Goal: Task Accomplishment & Management: Use online tool/utility

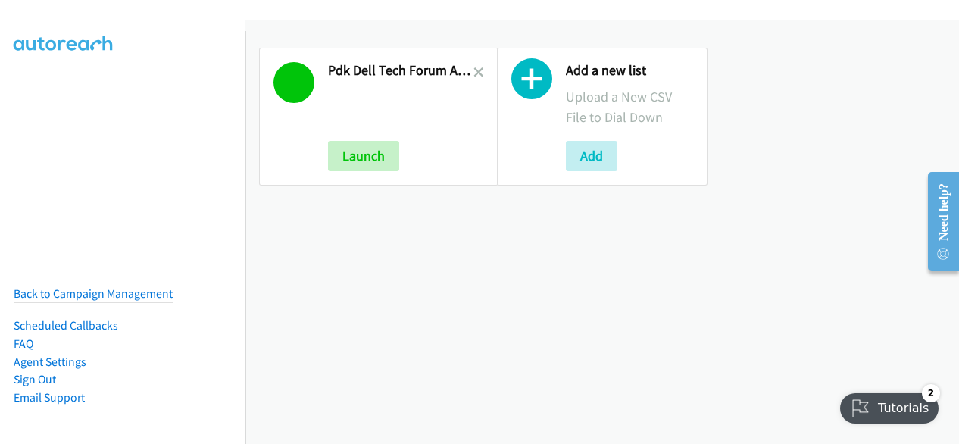
click at [473, 69] on icon at bounding box center [478, 73] width 11 height 11
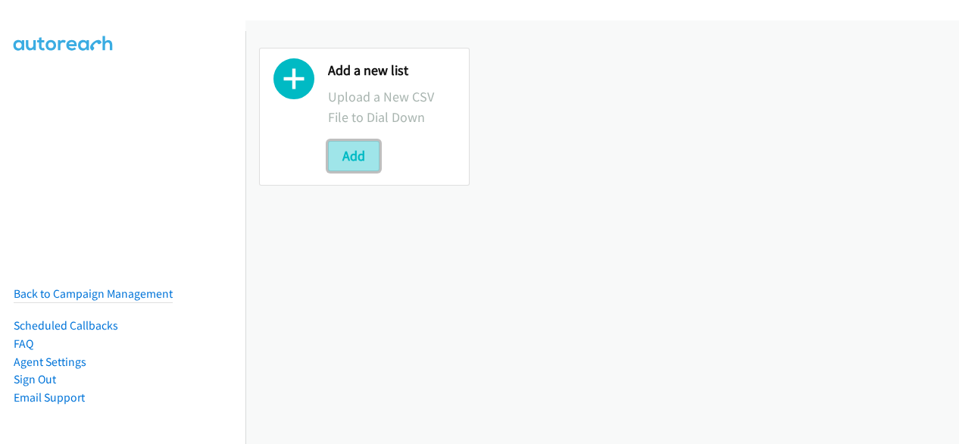
click at [353, 154] on button "Add" at bounding box center [353, 156] width 51 height 30
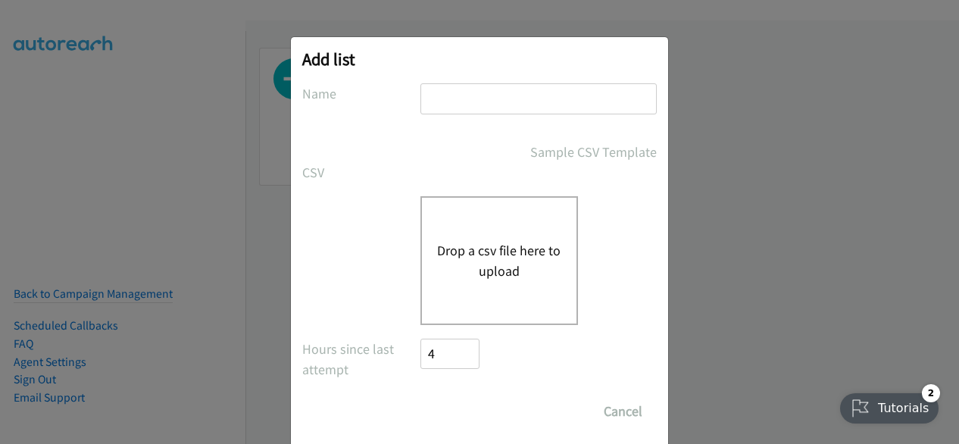
click at [461, 107] on input "text" at bounding box center [538, 98] width 236 height 31
type input "PDK Dell Tech Forum ANZ FY26Q3 Sydney In-Person 2 September - Enterprise"
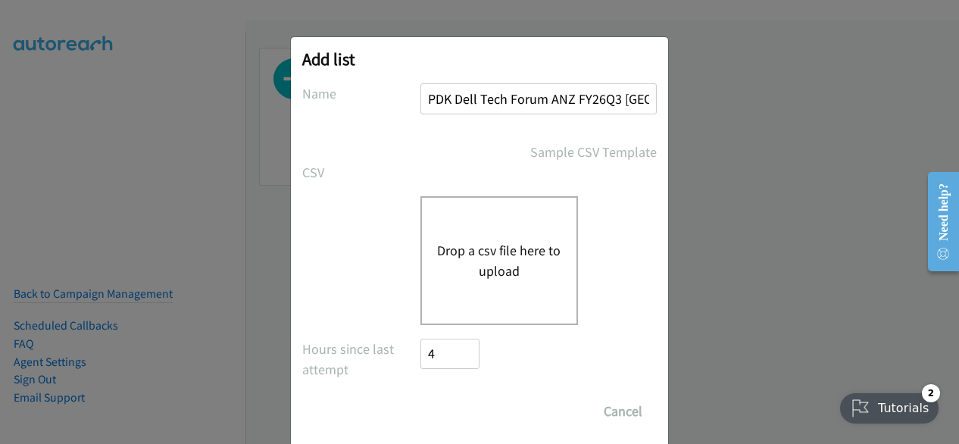
click at [488, 263] on button "Drop a csv file here to upload" at bounding box center [499, 260] width 124 height 41
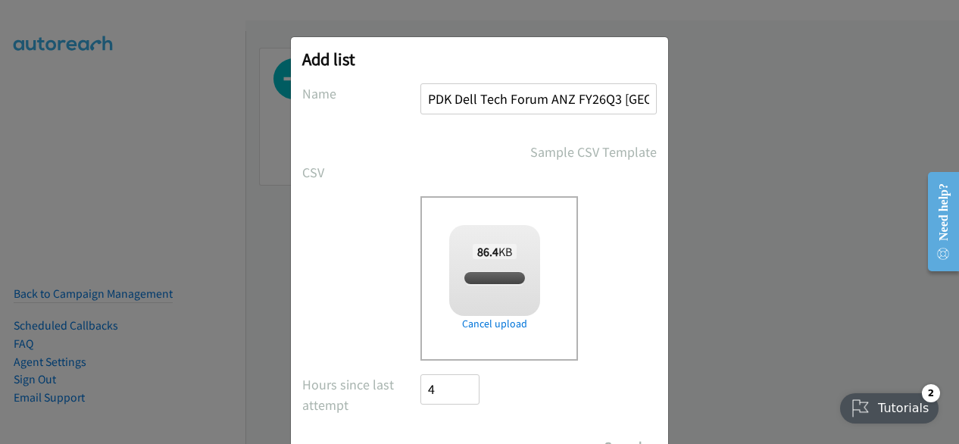
checkbox input "true"
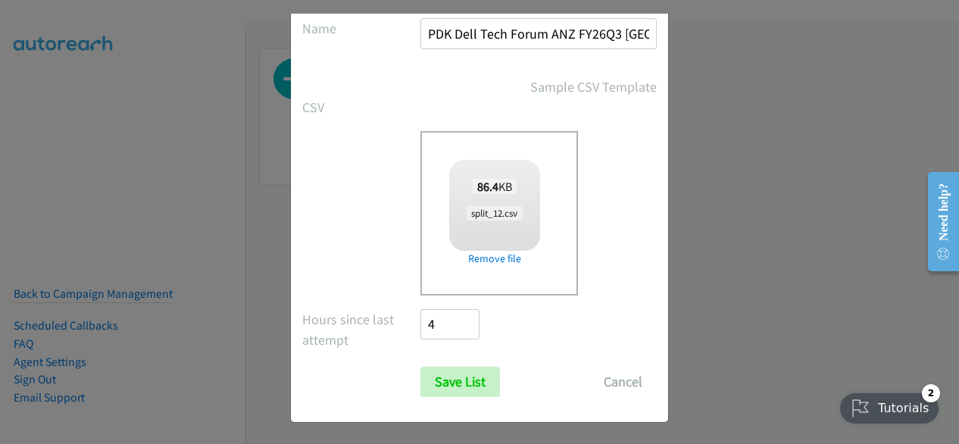
scroll to position [66, 0]
click at [182, 164] on div "Add list No phone fields were returned for that Report or List View Please uplo…" at bounding box center [479, 229] width 959 height 430
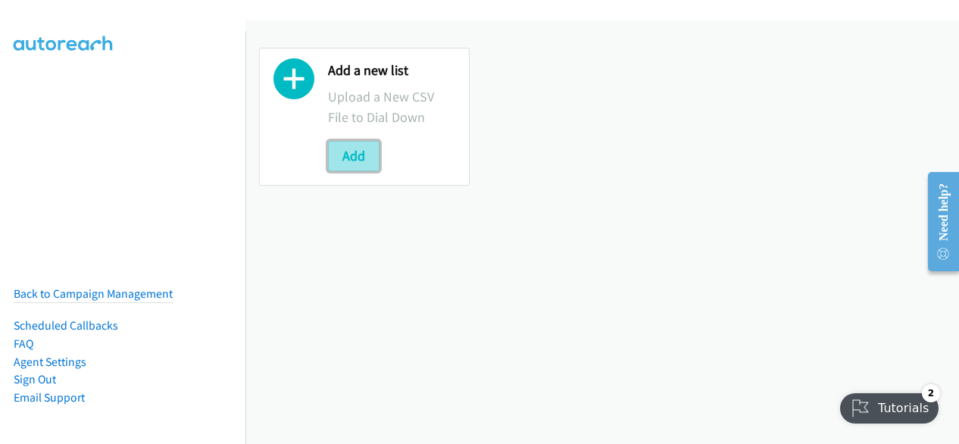
click at [353, 154] on button "Add" at bounding box center [353, 156] width 51 height 30
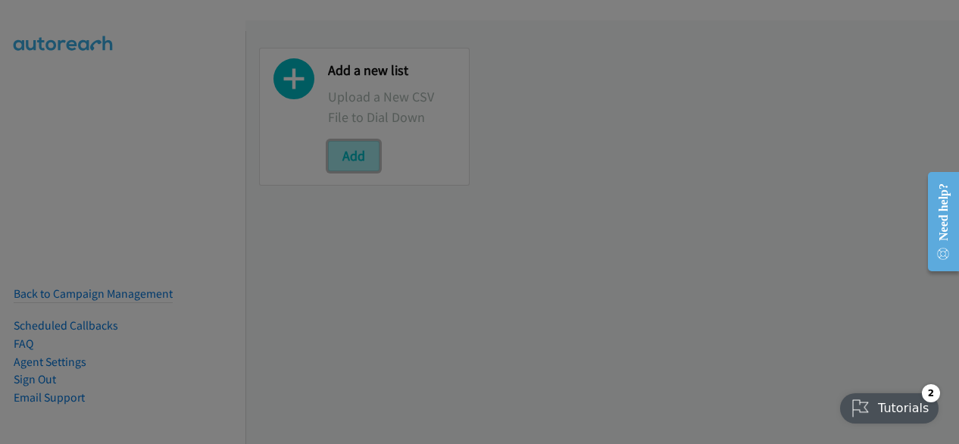
scroll to position [0, 0]
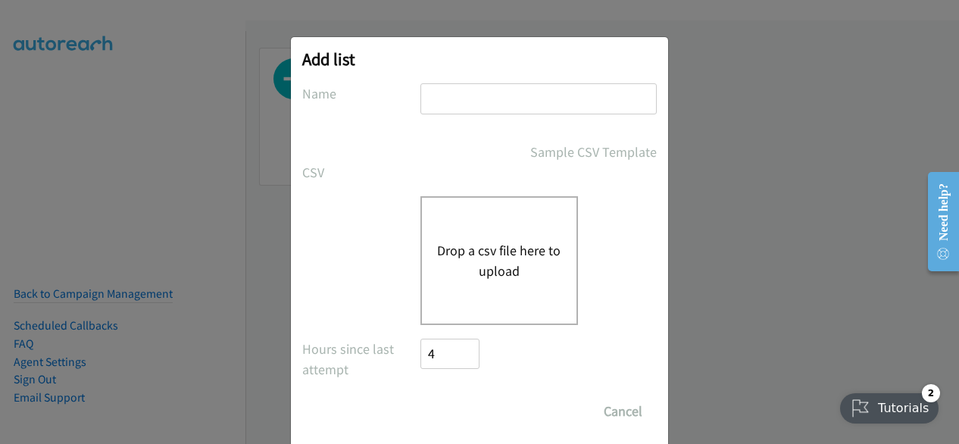
click at [487, 100] on input "text" at bounding box center [538, 98] width 236 height 31
type input "PDK Dell Tech Forum ANZ FY26Q3 Sydney In-Person 2 September - Enterprise"
click at [491, 271] on button "Drop a csv file here to upload" at bounding box center [499, 260] width 124 height 41
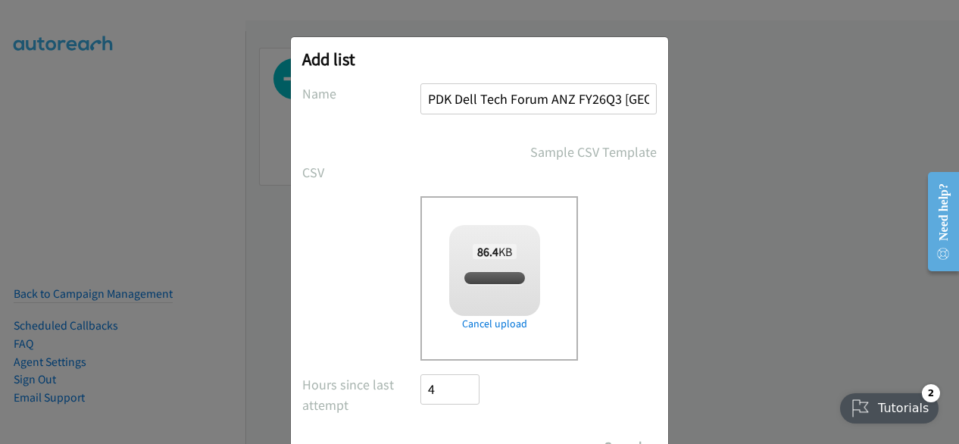
checkbox input "true"
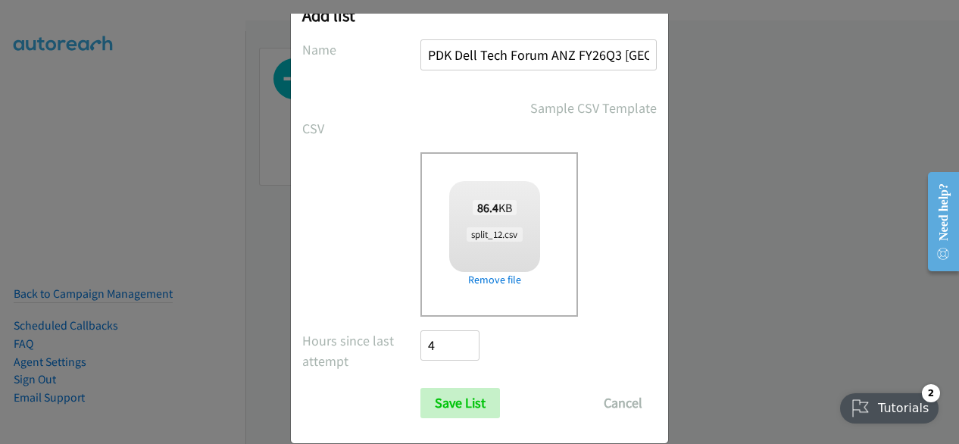
scroll to position [66, 0]
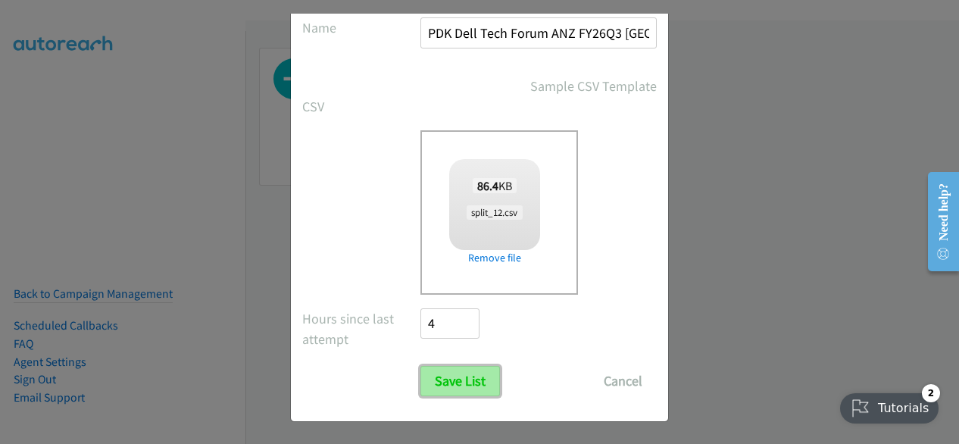
click at [460, 372] on input "Save List" at bounding box center [459, 381] width 79 height 30
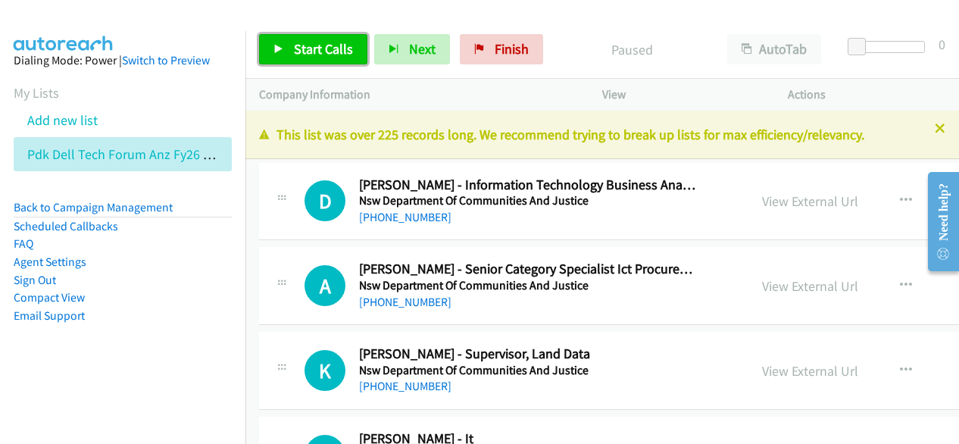
click at [316, 56] on span "Start Calls" at bounding box center [323, 48] width 59 height 17
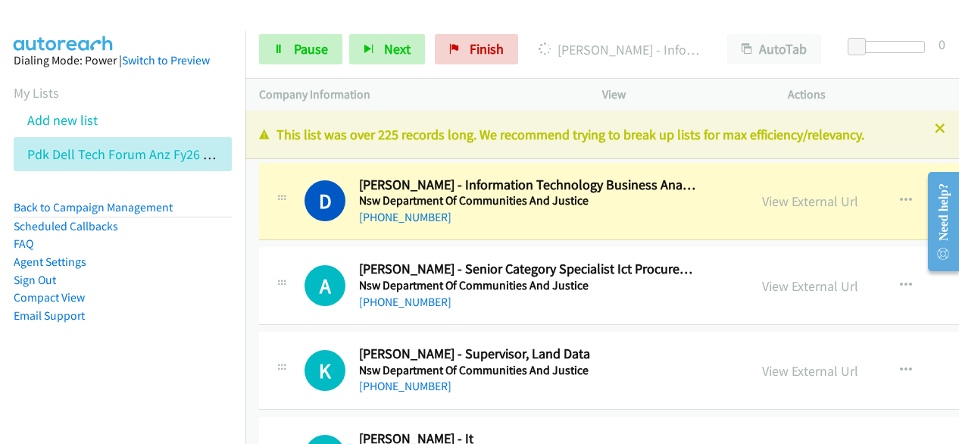
click at [79, 37] on aside "Dialing Mode: Power | Switch to Preview My Lists Add new list Pdk Dell Tech For…" at bounding box center [122, 212] width 245 height 362
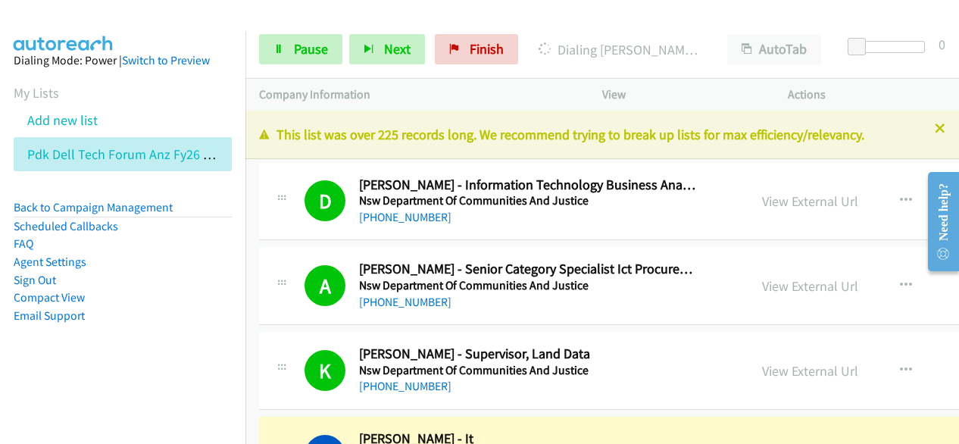
click at [46, 18] on img at bounding box center [64, 26] width 114 height 53
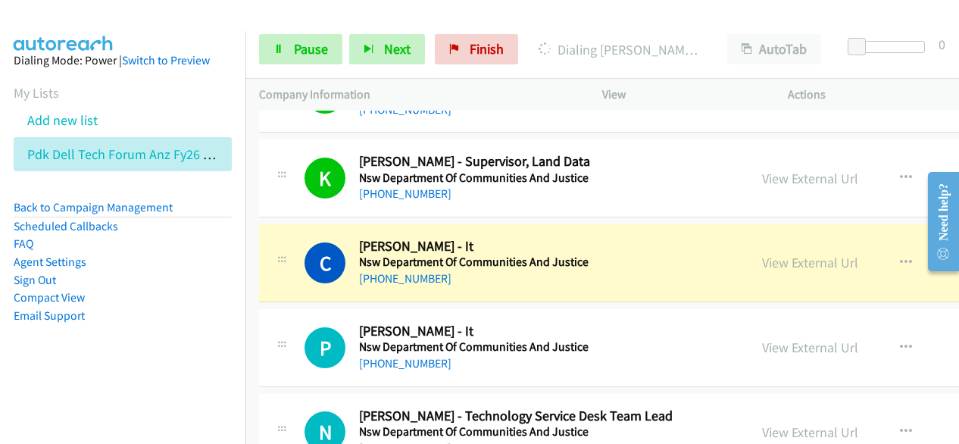
scroll to position [227, 0]
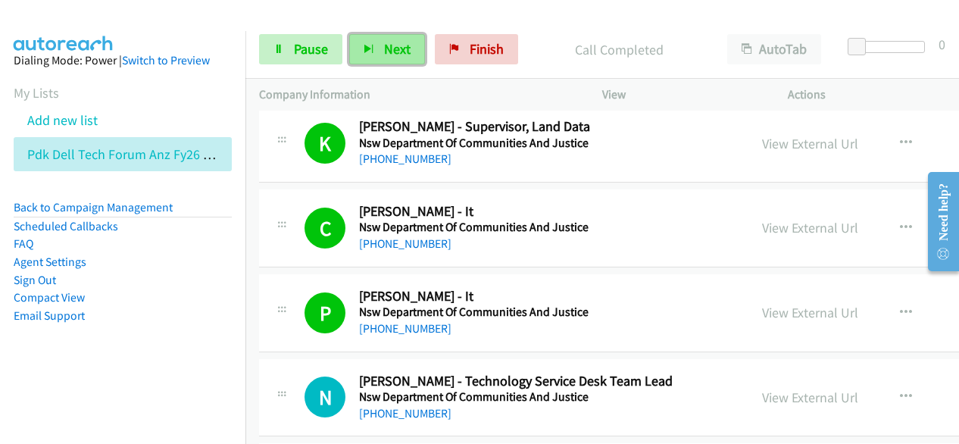
click at [369, 49] on icon "button" at bounding box center [368, 50] width 11 height 11
click at [395, 54] on span "Next" at bounding box center [397, 48] width 26 height 17
click at [410, 52] on button "Next" at bounding box center [387, 49] width 76 height 30
click at [386, 54] on span "Next" at bounding box center [397, 48] width 26 height 17
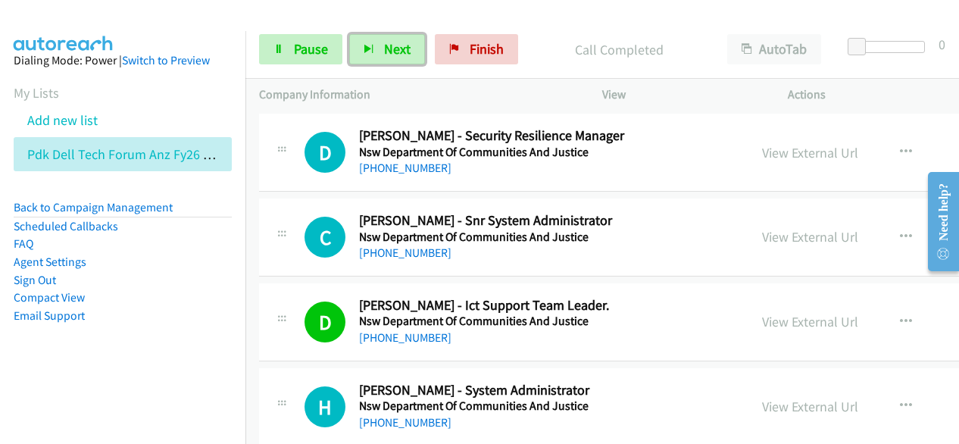
scroll to position [1136, 0]
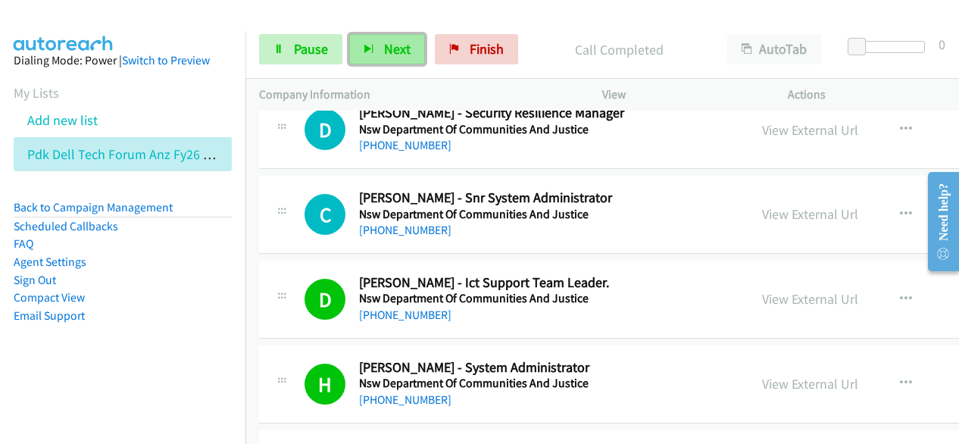
click at [391, 45] on span "Next" at bounding box center [397, 48] width 26 height 17
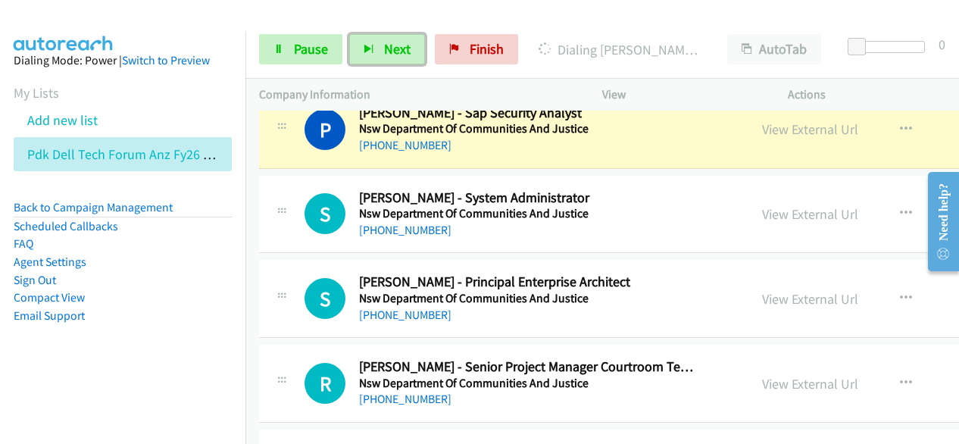
scroll to position [1741, 0]
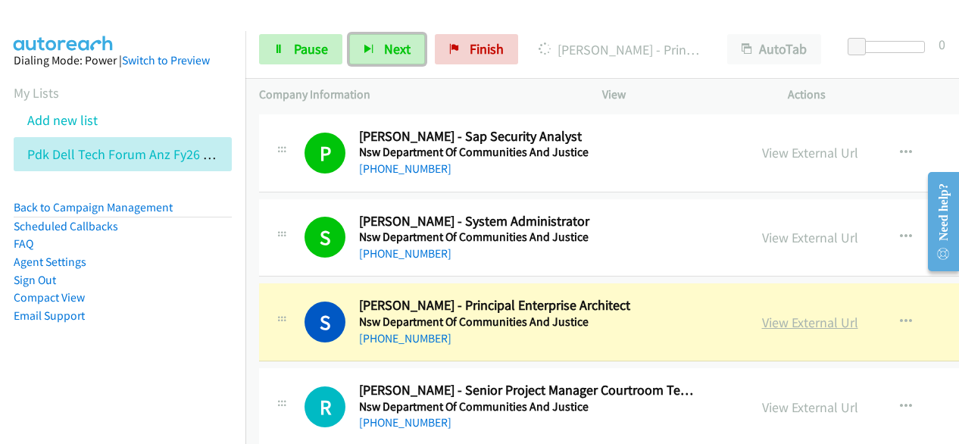
click at [763, 315] on link "View External Url" at bounding box center [810, 321] width 96 height 17
click at [803, 318] on link "View External Url" at bounding box center [810, 321] width 96 height 17
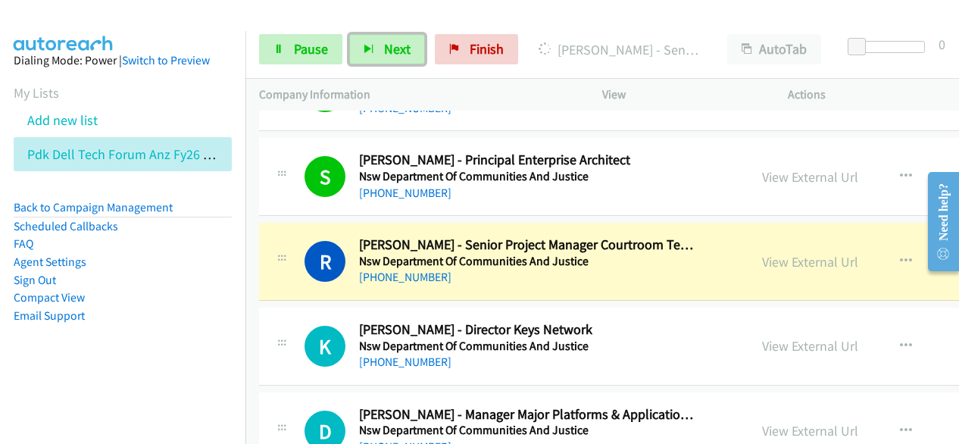
scroll to position [1893, 0]
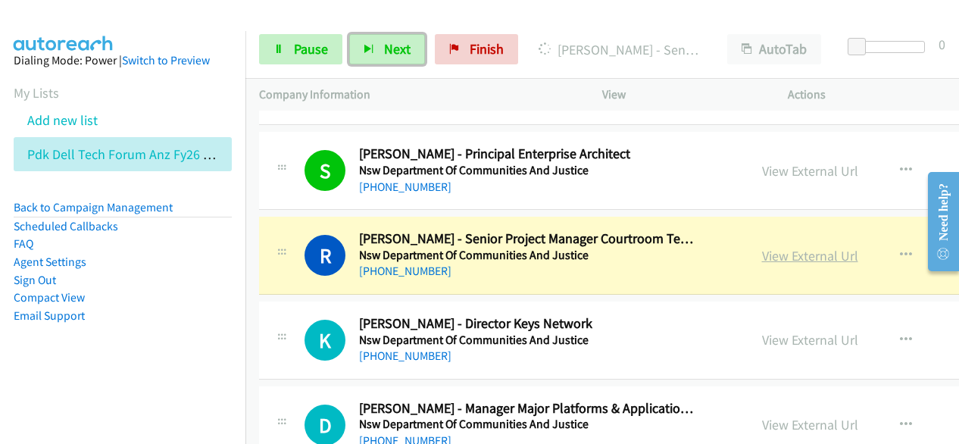
click at [784, 253] on link "View External Url" at bounding box center [810, 255] width 96 height 17
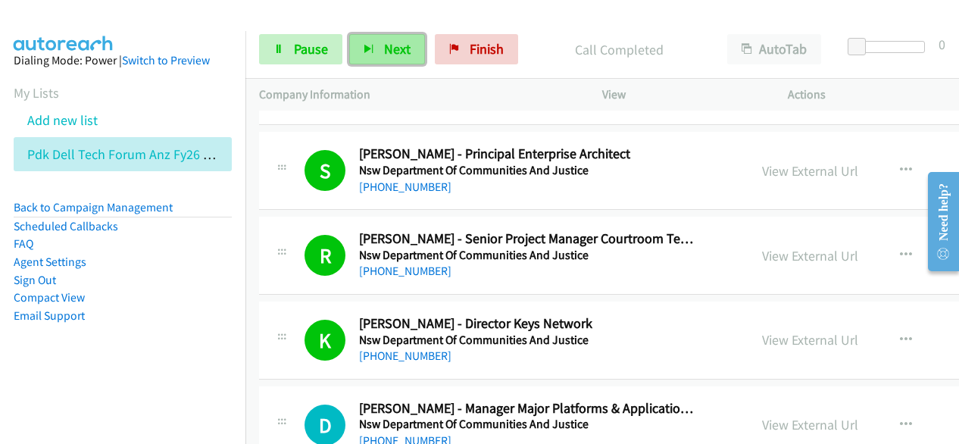
click at [399, 51] on span "Next" at bounding box center [397, 48] width 26 height 17
click at [400, 51] on span "Next" at bounding box center [397, 48] width 26 height 17
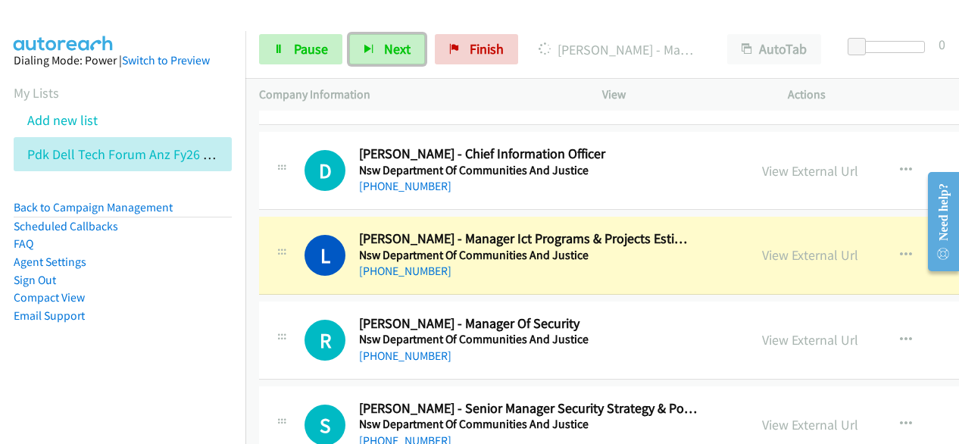
scroll to position [2423, 0]
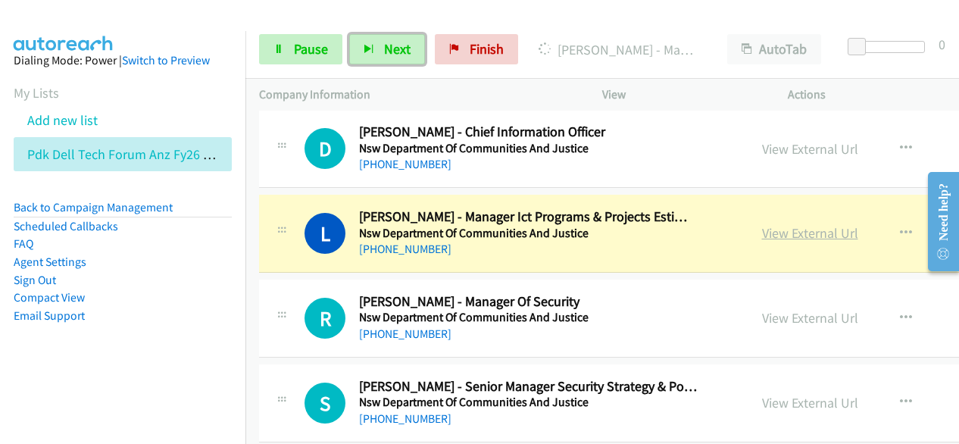
click at [768, 232] on link "View External Url" at bounding box center [810, 232] width 96 height 17
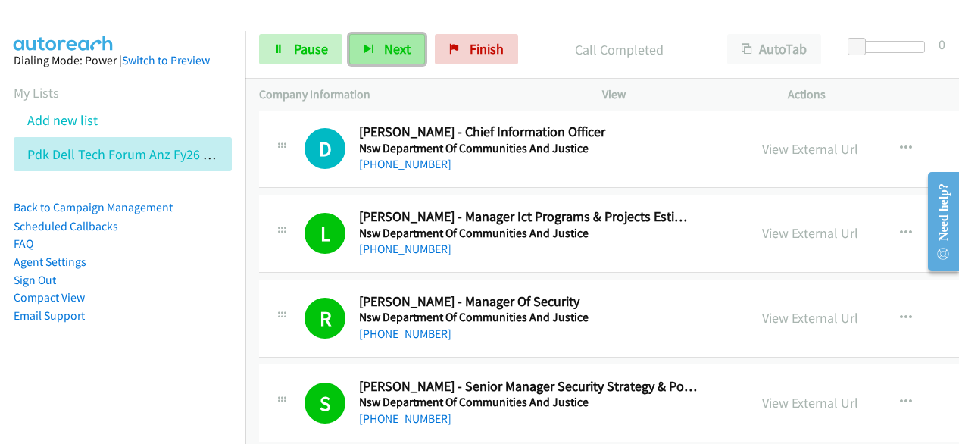
click at [389, 42] on span "Next" at bounding box center [397, 48] width 26 height 17
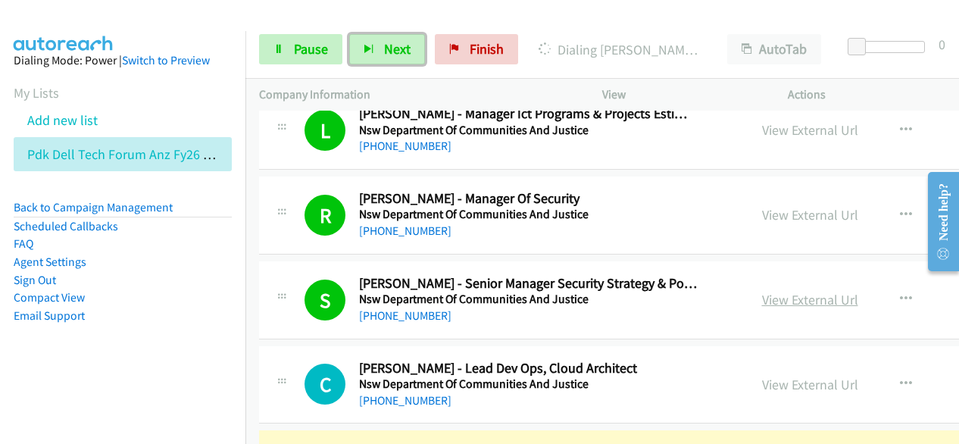
scroll to position [2650, 0]
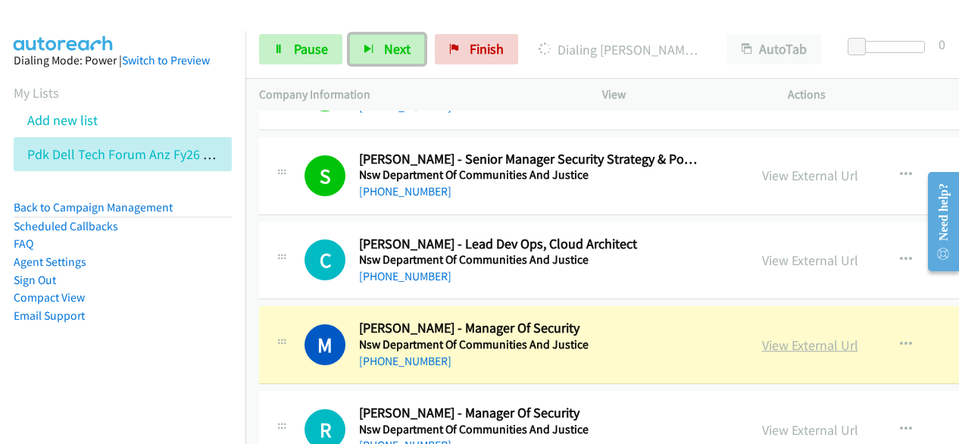
click at [762, 338] on link "View External Url" at bounding box center [810, 344] width 96 height 17
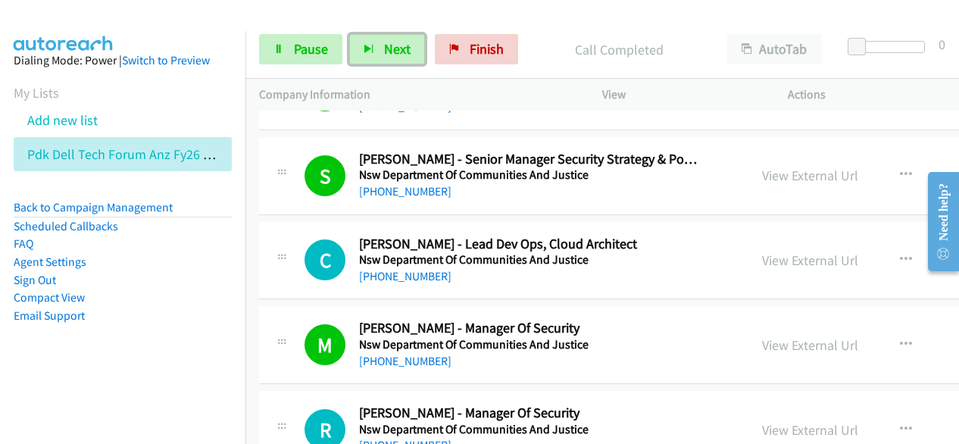
scroll to position [2801, 0]
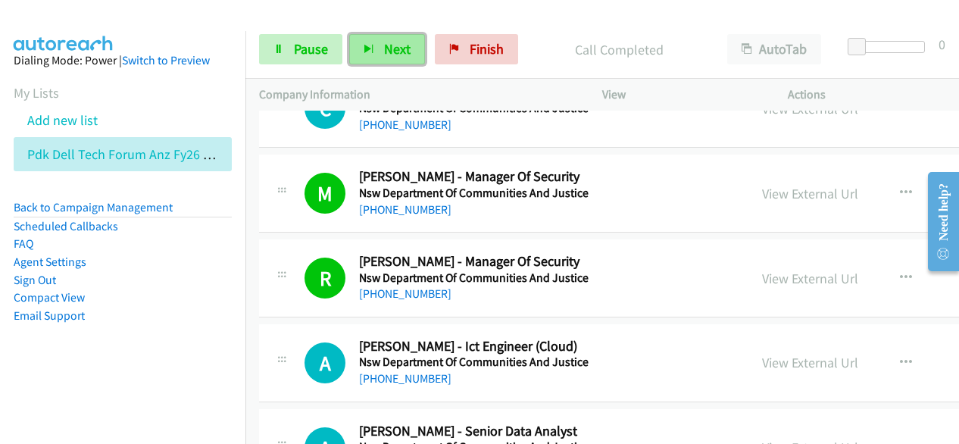
click at [413, 45] on button "Next" at bounding box center [387, 49] width 76 height 30
click at [397, 52] on span "Next" at bounding box center [397, 48] width 26 height 17
click at [151, 285] on li "Sign Out" at bounding box center [123, 280] width 218 height 18
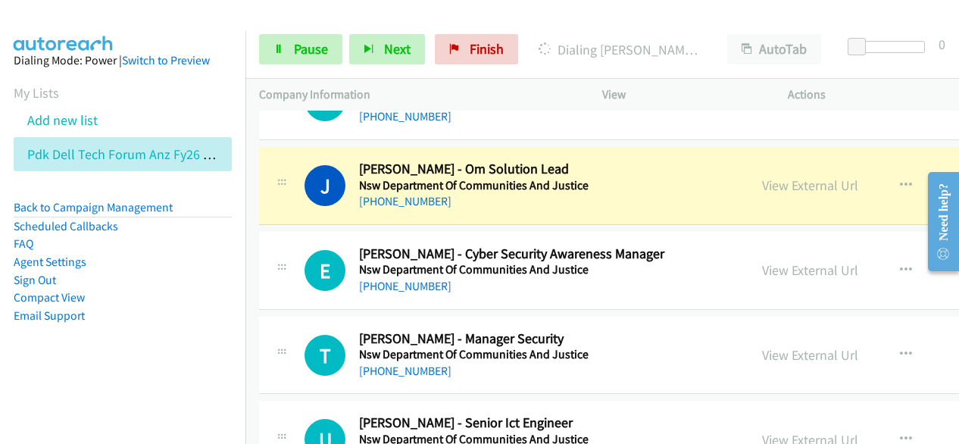
scroll to position [3407, 0]
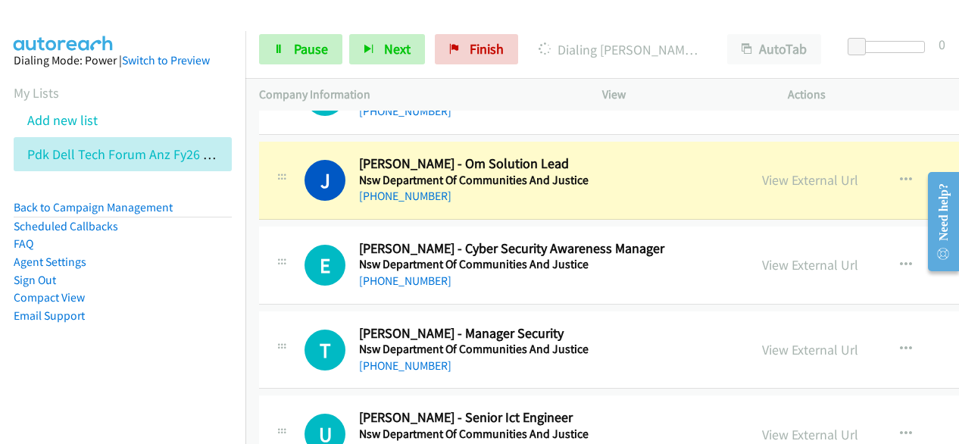
click at [520, 16] on div at bounding box center [472, 29] width 945 height 58
click at [775, 173] on link "View External Url" at bounding box center [810, 179] width 96 height 17
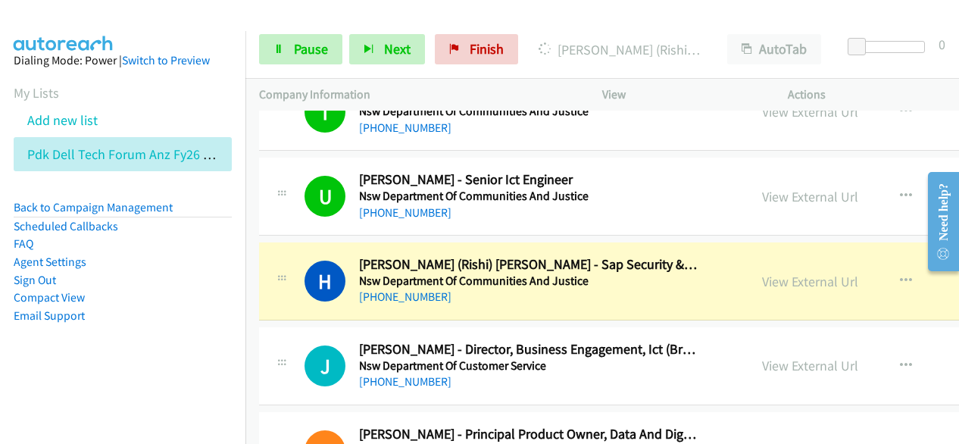
scroll to position [3710, 0]
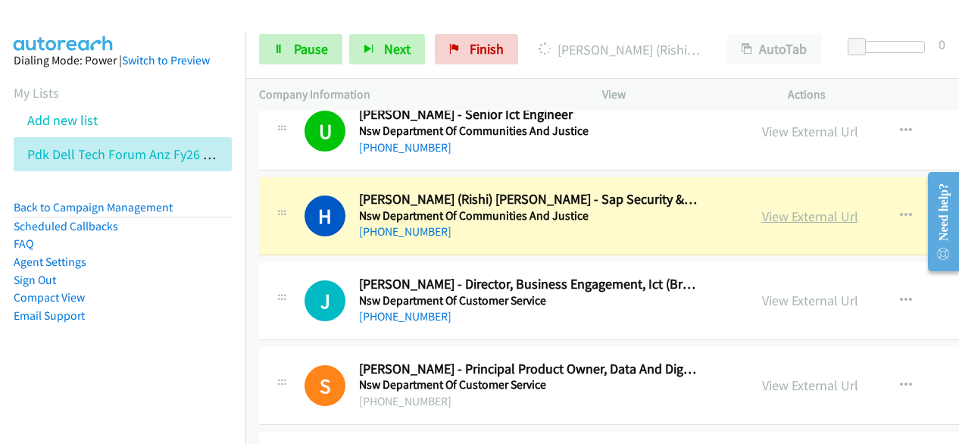
click at [762, 207] on link "View External Url" at bounding box center [810, 215] width 96 height 17
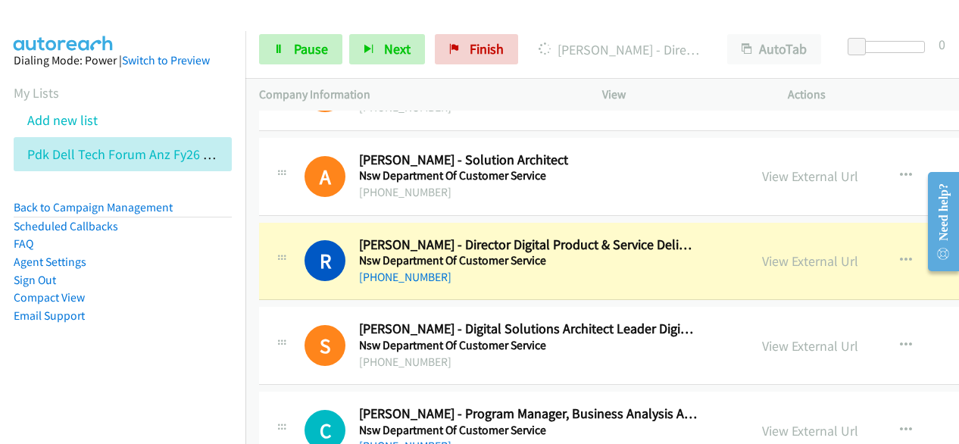
scroll to position [4089, 0]
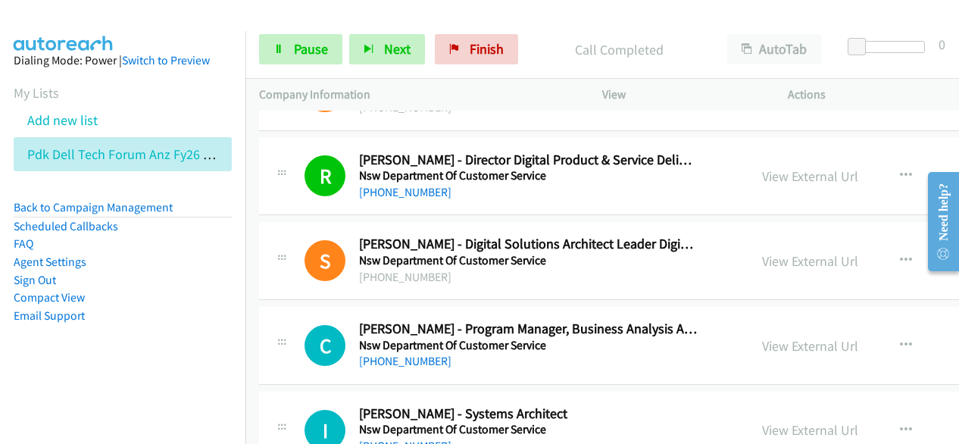
click at [162, 338] on aside "Dialing Mode: Power | Switch to Preview My Lists Add new list Pdk Dell Tech For…" at bounding box center [122, 212] width 245 height 362
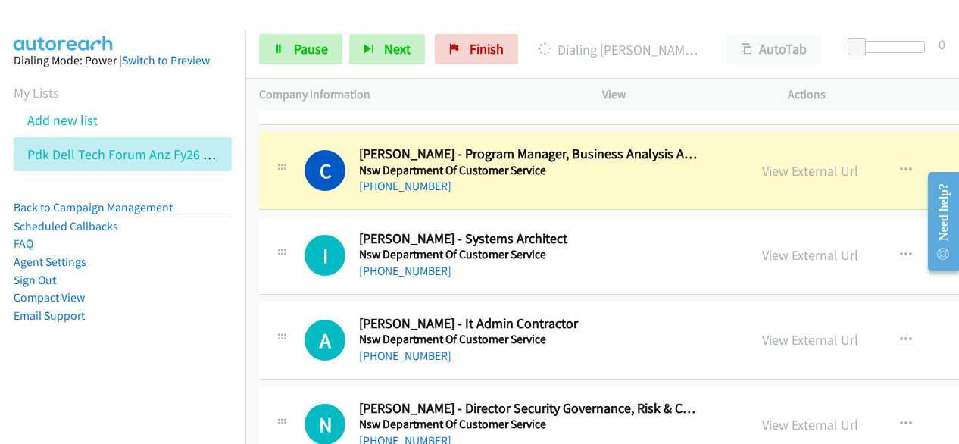
scroll to position [4240, 0]
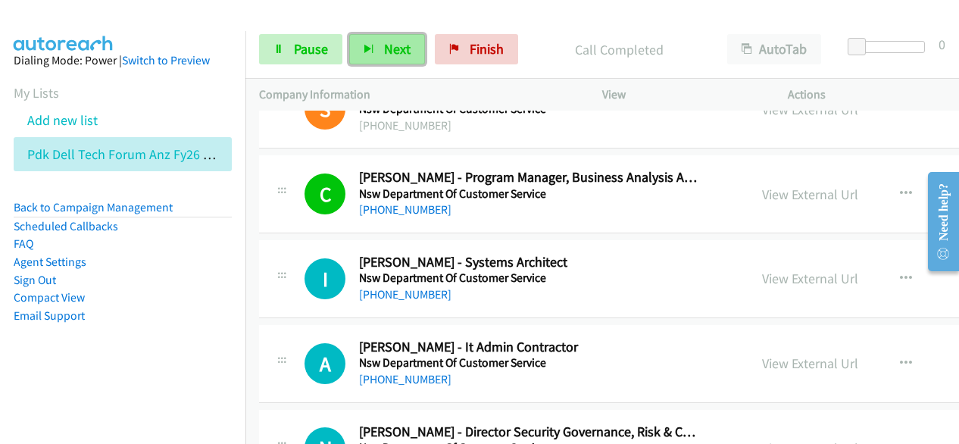
click at [372, 46] on icon "button" at bounding box center [368, 50] width 11 height 11
click at [378, 49] on button "Next" at bounding box center [387, 49] width 76 height 30
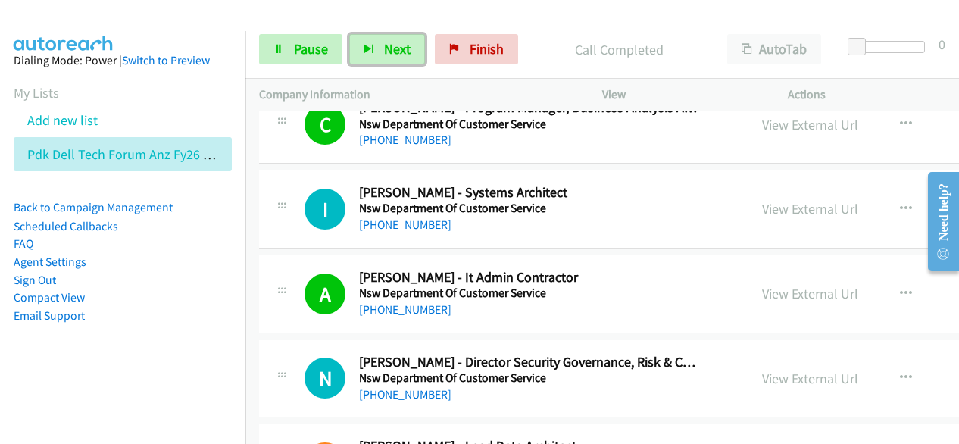
scroll to position [4316, 0]
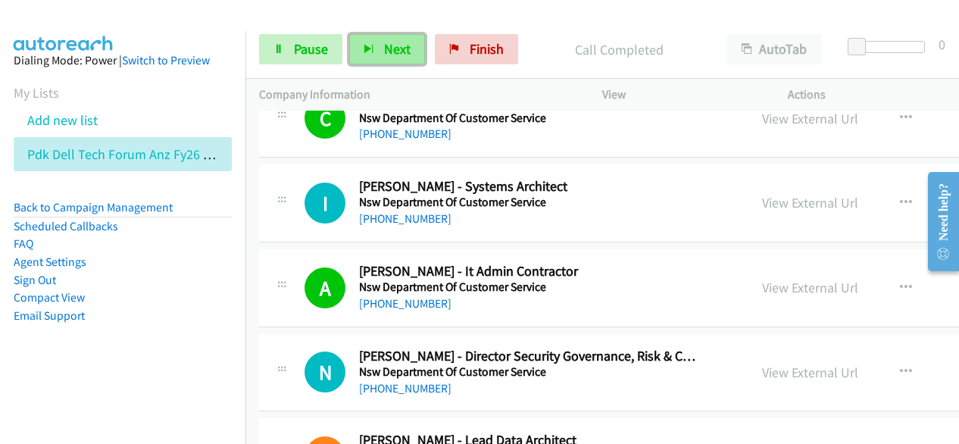
click at [388, 52] on span "Next" at bounding box center [397, 48] width 26 height 17
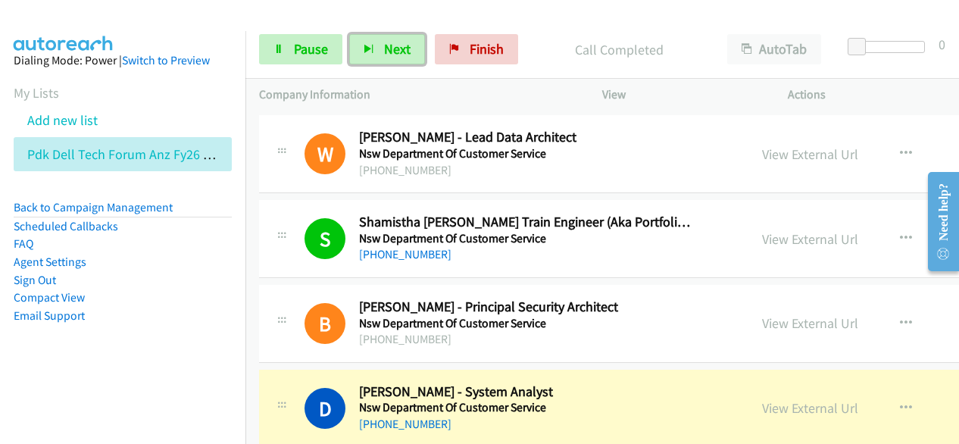
scroll to position [4770, 0]
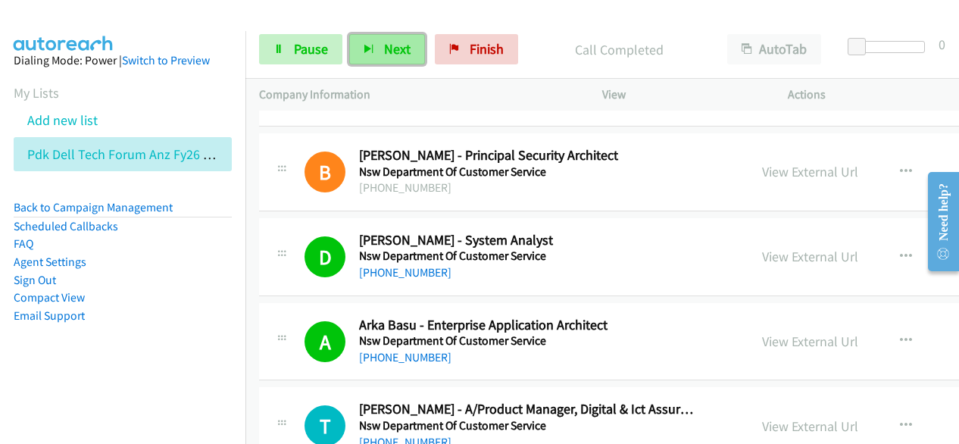
click at [404, 47] on span "Next" at bounding box center [397, 48] width 26 height 17
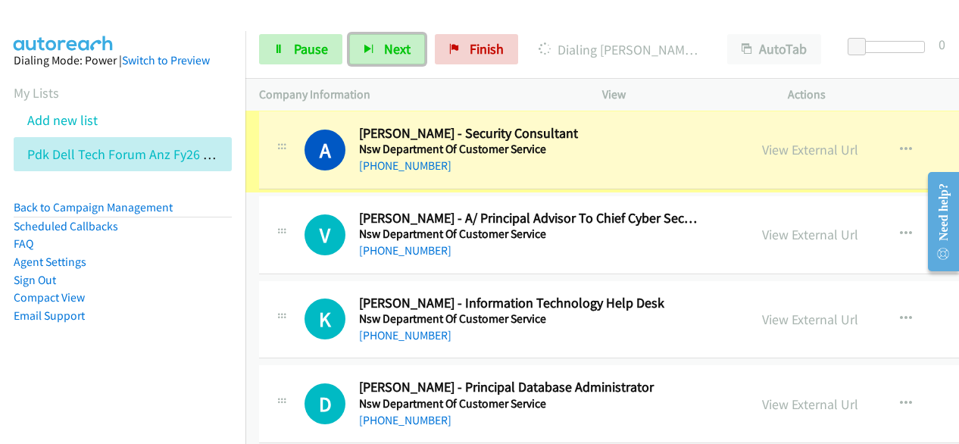
scroll to position [5300, 0]
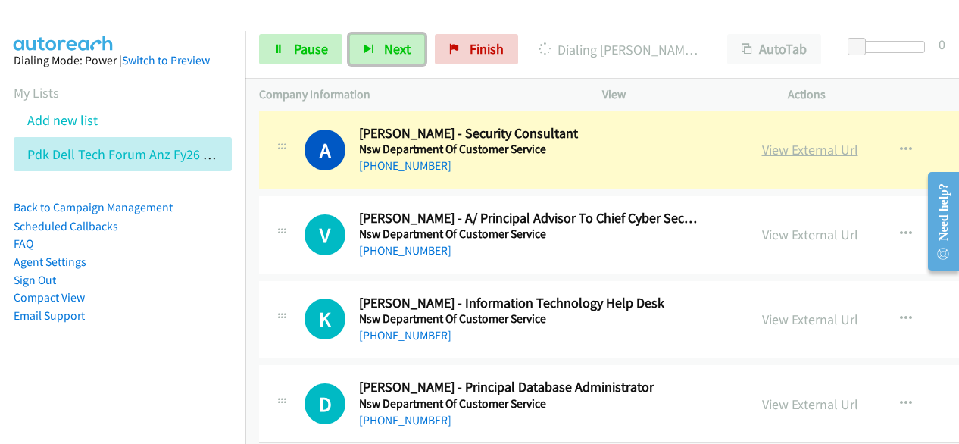
click at [762, 141] on link "View External Url" at bounding box center [810, 149] width 96 height 17
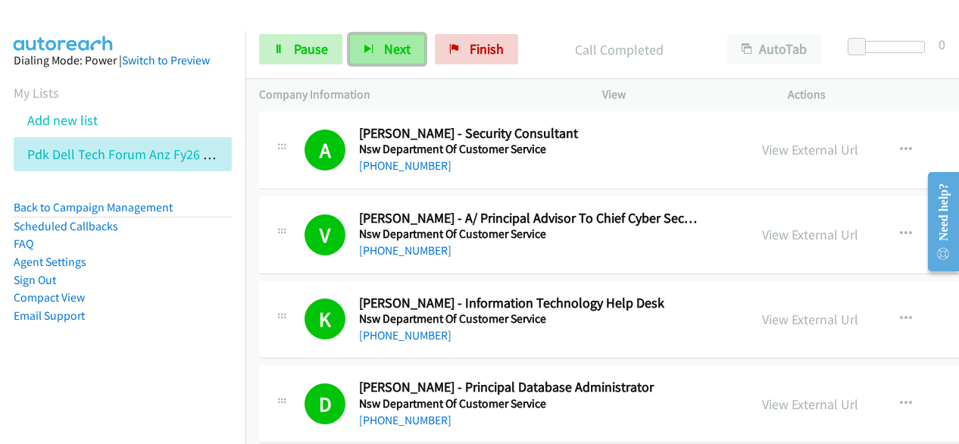
click at [418, 45] on button "Next" at bounding box center [387, 49] width 76 height 30
click at [401, 51] on span "Next" at bounding box center [397, 48] width 26 height 17
click at [402, 46] on span "Next" at bounding box center [397, 48] width 26 height 17
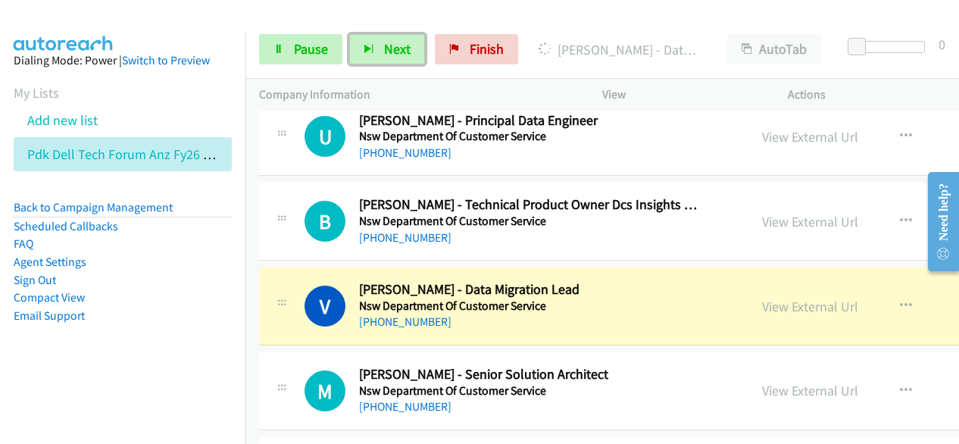
scroll to position [6057, 0]
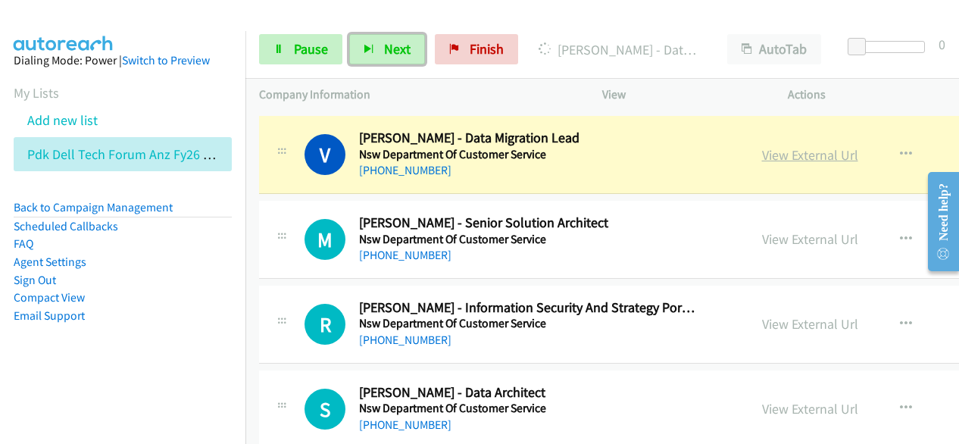
click at [786, 146] on link "View External Url" at bounding box center [810, 154] width 96 height 17
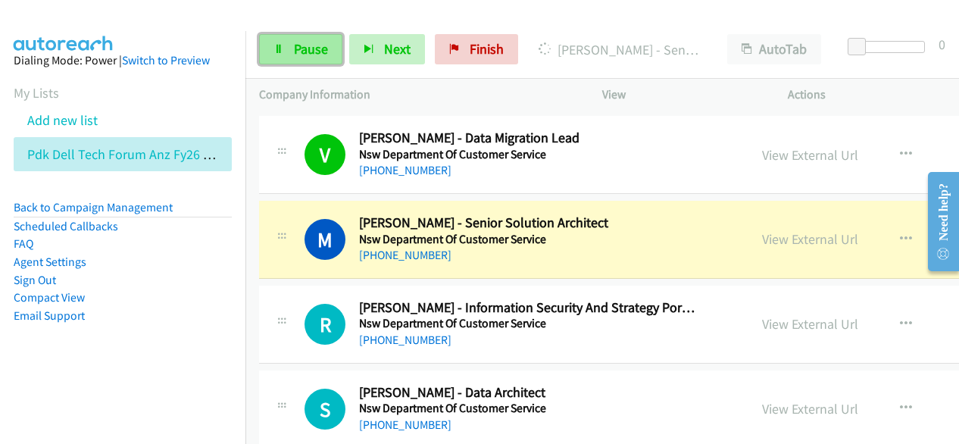
click at [311, 50] on span "Pause" at bounding box center [311, 48] width 34 height 17
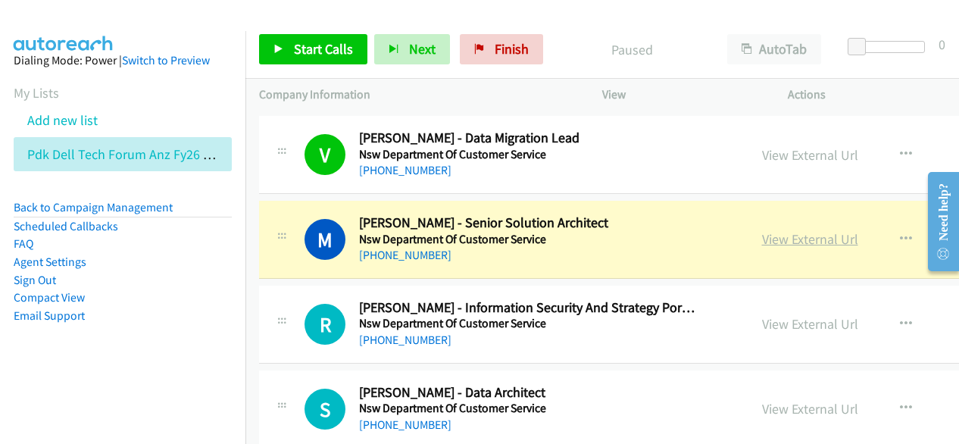
click at [774, 230] on link "View External Url" at bounding box center [810, 238] width 96 height 17
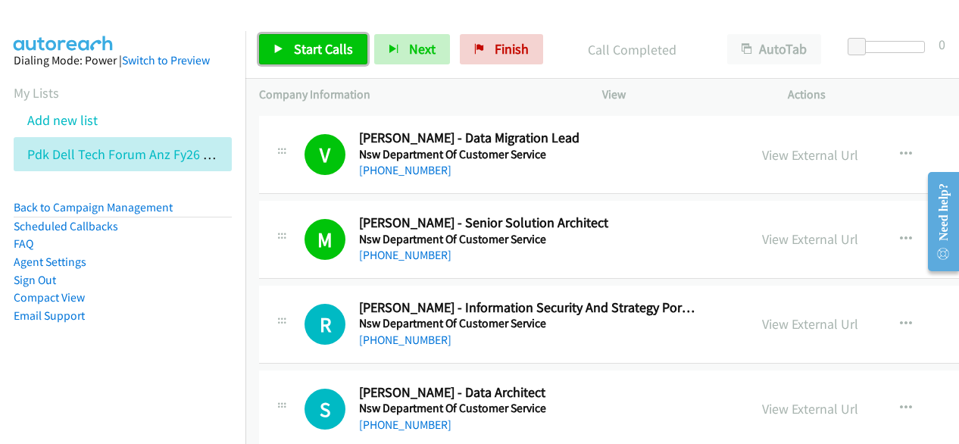
click at [342, 38] on link "Start Calls" at bounding box center [313, 49] width 108 height 30
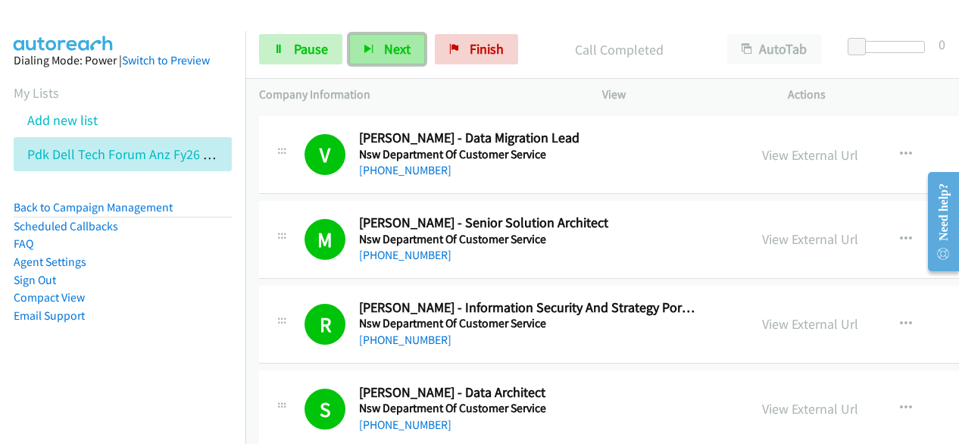
click at [400, 46] on span "Next" at bounding box center [397, 48] width 26 height 17
click at [391, 43] on span "Next" at bounding box center [397, 48] width 26 height 17
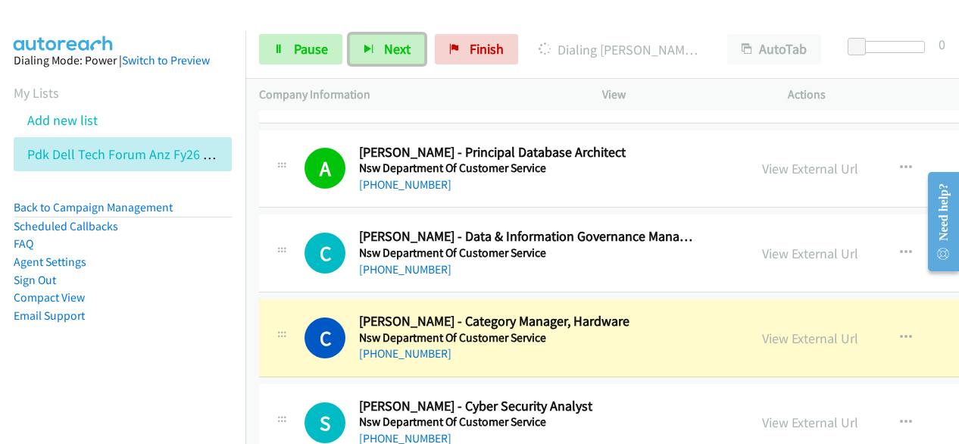
scroll to position [6890, 0]
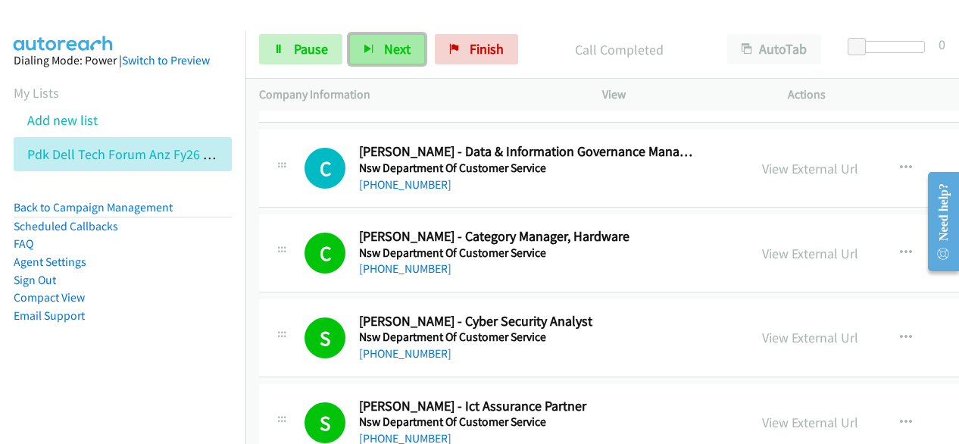
click at [410, 46] on button "Next" at bounding box center [387, 49] width 76 height 30
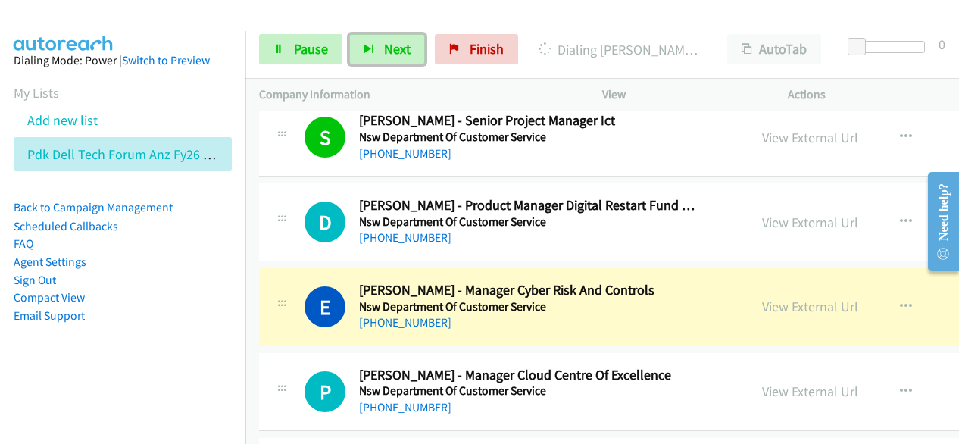
scroll to position [7420, 0]
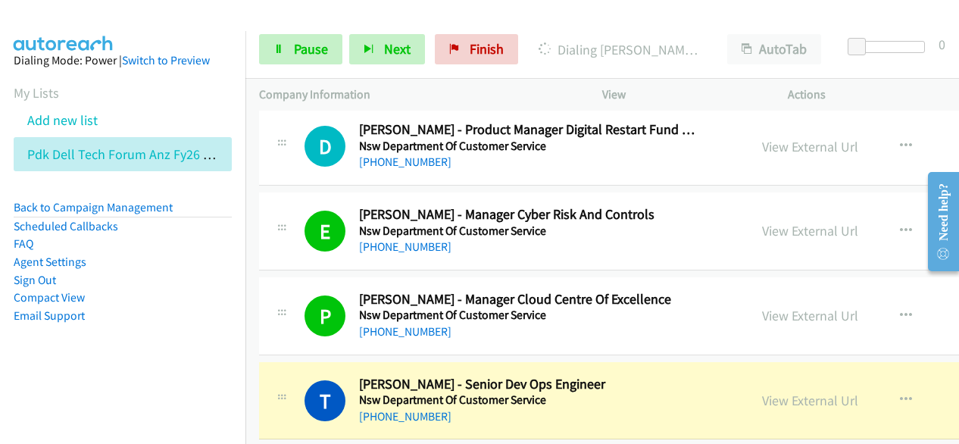
click at [608, 34] on div "Dialing Trent Watts - Senior Dev Ops Engineer" at bounding box center [619, 49] width 189 height 30
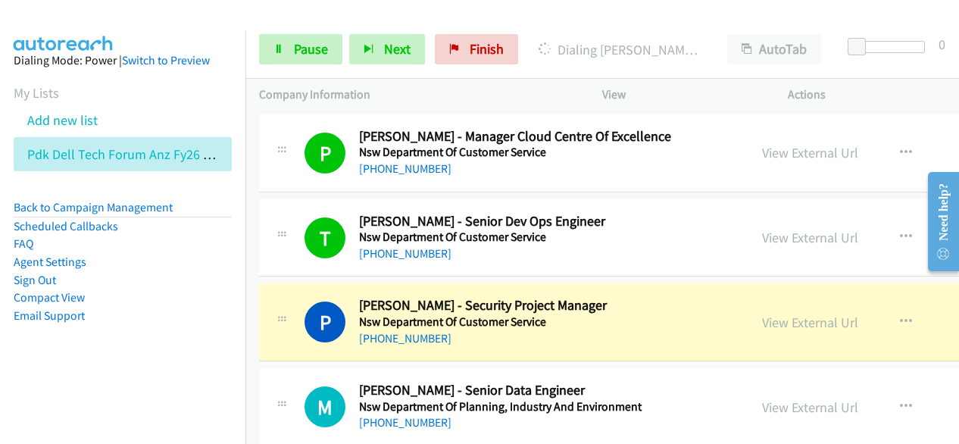
scroll to position [7647, 0]
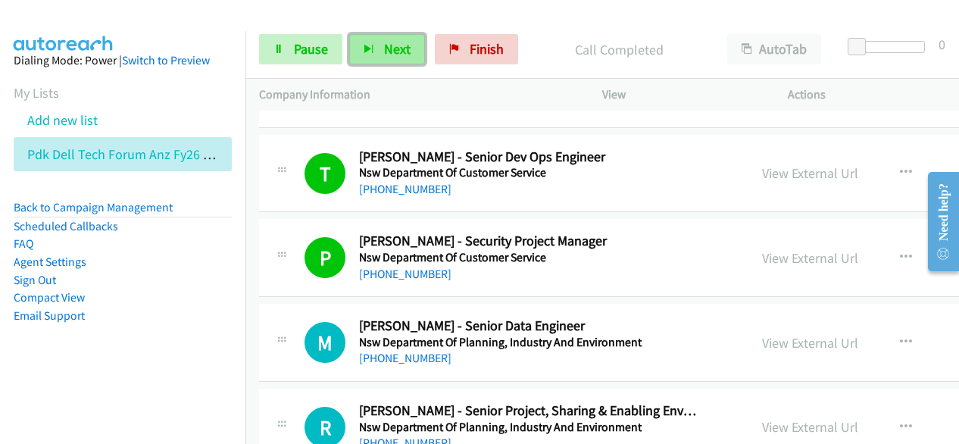
click at [410, 45] on button "Next" at bounding box center [387, 49] width 76 height 30
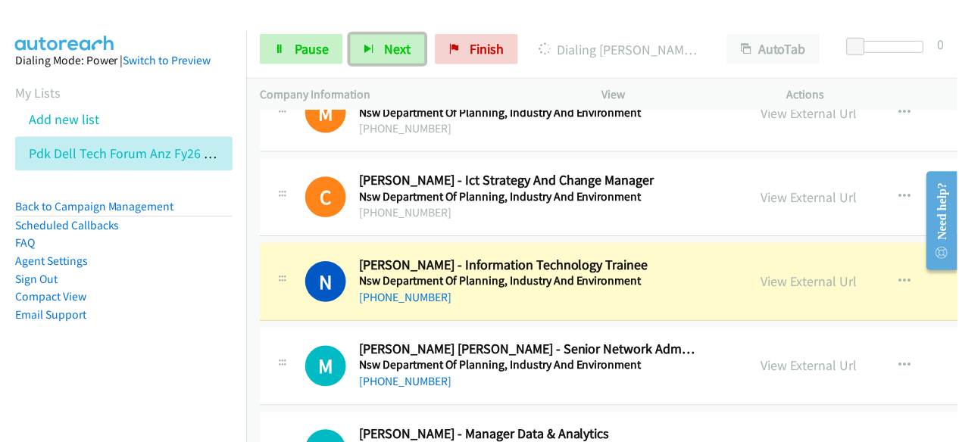
scroll to position [8329, 0]
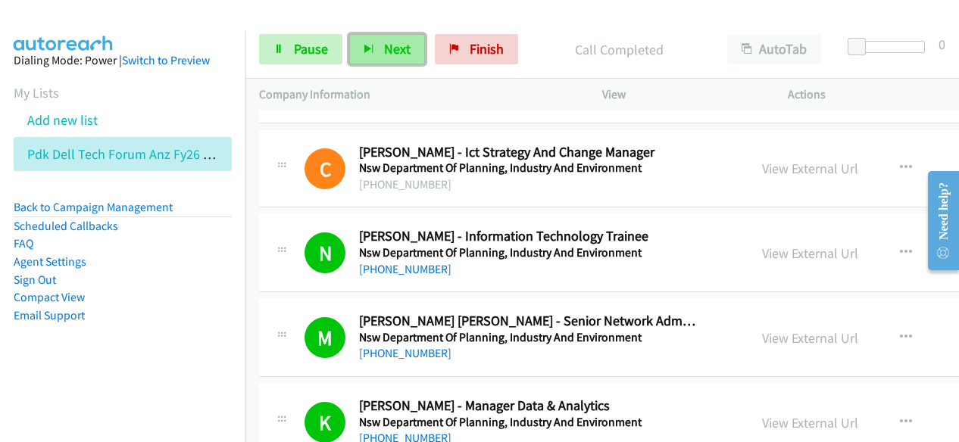
click at [407, 52] on span "Next" at bounding box center [397, 48] width 26 height 17
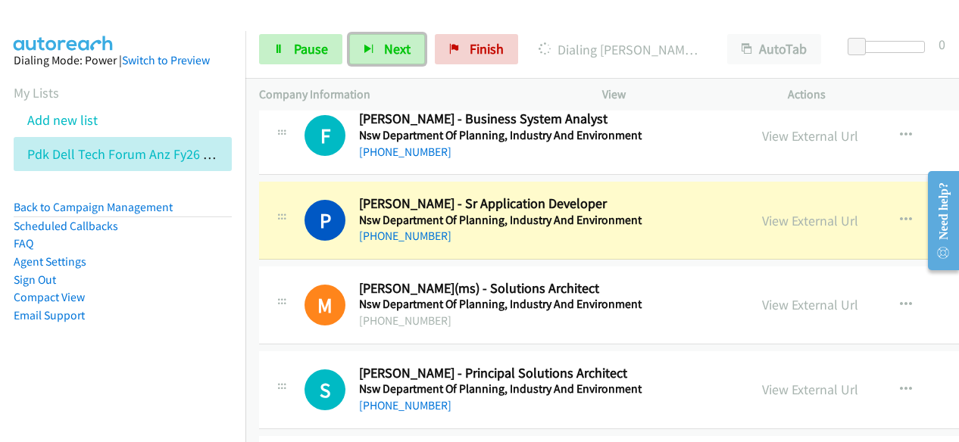
scroll to position [8934, 0]
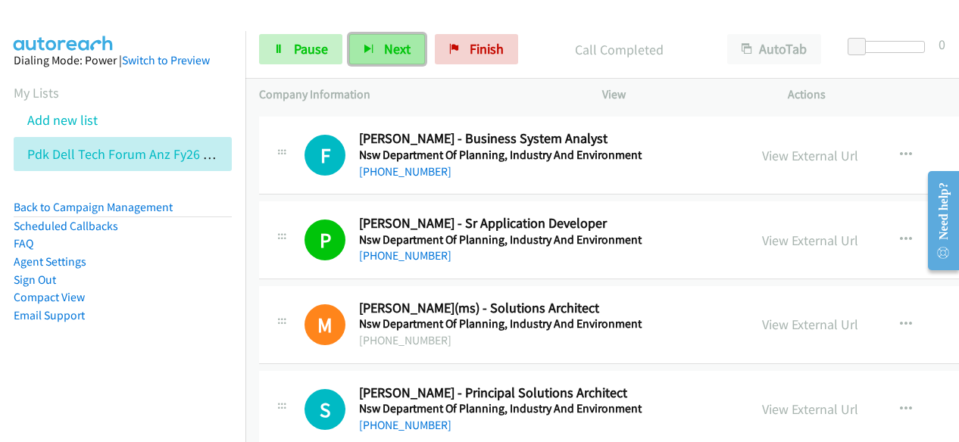
click at [376, 51] on button "Next" at bounding box center [387, 49] width 76 height 30
click at [405, 52] on span "Next" at bounding box center [397, 48] width 26 height 17
click at [378, 45] on button "Next" at bounding box center [387, 49] width 76 height 30
click at [398, 51] on span "Next" at bounding box center [397, 48] width 26 height 17
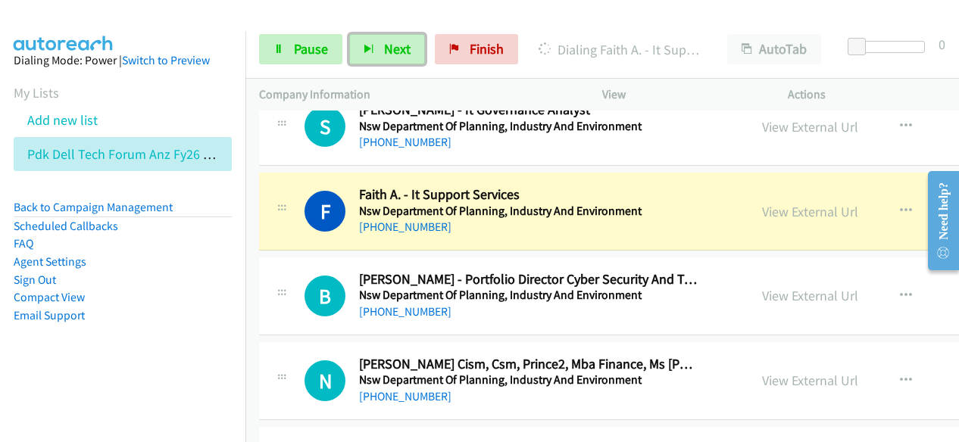
scroll to position [9919, 0]
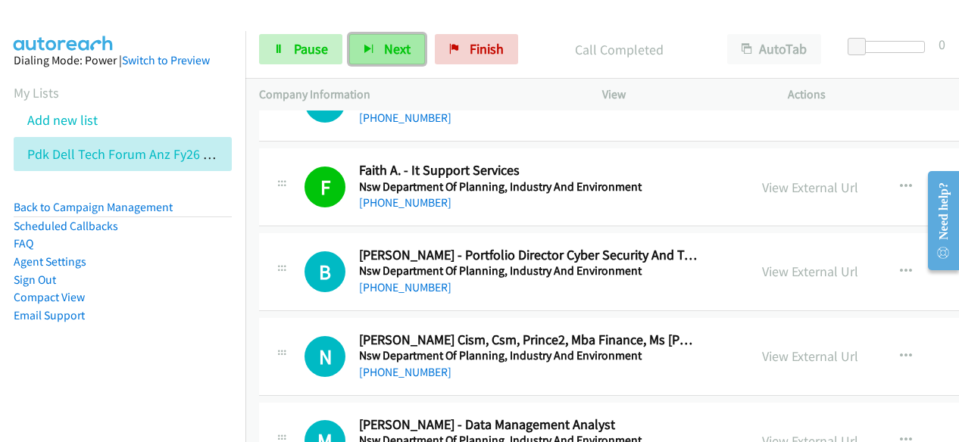
click at [401, 57] on span "Next" at bounding box center [397, 48] width 26 height 17
click at [399, 59] on button "Next" at bounding box center [387, 49] width 76 height 30
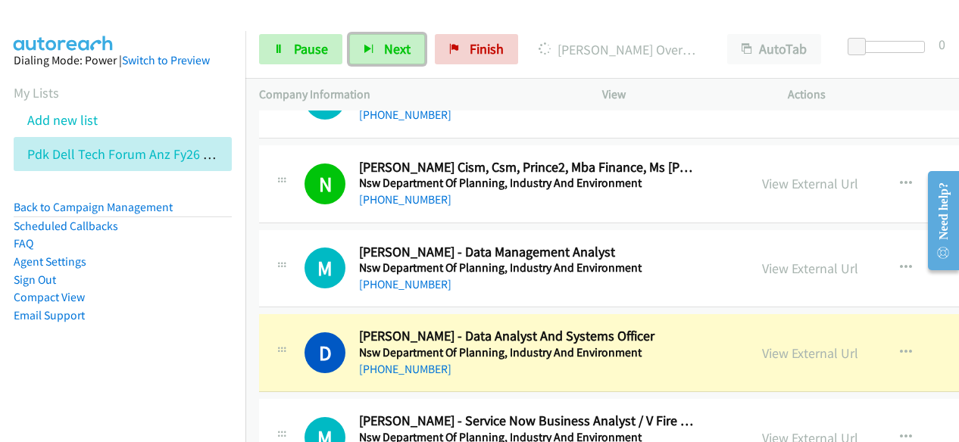
scroll to position [10221, 0]
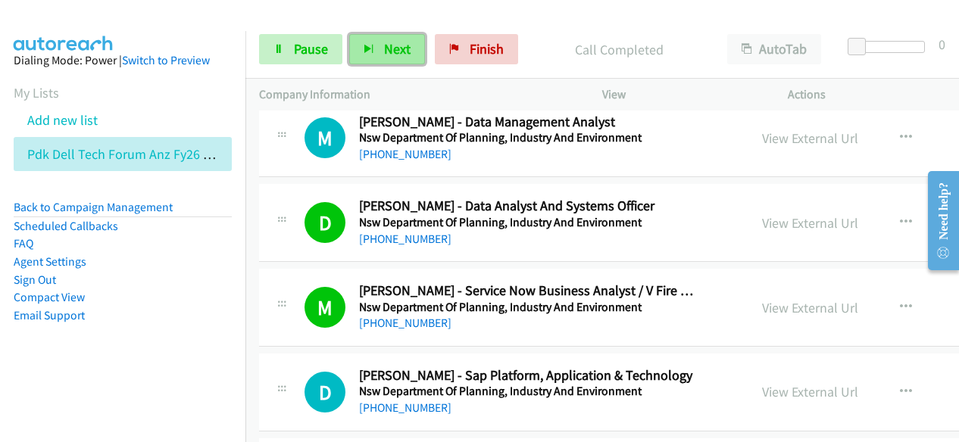
click at [406, 55] on span "Next" at bounding box center [397, 48] width 26 height 17
click at [384, 40] on span "Next" at bounding box center [397, 48] width 26 height 17
click at [412, 50] on button "Next" at bounding box center [387, 49] width 76 height 30
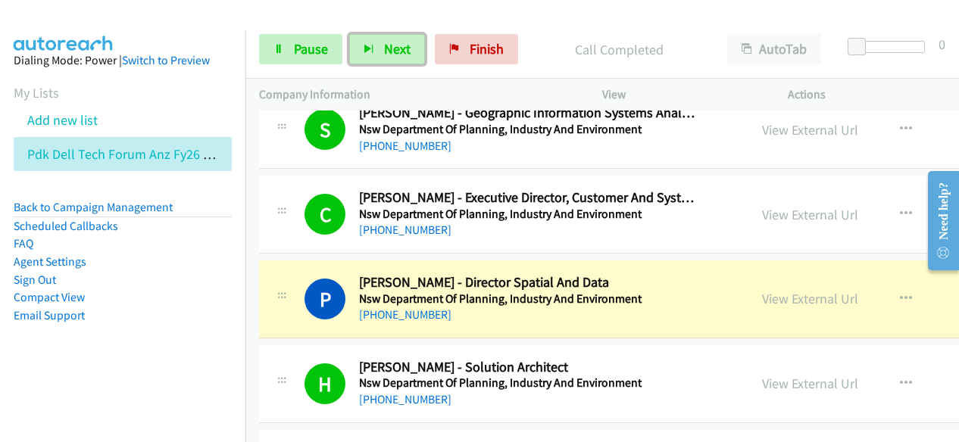
scroll to position [10751, 0]
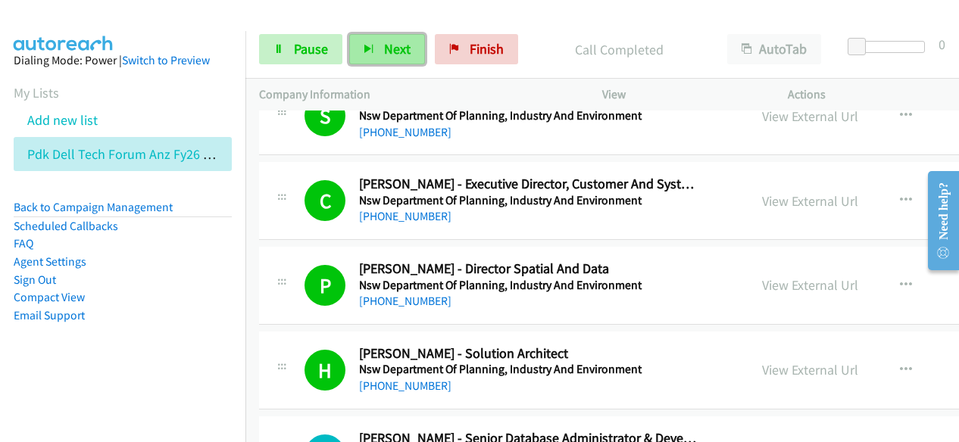
click at [395, 42] on span "Next" at bounding box center [397, 48] width 26 height 17
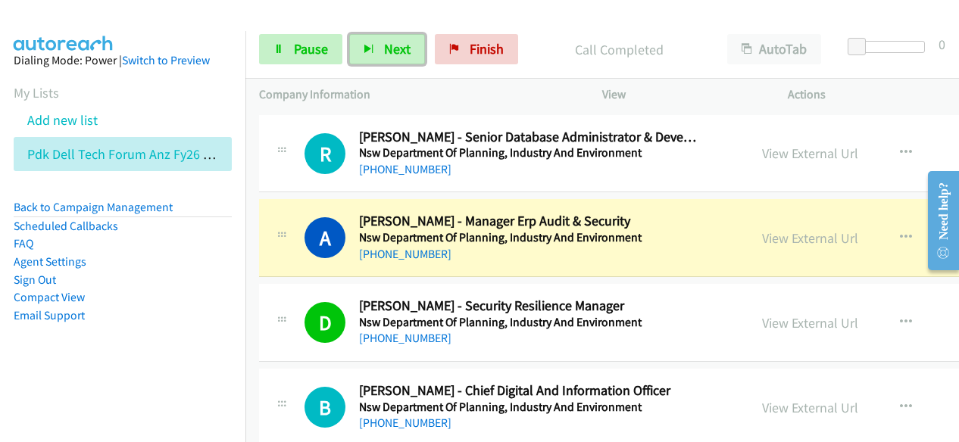
scroll to position [11054, 0]
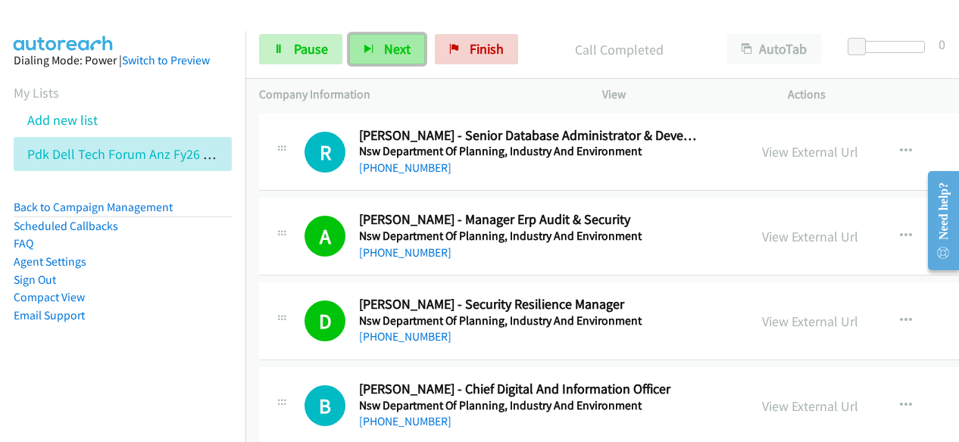
click at [398, 40] on span "Next" at bounding box center [397, 48] width 26 height 17
click at [401, 53] on span "Next" at bounding box center [397, 48] width 26 height 17
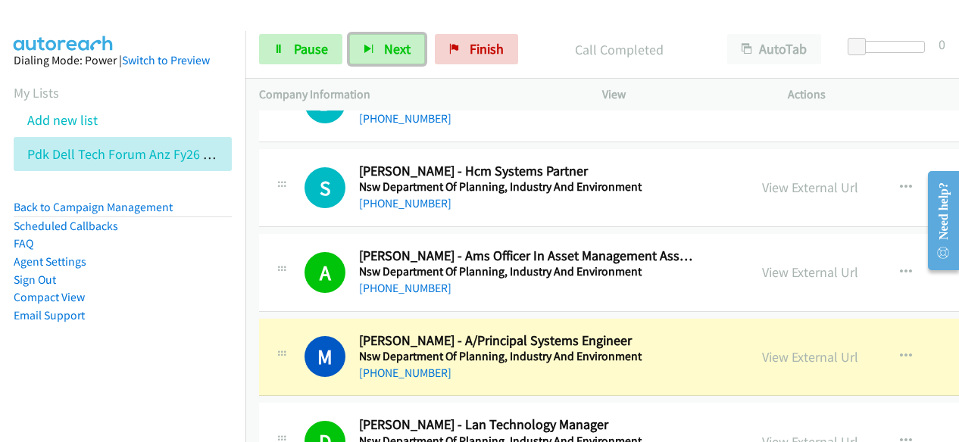
scroll to position [11433, 0]
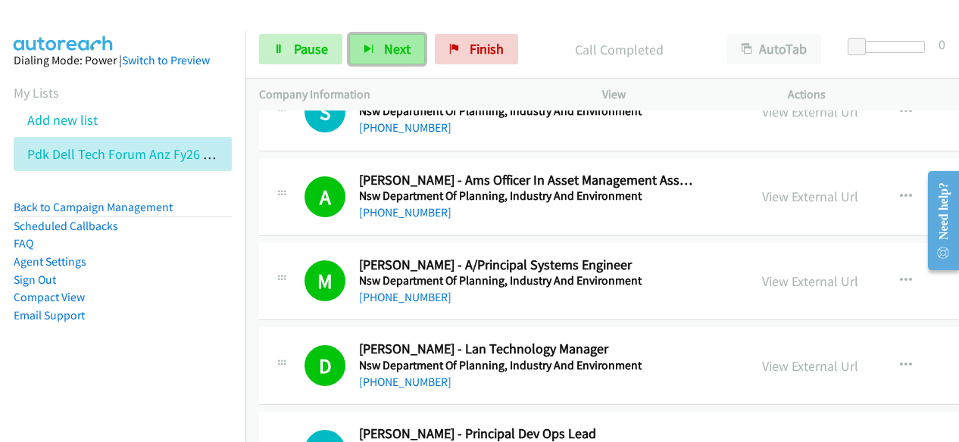
click at [407, 38] on button "Next" at bounding box center [387, 49] width 76 height 30
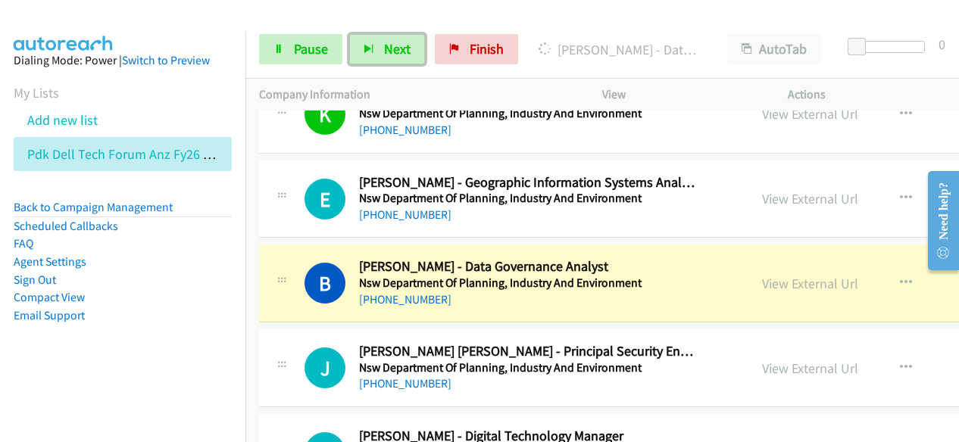
scroll to position [11963, 0]
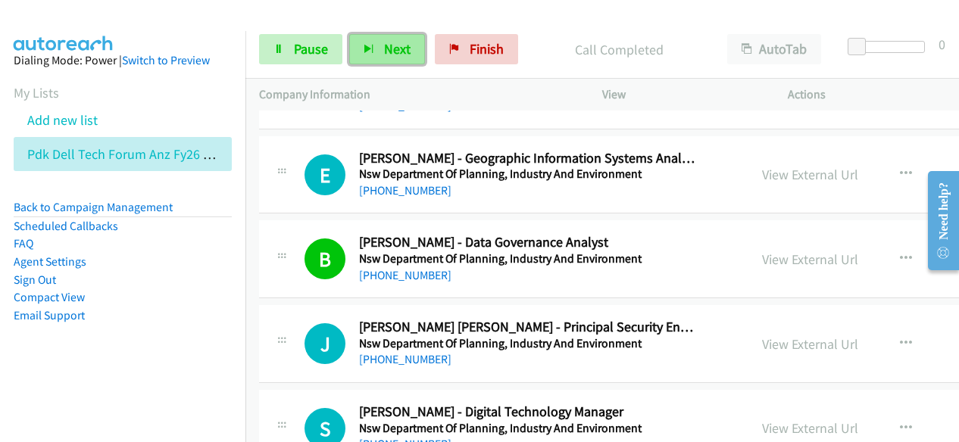
click at [399, 55] on span "Next" at bounding box center [397, 48] width 26 height 17
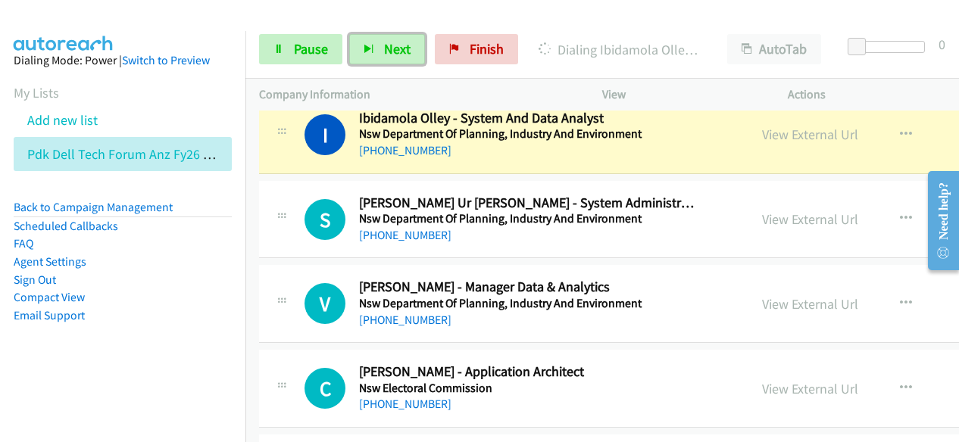
scroll to position [12266, 0]
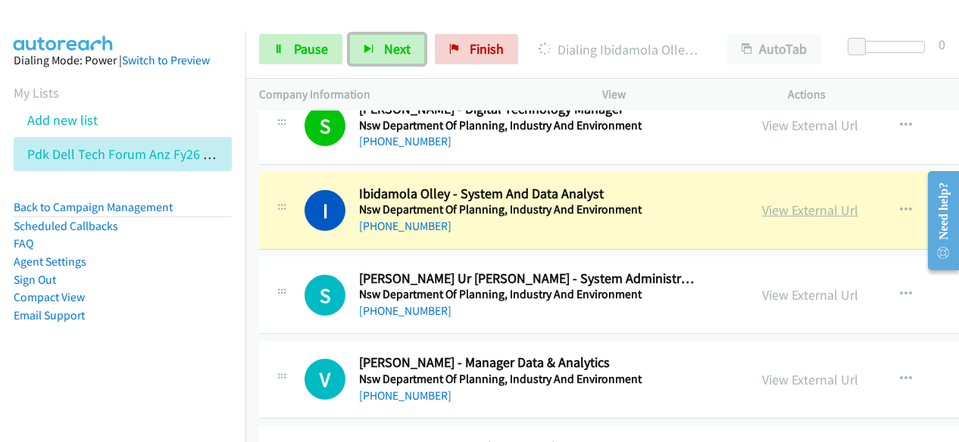
click at [762, 201] on link "View External Url" at bounding box center [810, 209] width 96 height 17
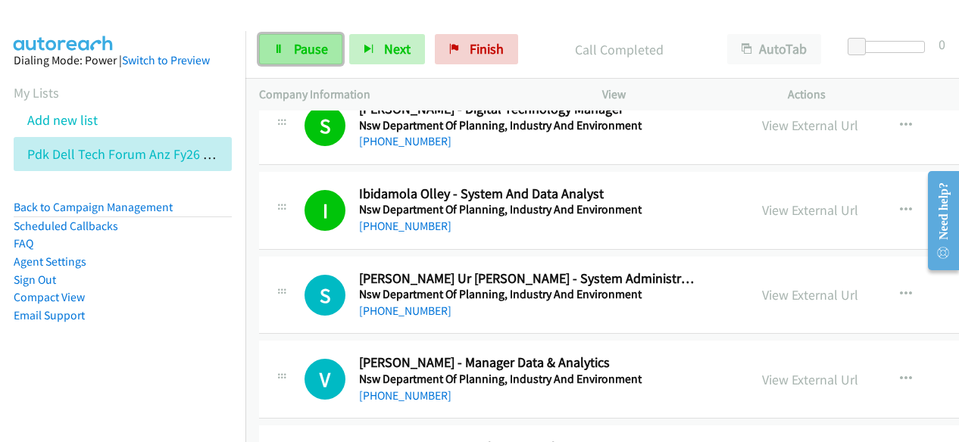
click at [310, 35] on link "Pause" at bounding box center [300, 49] width 83 height 30
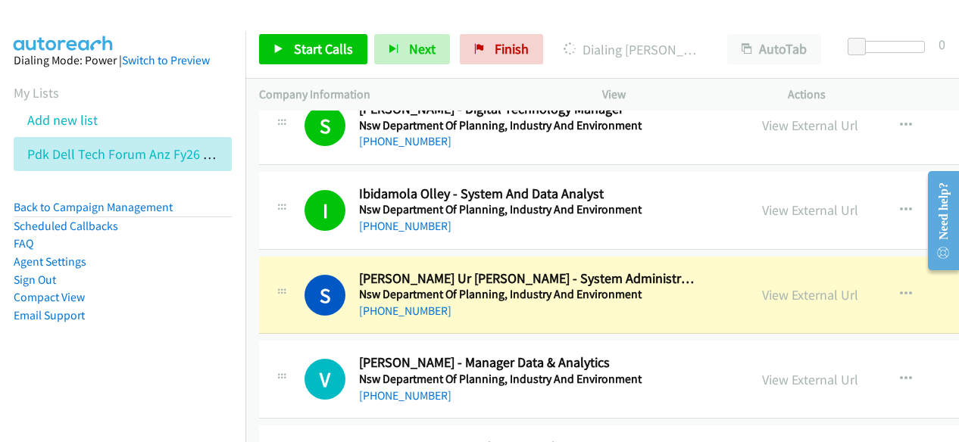
drag, startPoint x: 527, startPoint y: 285, endPoint x: 552, endPoint y: 282, distance: 25.2
click at [527, 285] on div "S Callback Scheduled Sohail Ur Rehman - System Administrator Nsw Department Of …" at bounding box center [720, 296] width 923 height 78
click at [793, 286] on link "View External Url" at bounding box center [810, 294] width 96 height 17
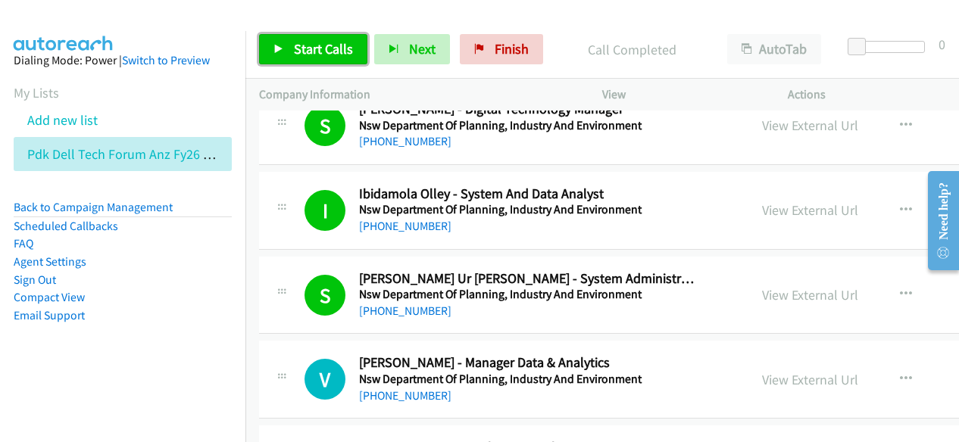
click at [338, 42] on span "Start Calls" at bounding box center [323, 48] width 59 height 17
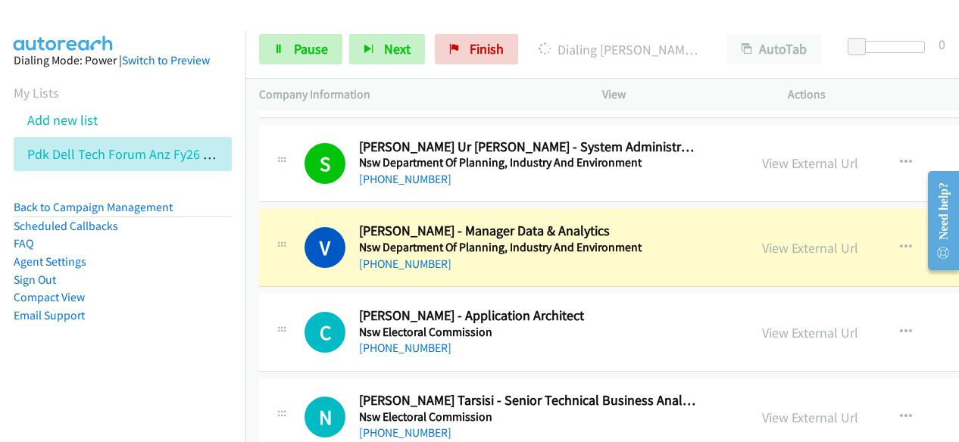
scroll to position [12417, 0]
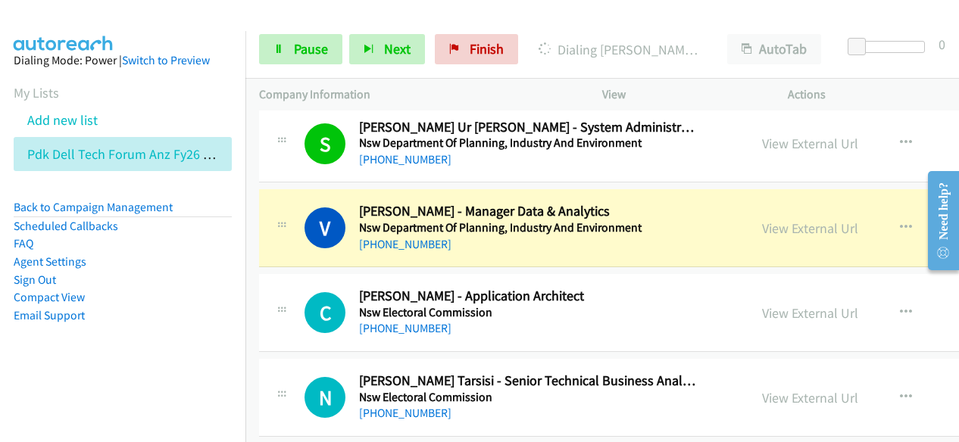
click at [178, 295] on li "Compact View" at bounding box center [123, 297] width 218 height 18
click at [762, 220] on link "View External Url" at bounding box center [810, 228] width 96 height 17
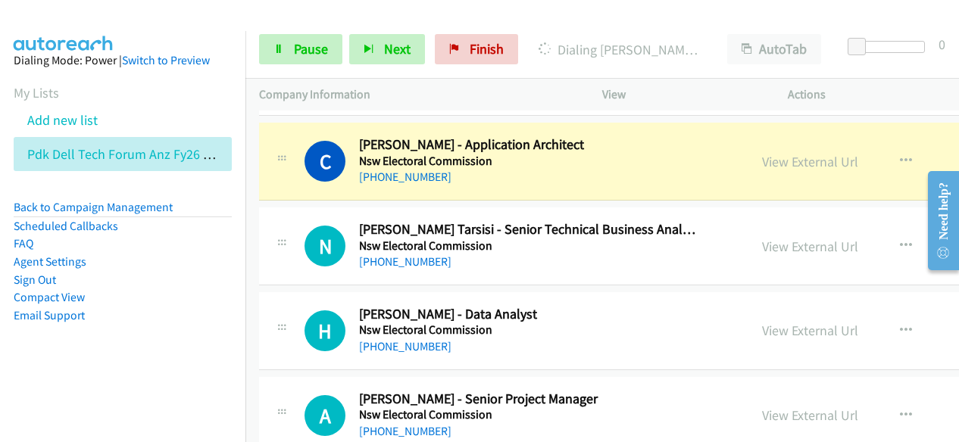
scroll to position [12493, 0]
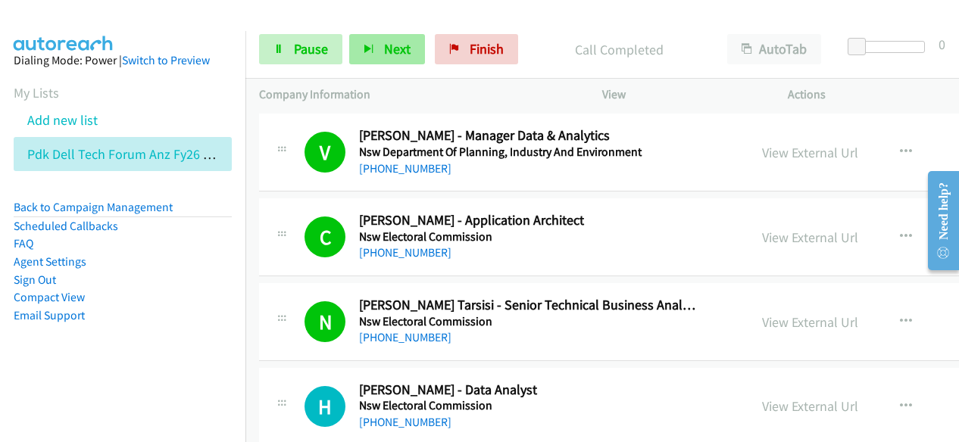
click at [401, 51] on span "Next" at bounding box center [397, 48] width 26 height 17
click at [399, 57] on button "Next" at bounding box center [387, 49] width 76 height 30
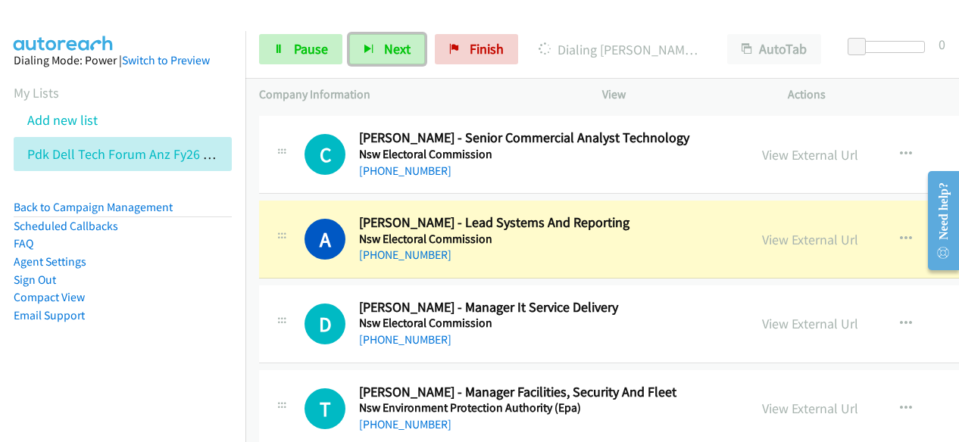
scroll to position [13023, 0]
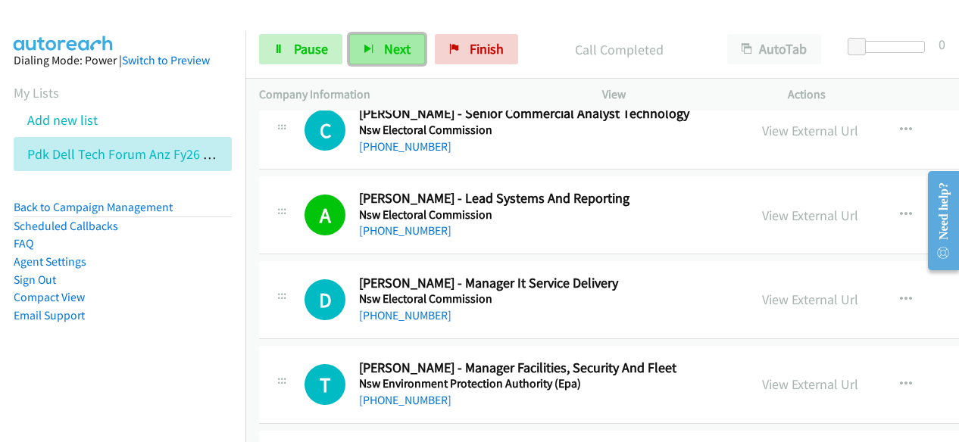
click at [400, 51] on span "Next" at bounding box center [397, 48] width 26 height 17
click at [401, 44] on span "Next" at bounding box center [397, 48] width 26 height 17
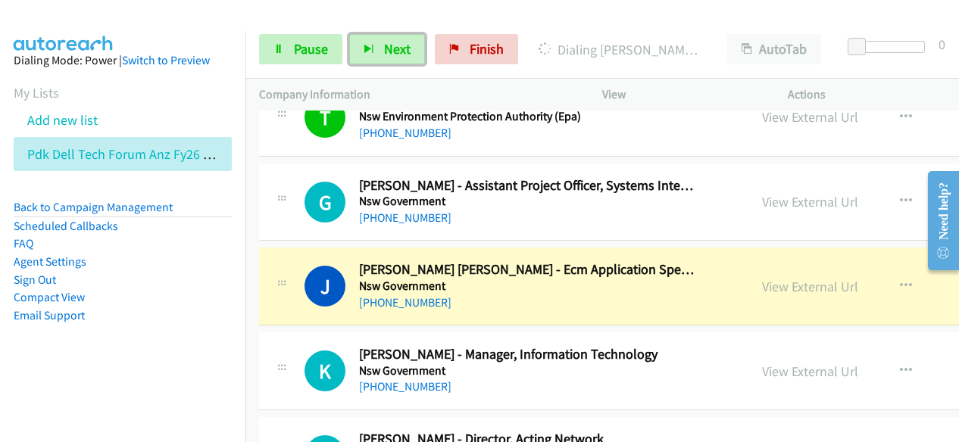
scroll to position [13326, 0]
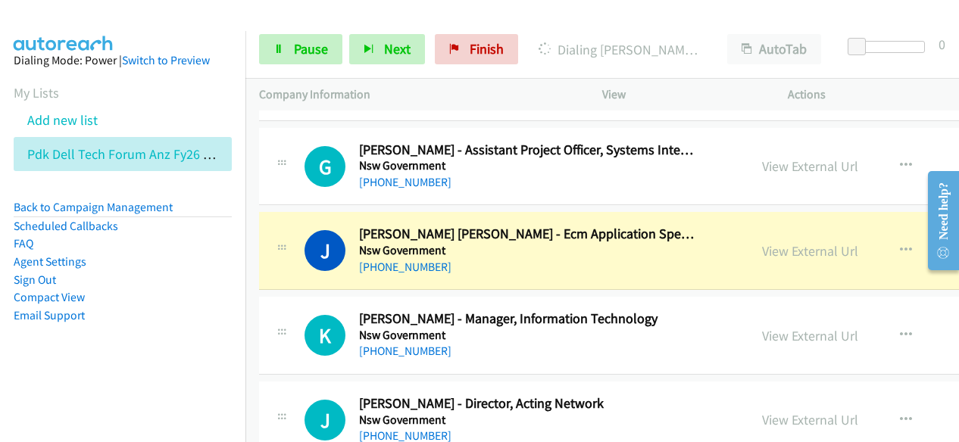
click at [194, 17] on div at bounding box center [472, 29] width 945 height 58
click at [506, 14] on div at bounding box center [472, 29] width 945 height 58
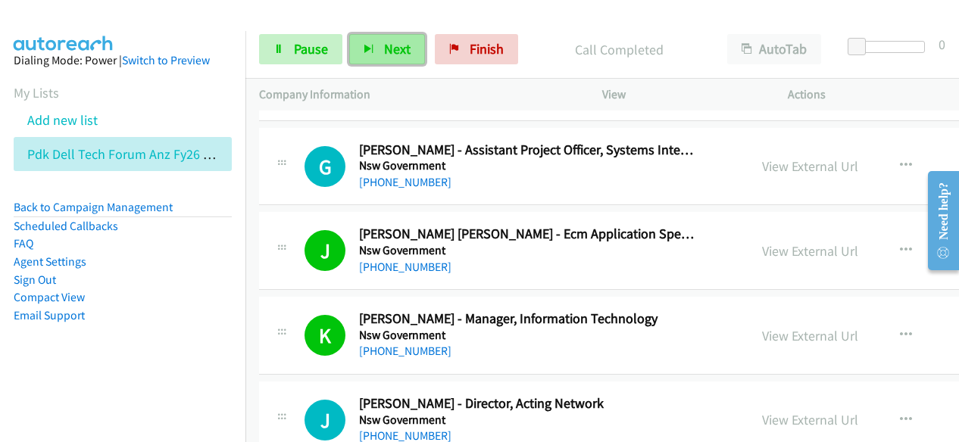
click at [404, 55] on span "Next" at bounding box center [397, 48] width 26 height 17
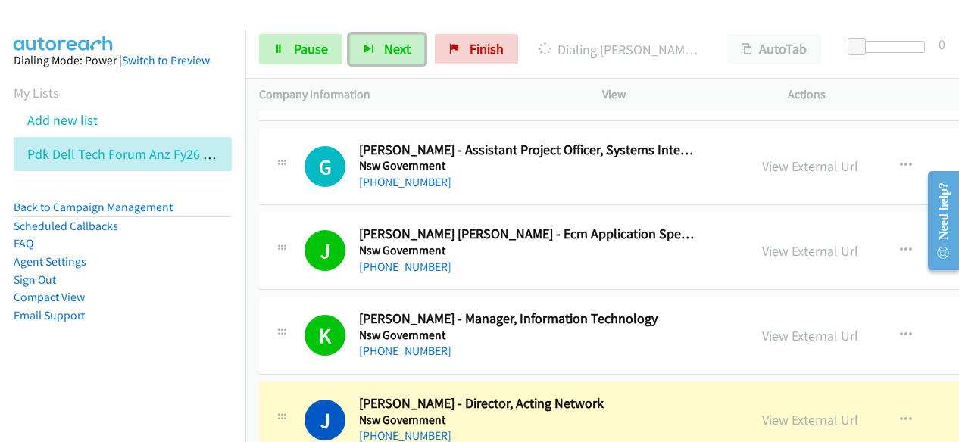
scroll to position [13401, 0]
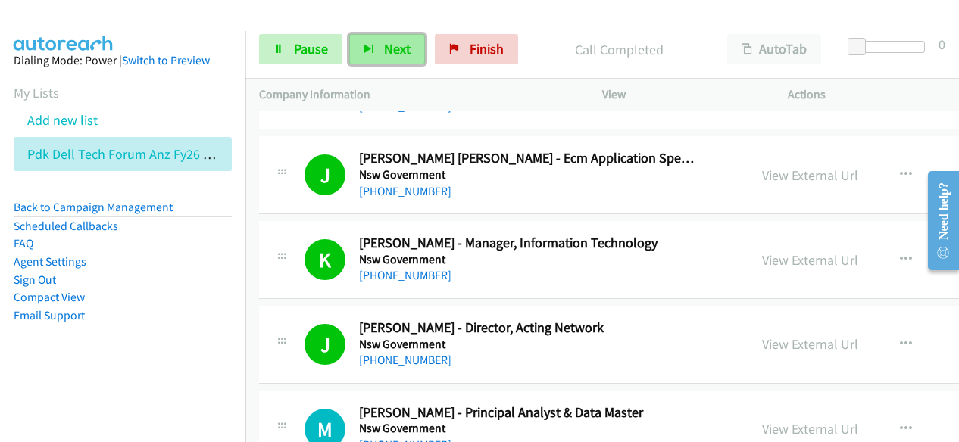
click at [410, 52] on button "Next" at bounding box center [387, 49] width 76 height 30
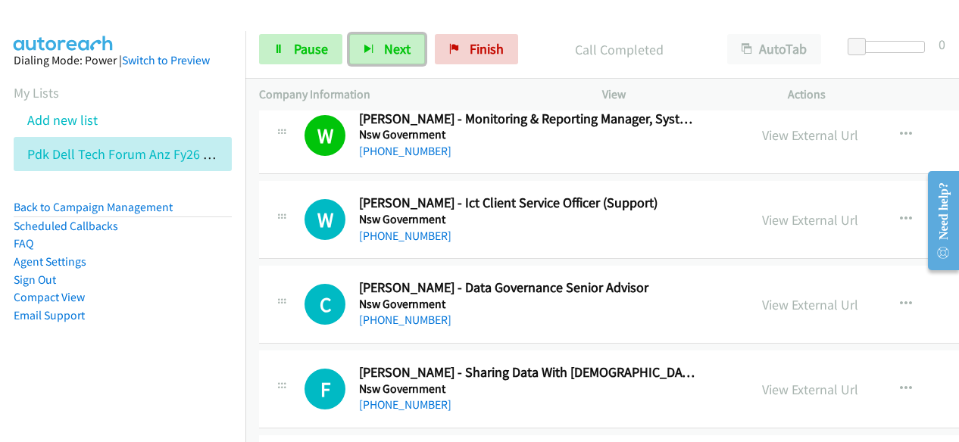
scroll to position [13856, 0]
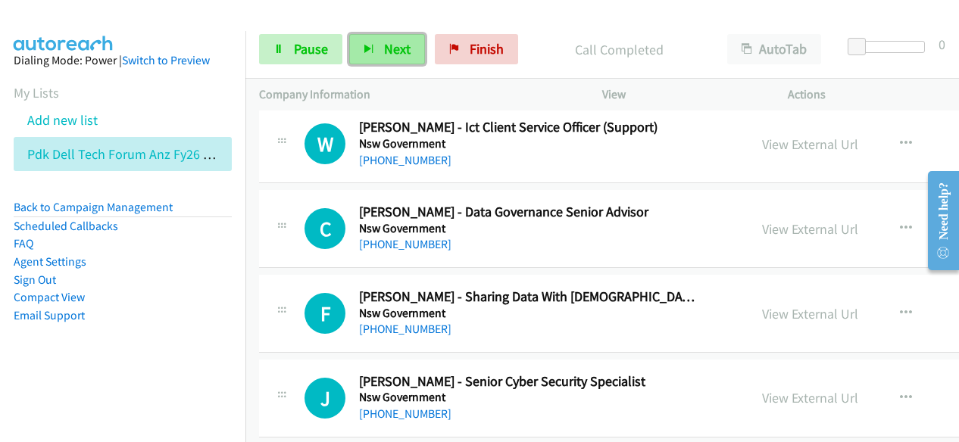
click at [404, 57] on button "Next" at bounding box center [387, 49] width 76 height 30
click at [384, 45] on span "Next" at bounding box center [397, 48] width 26 height 17
click at [384, 60] on button "Next" at bounding box center [387, 49] width 76 height 30
click at [402, 51] on span "Next" at bounding box center [397, 48] width 26 height 17
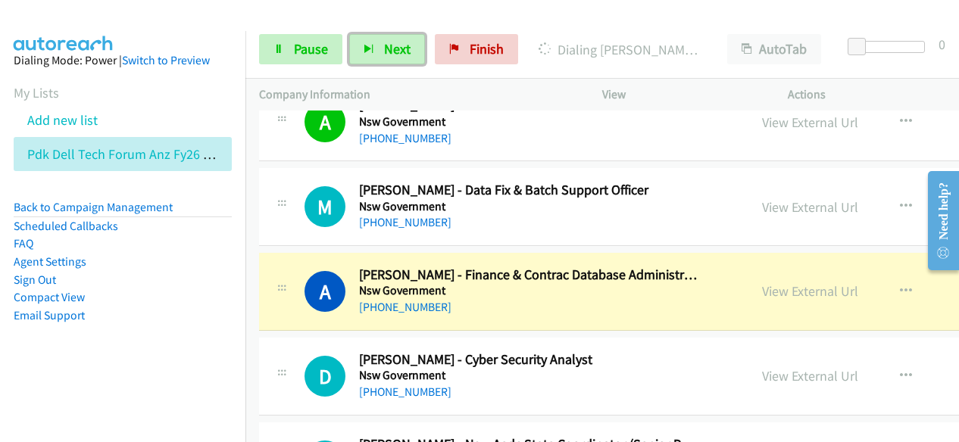
scroll to position [14461, 0]
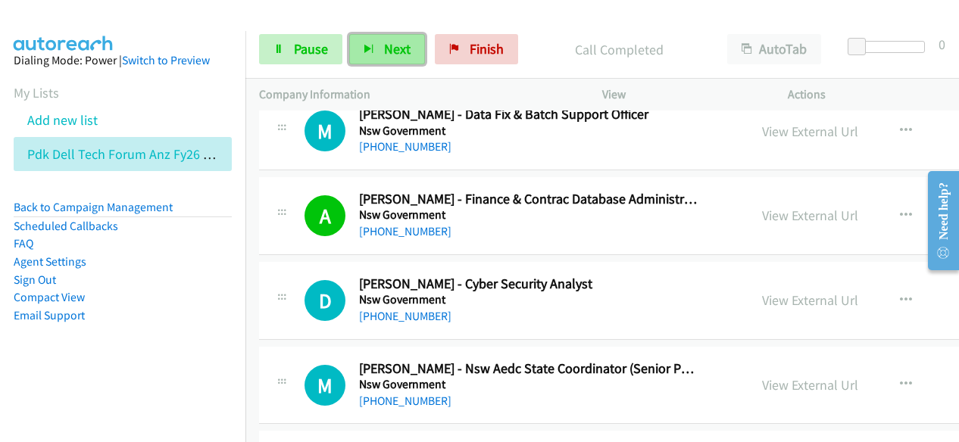
click at [389, 55] on span "Next" at bounding box center [397, 48] width 26 height 17
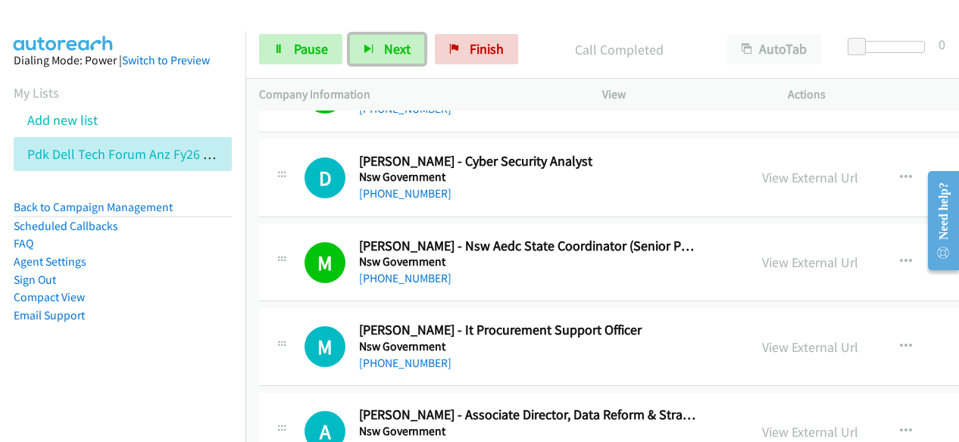
scroll to position [14613, 0]
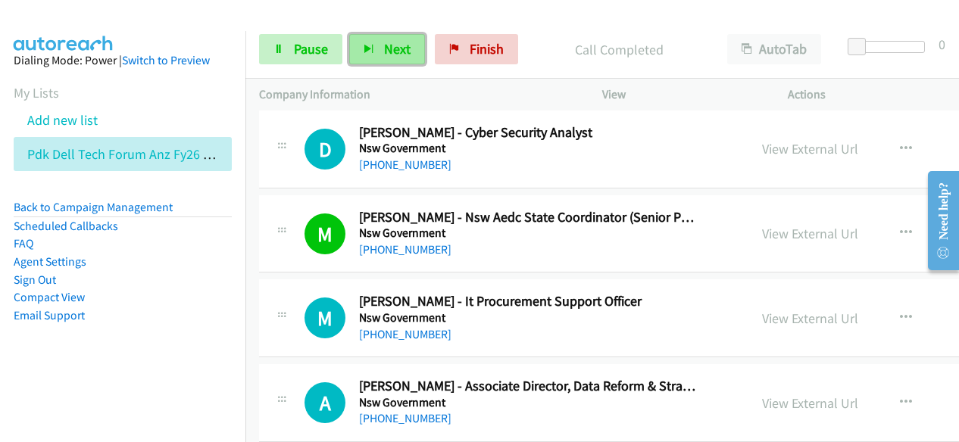
click at [401, 62] on button "Next" at bounding box center [387, 49] width 76 height 30
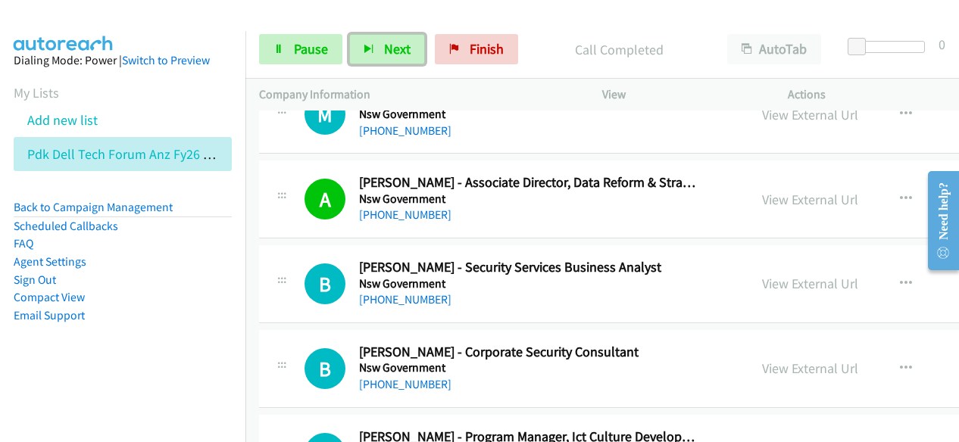
scroll to position [14840, 0]
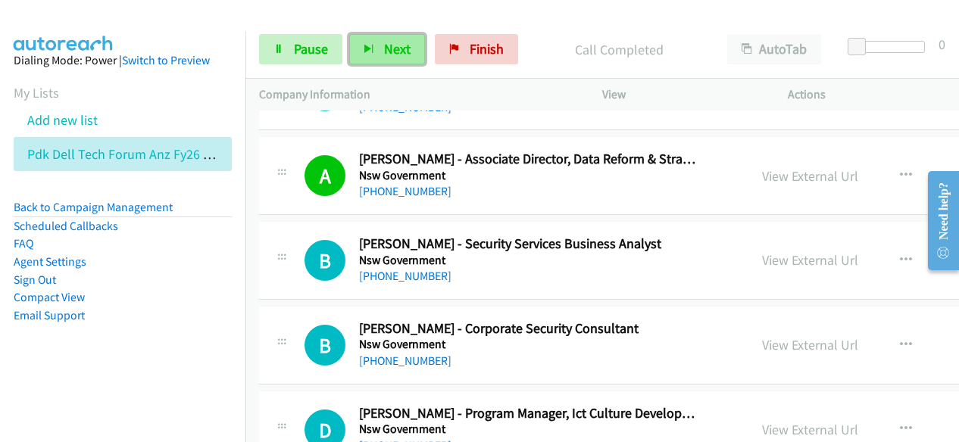
click at [384, 57] on span "Next" at bounding box center [397, 48] width 26 height 17
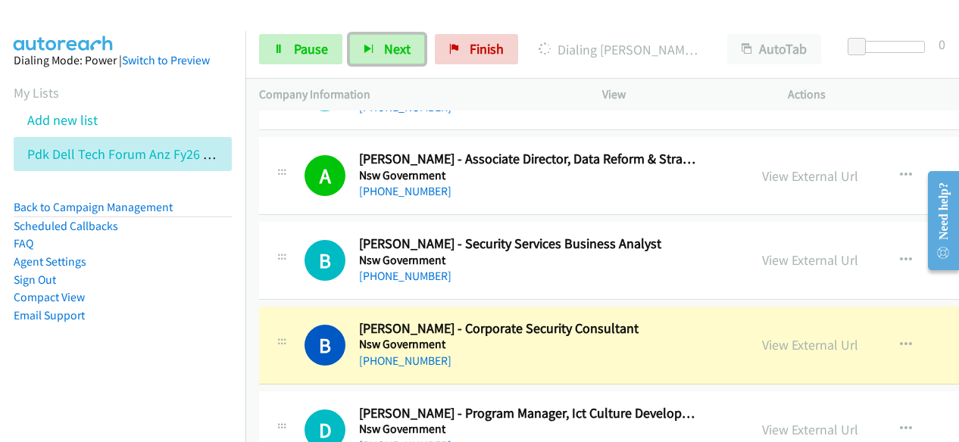
scroll to position [14991, 0]
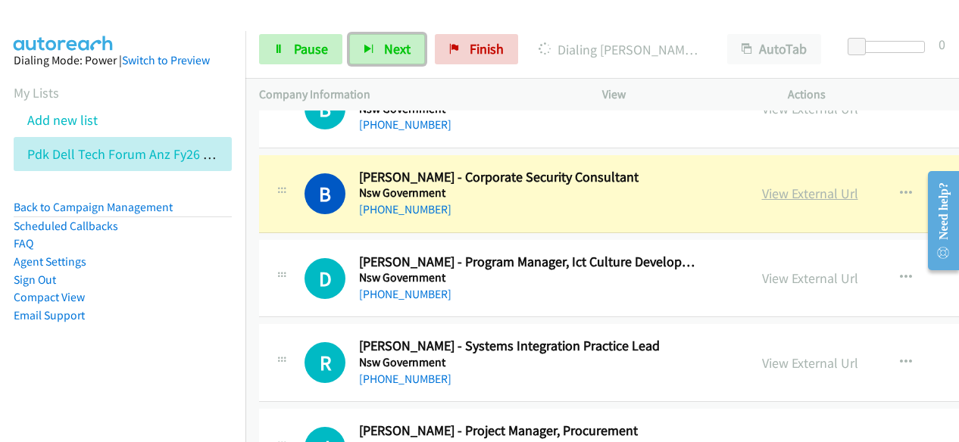
click at [762, 185] on link "View External Url" at bounding box center [810, 193] width 96 height 17
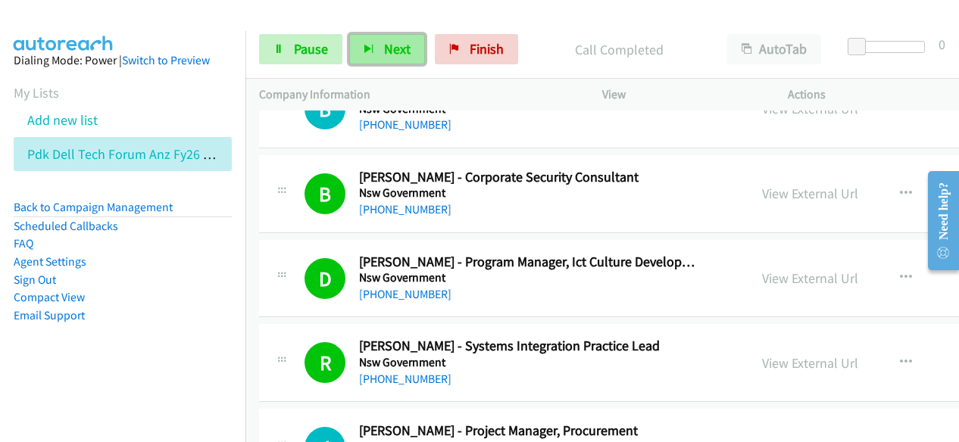
click at [394, 45] on span "Next" at bounding box center [397, 48] width 26 height 17
click at [392, 60] on button "Next" at bounding box center [387, 49] width 76 height 30
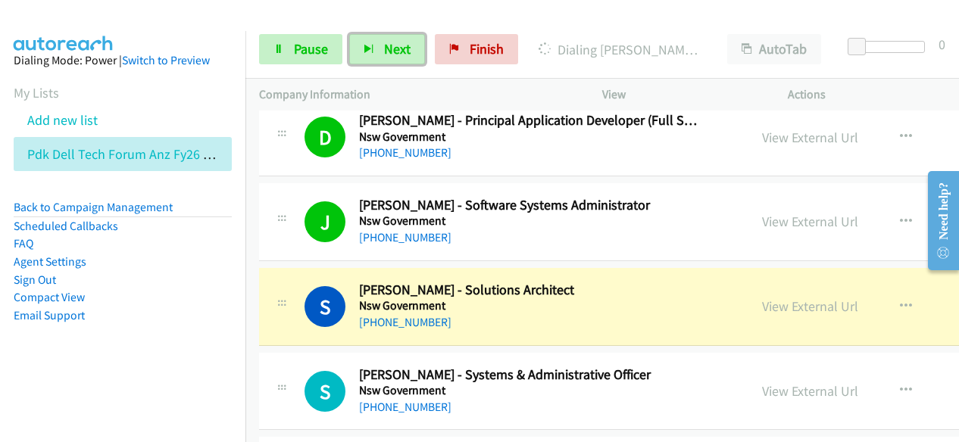
scroll to position [15824, 0]
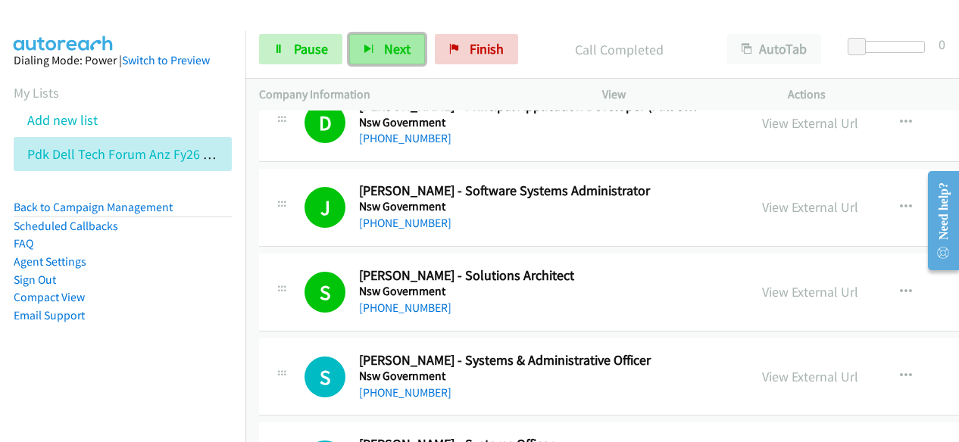
click at [394, 46] on span "Next" at bounding box center [397, 48] width 26 height 17
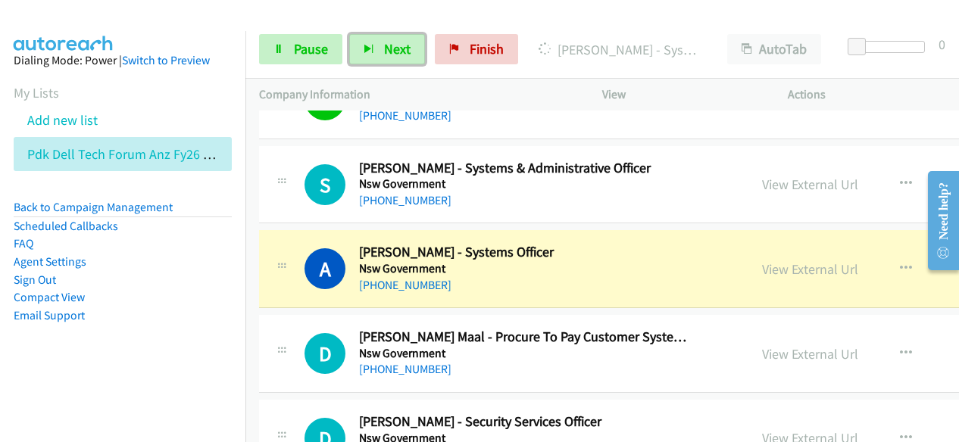
scroll to position [16051, 0]
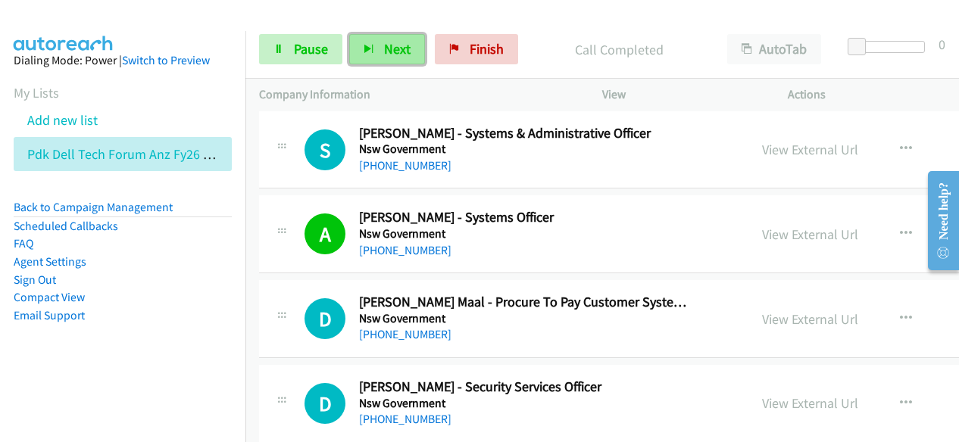
click at [388, 43] on span "Next" at bounding box center [397, 48] width 26 height 17
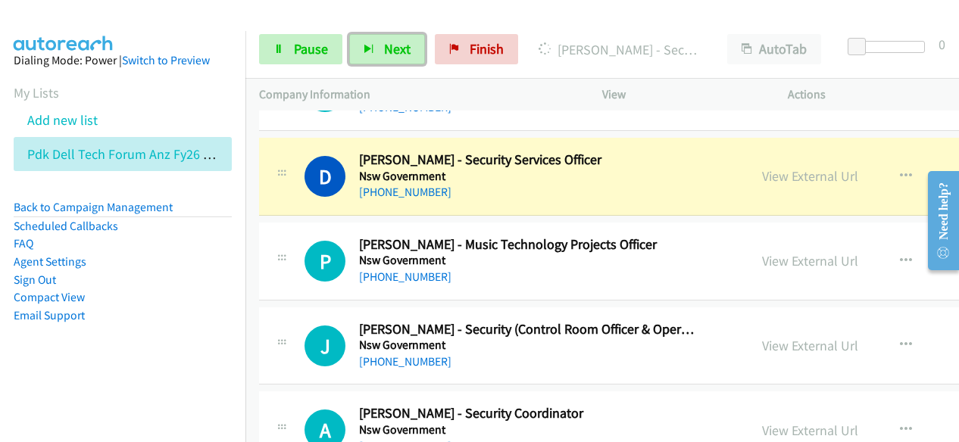
scroll to position [16203, 0]
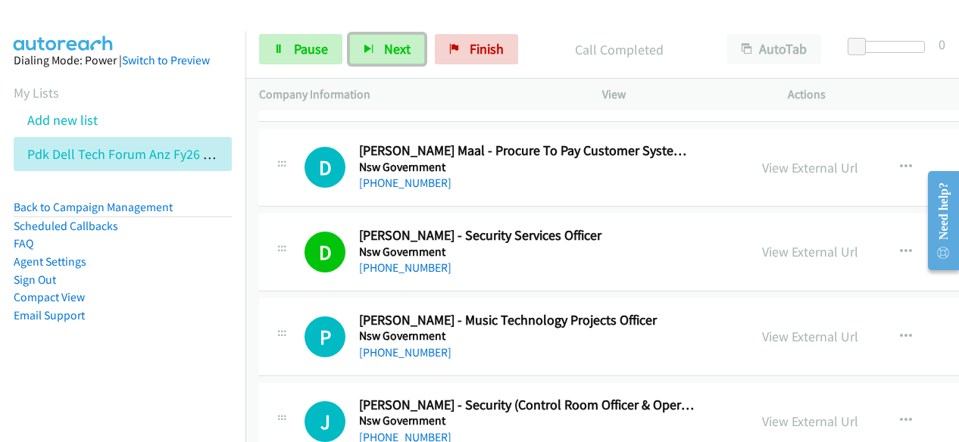
click at [770, 242] on div "View External Url" at bounding box center [810, 252] width 96 height 20
click at [769, 243] on link "View External Url" at bounding box center [810, 251] width 96 height 17
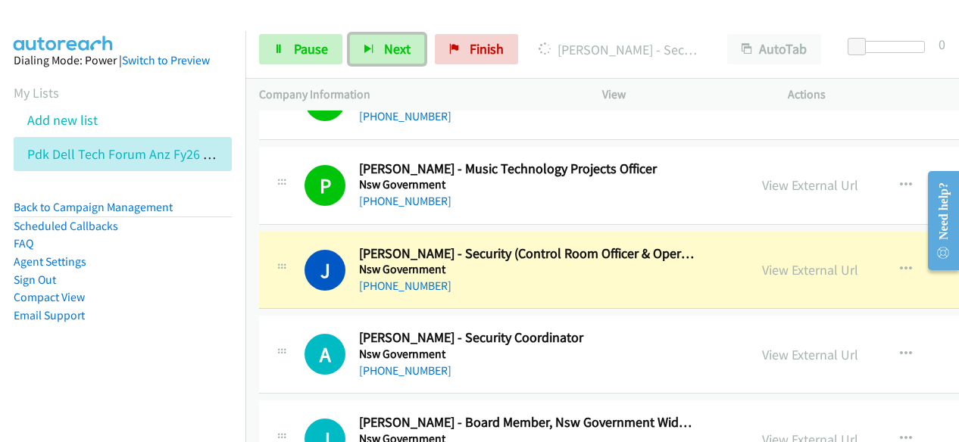
scroll to position [16430, 0]
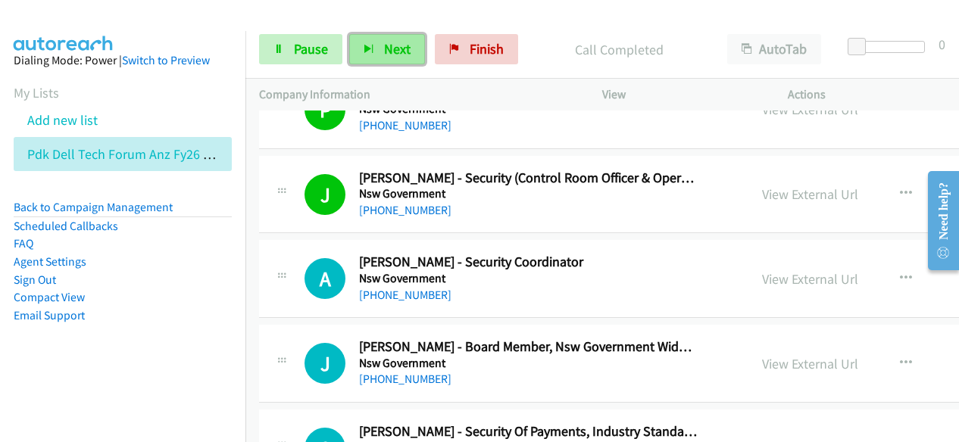
click at [399, 48] on span "Next" at bounding box center [397, 48] width 26 height 17
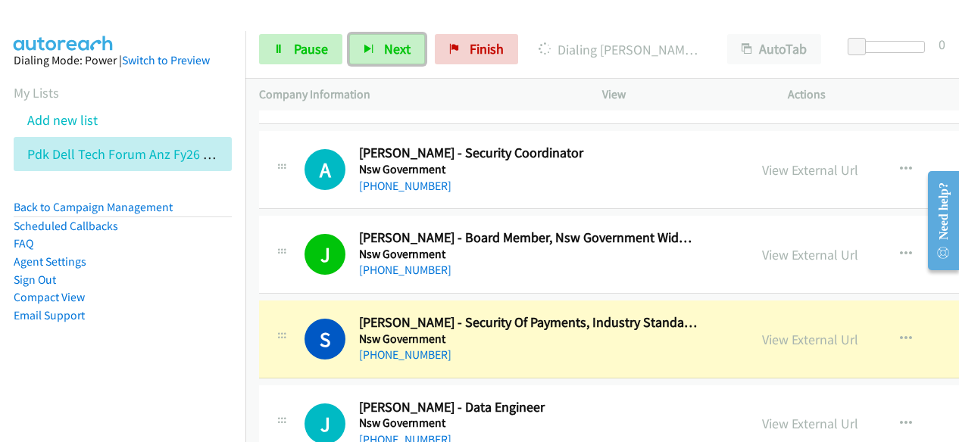
scroll to position [16581, 0]
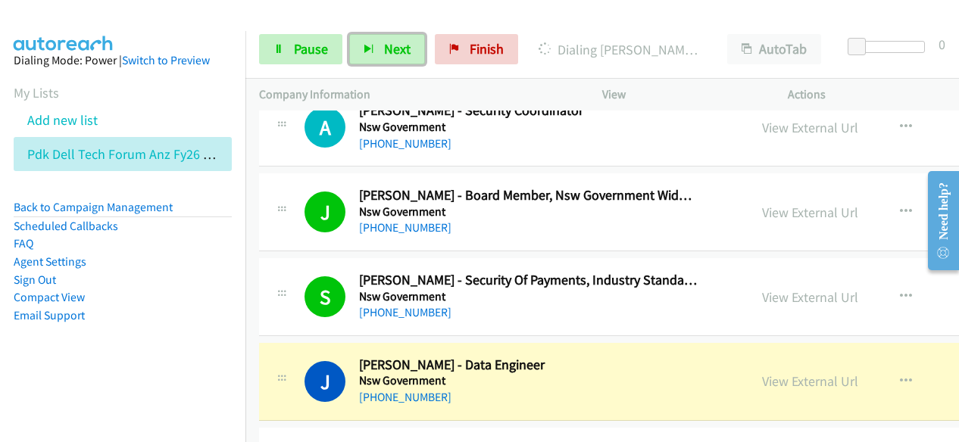
drag, startPoint x: 754, startPoint y: 335, endPoint x: 609, endPoint y: 383, distance: 152.3
click at [583, 373] on h5 "Nsw Government" at bounding box center [528, 380] width 338 height 15
click at [782, 373] on link "View External Url" at bounding box center [810, 381] width 96 height 17
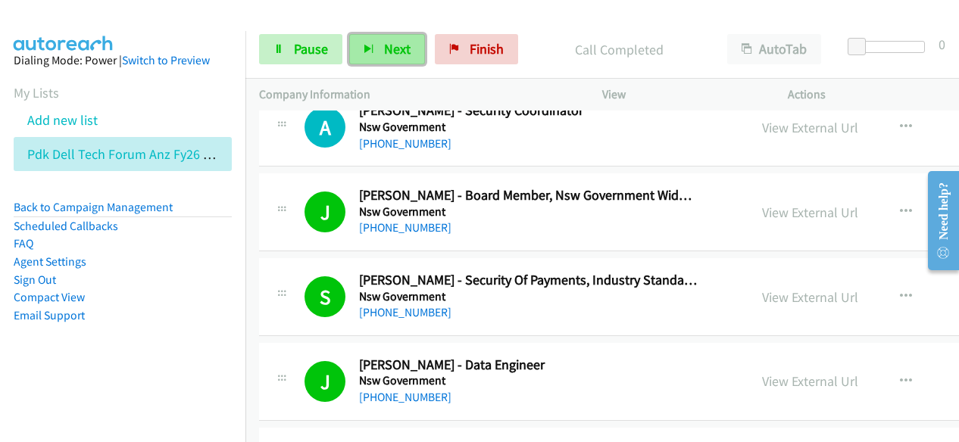
click at [395, 59] on button "Next" at bounding box center [387, 49] width 76 height 30
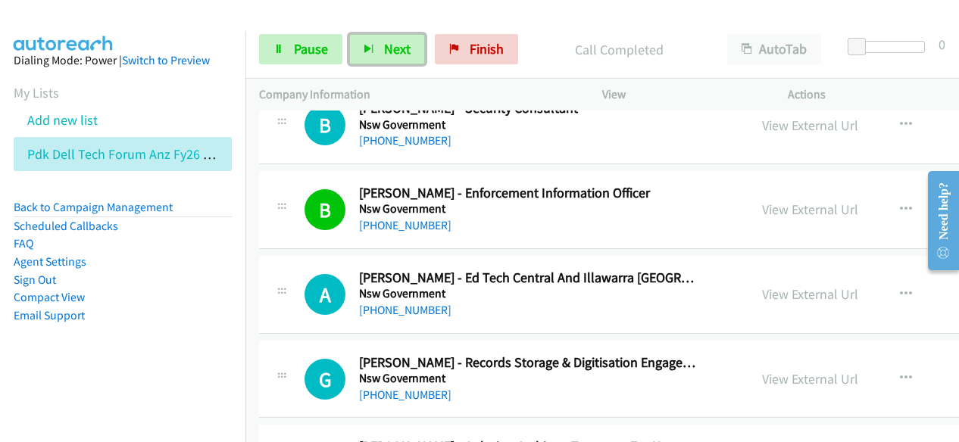
scroll to position [17187, 0]
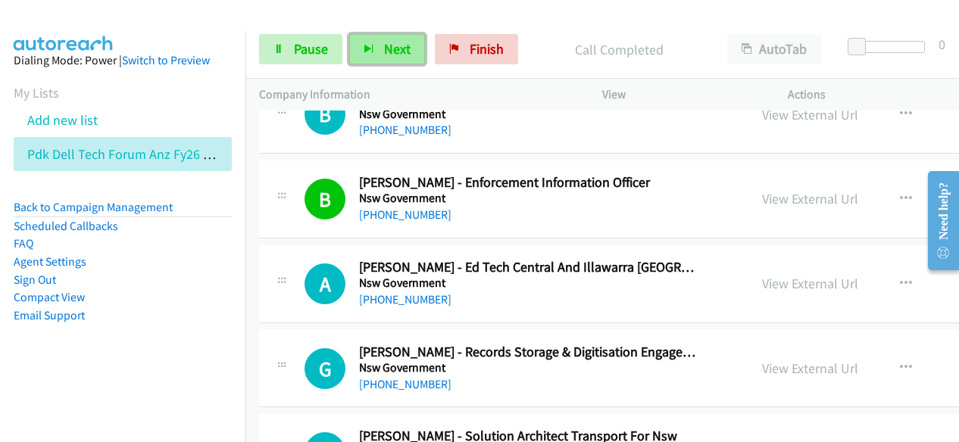
click at [391, 53] on span "Next" at bounding box center [397, 48] width 26 height 17
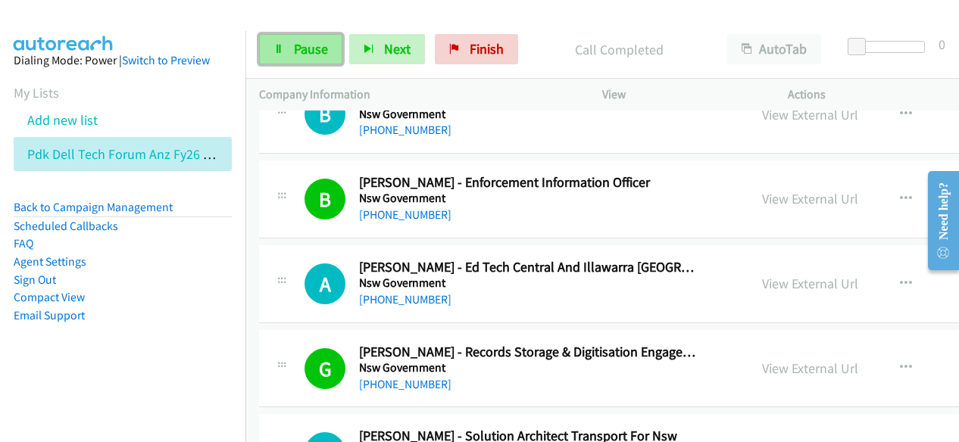
click at [318, 46] on span "Pause" at bounding box center [311, 48] width 34 height 17
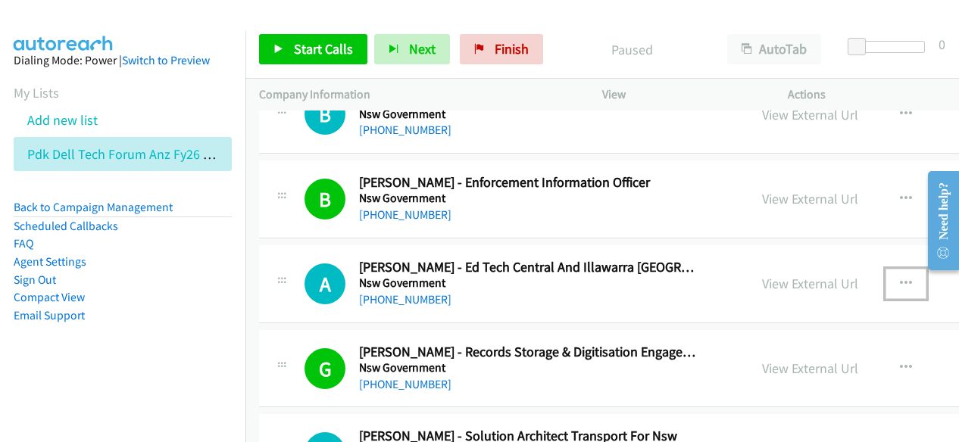
click at [885, 269] on button "button" at bounding box center [905, 284] width 41 height 30
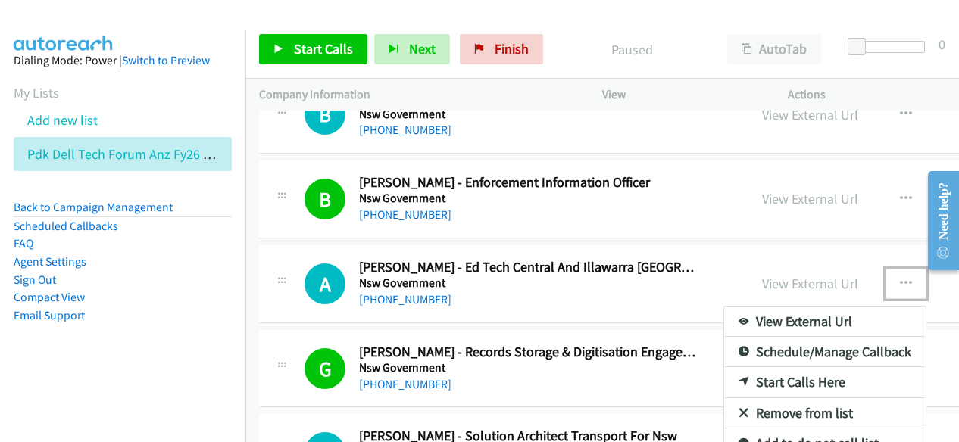
click at [750, 367] on link "Start Calls Here" at bounding box center [824, 382] width 201 height 30
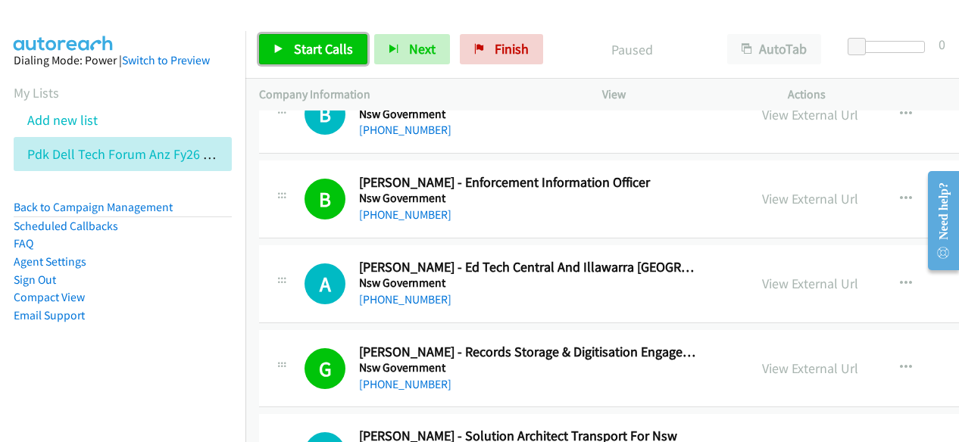
click at [313, 57] on span "Start Calls" at bounding box center [323, 48] width 59 height 17
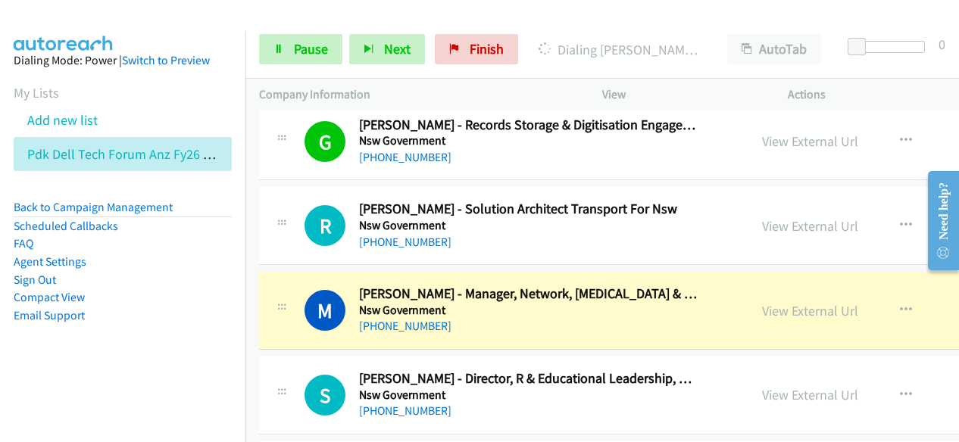
scroll to position [17490, 0]
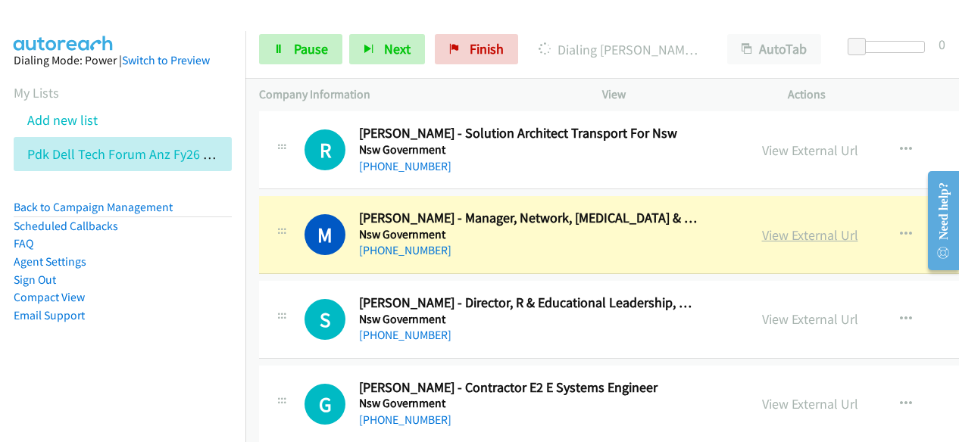
click at [762, 226] on link "View External Url" at bounding box center [810, 234] width 96 height 17
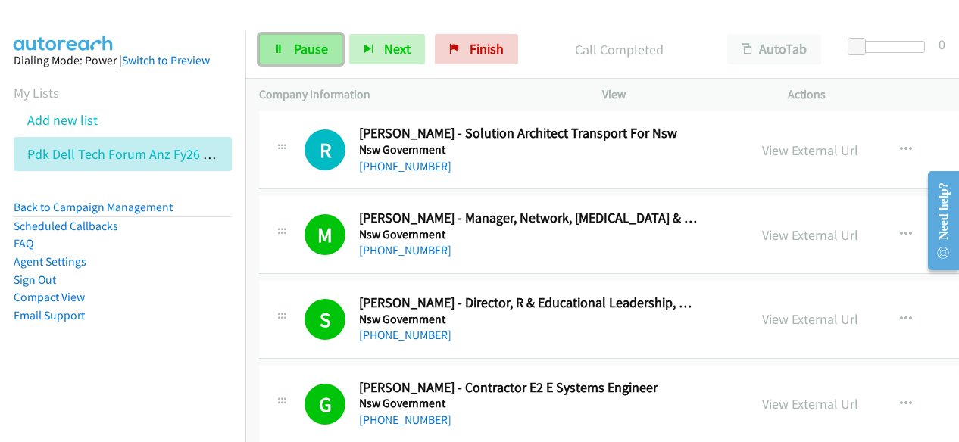
click at [306, 55] on span "Pause" at bounding box center [311, 48] width 34 height 17
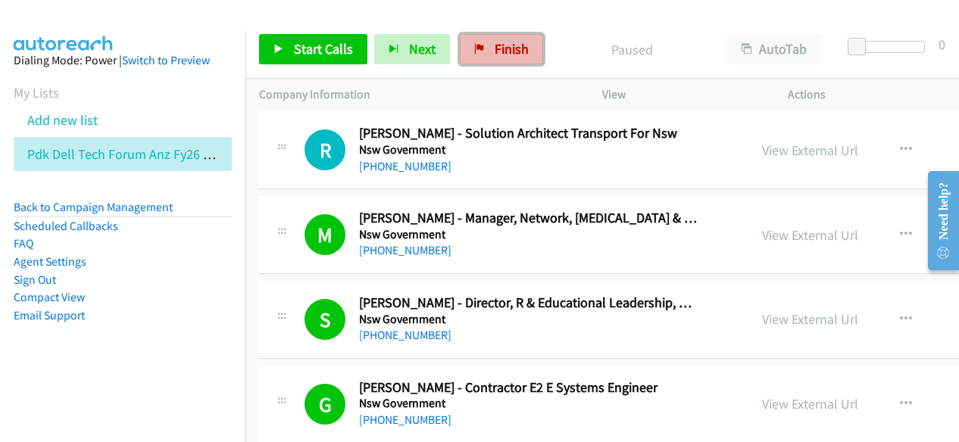
click at [481, 57] on link "Finish" at bounding box center [501, 49] width 83 height 30
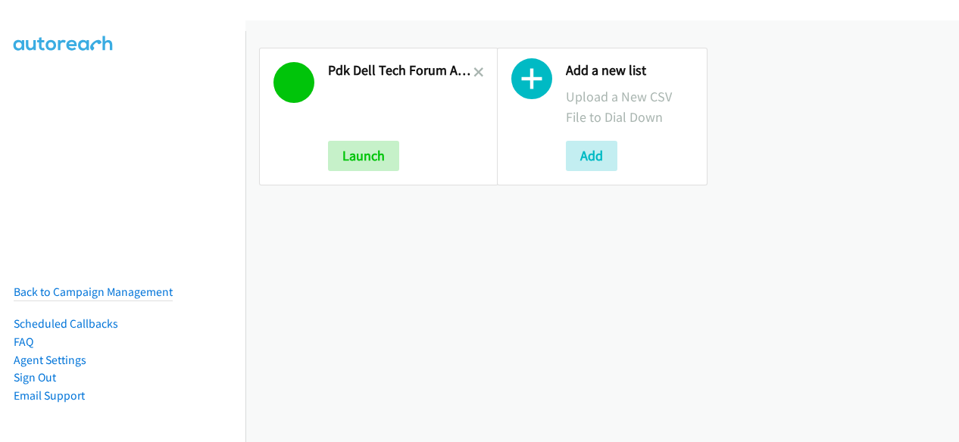
click at [473, 66] on link at bounding box center [478, 72] width 11 height 17
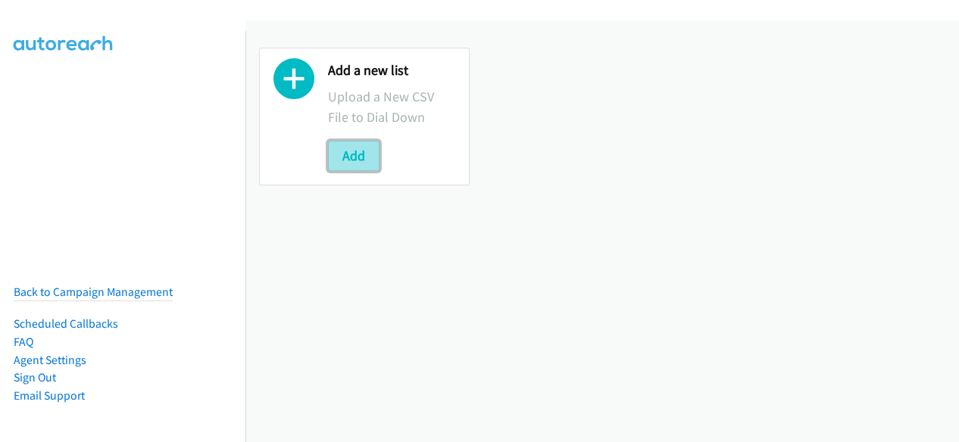
click at [369, 167] on button "Add" at bounding box center [353, 156] width 51 height 30
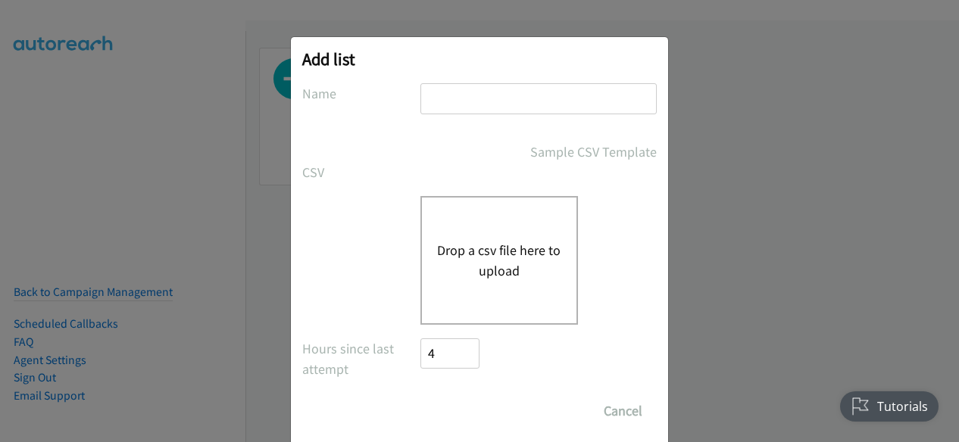
click at [434, 84] on input "text" at bounding box center [538, 98] width 236 height 31
type input "PDK Dell Tech Forum ANZ FY26Q3 Sydney In-Person 2 September - Enterprise"
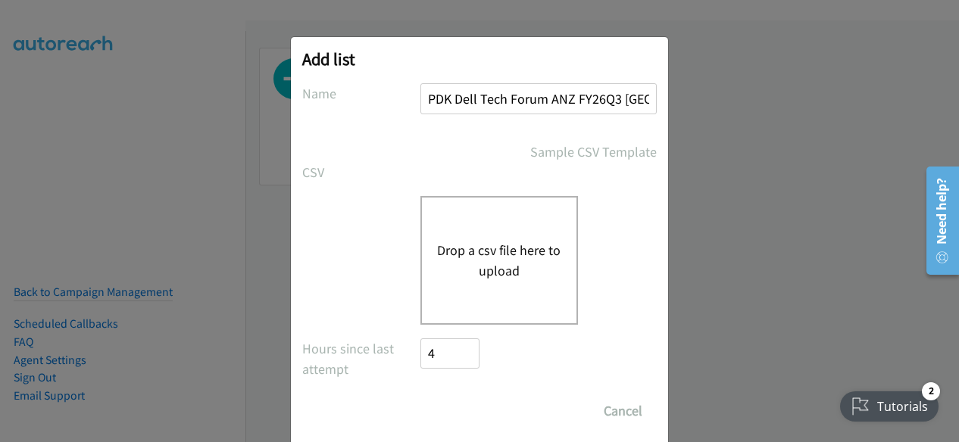
click at [505, 250] on button "Drop a csv file here to upload" at bounding box center [499, 260] width 124 height 41
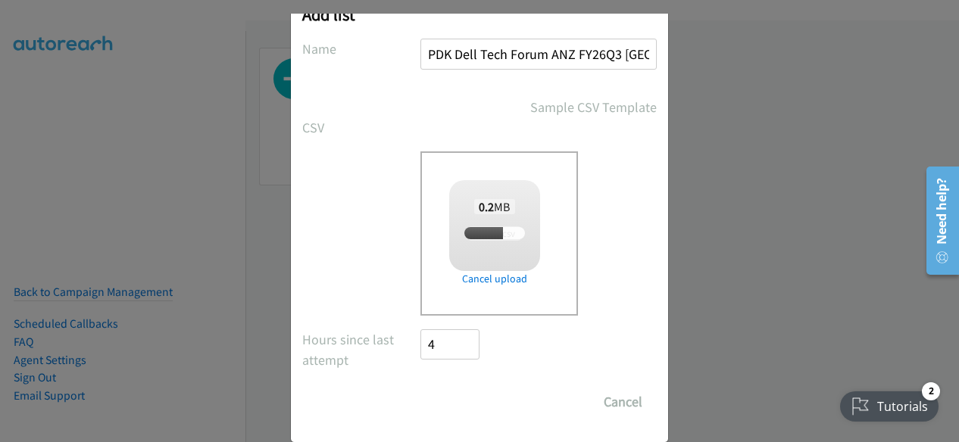
scroll to position [67, 0]
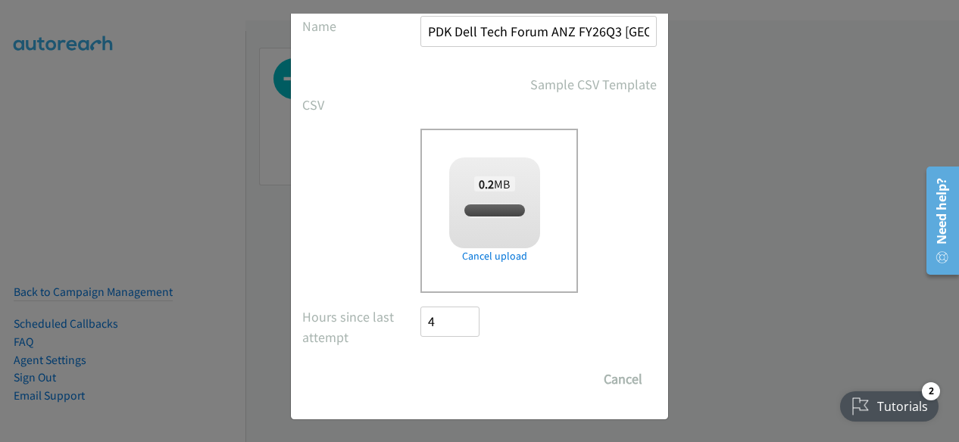
checkbox input "true"
click at [473, 381] on input "Save List" at bounding box center [459, 379] width 79 height 30
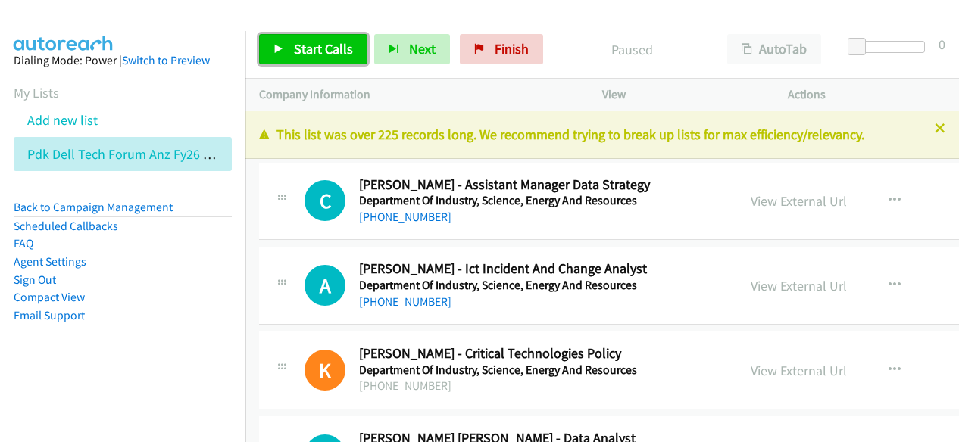
click at [318, 61] on link "Start Calls" at bounding box center [313, 49] width 108 height 30
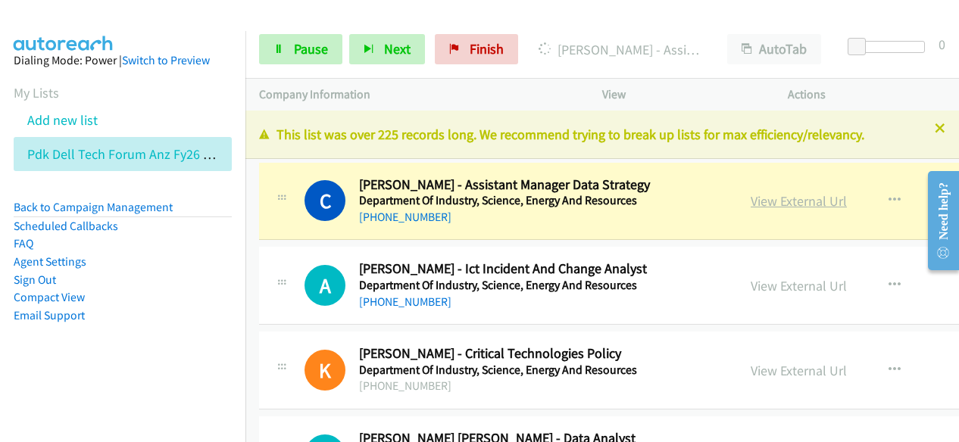
click at [789, 204] on link "View External Url" at bounding box center [798, 200] width 96 height 17
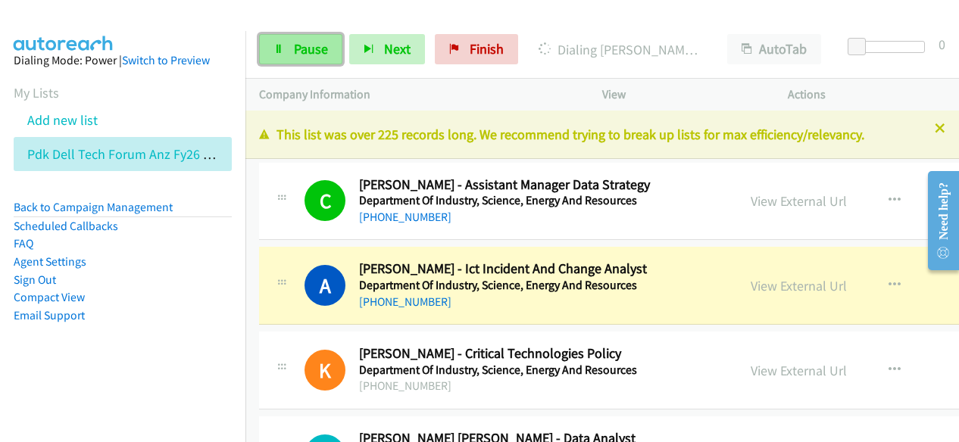
click at [325, 48] on span "Pause" at bounding box center [311, 48] width 34 height 17
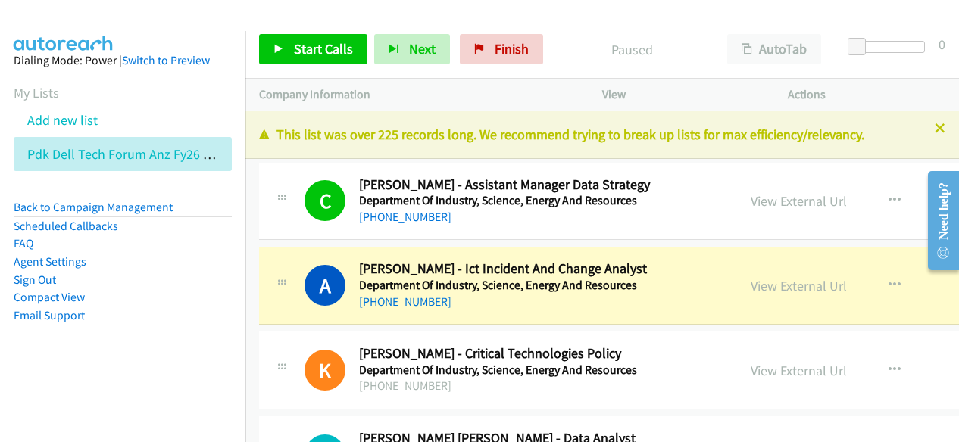
drag, startPoint x: 785, startPoint y: 288, endPoint x: 580, endPoint y: 265, distance: 206.4
click at [770, 285] on link "View External Url" at bounding box center [798, 285] width 96 height 17
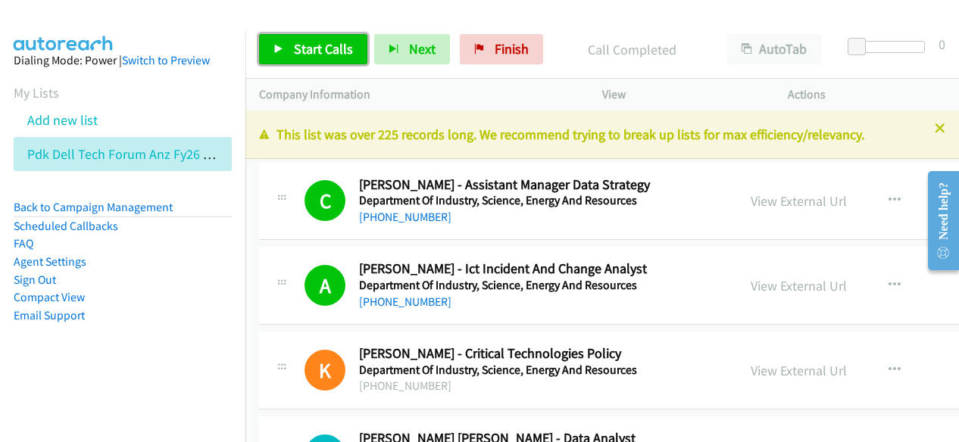
click at [330, 51] on span "Start Calls" at bounding box center [323, 48] width 59 height 17
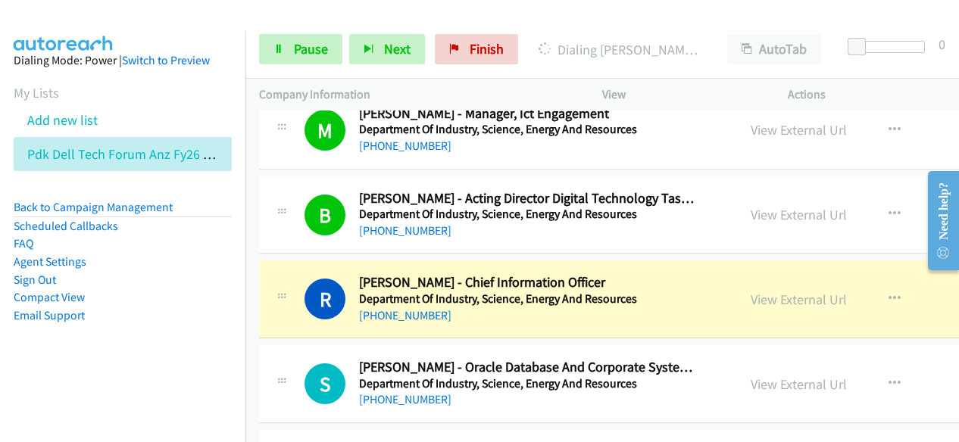
scroll to position [909, 0]
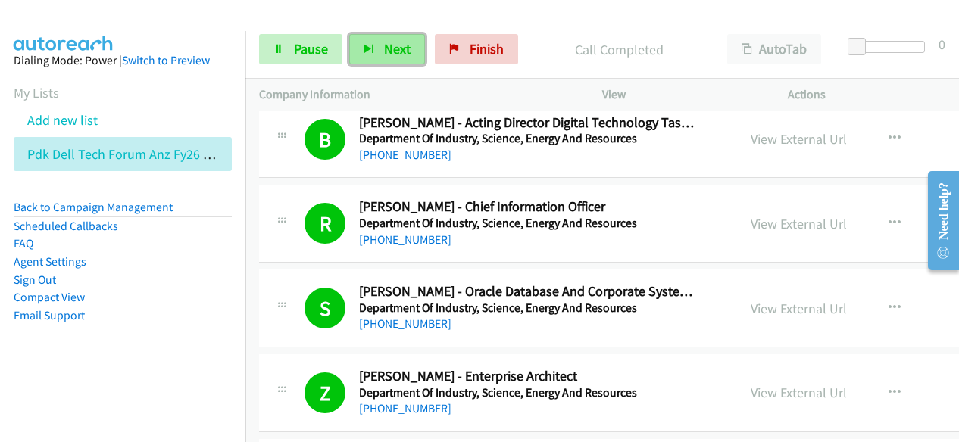
click at [386, 51] on span "Next" at bounding box center [397, 48] width 26 height 17
click at [384, 42] on span "Next" at bounding box center [397, 48] width 26 height 17
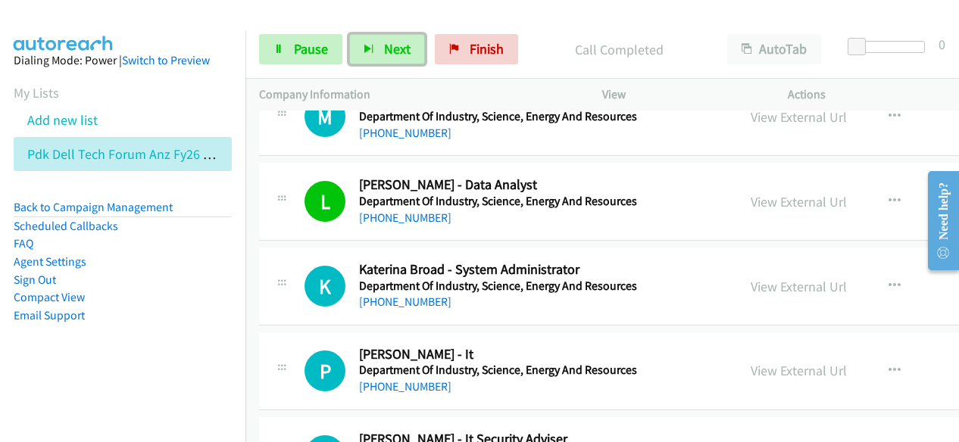
scroll to position [1363, 0]
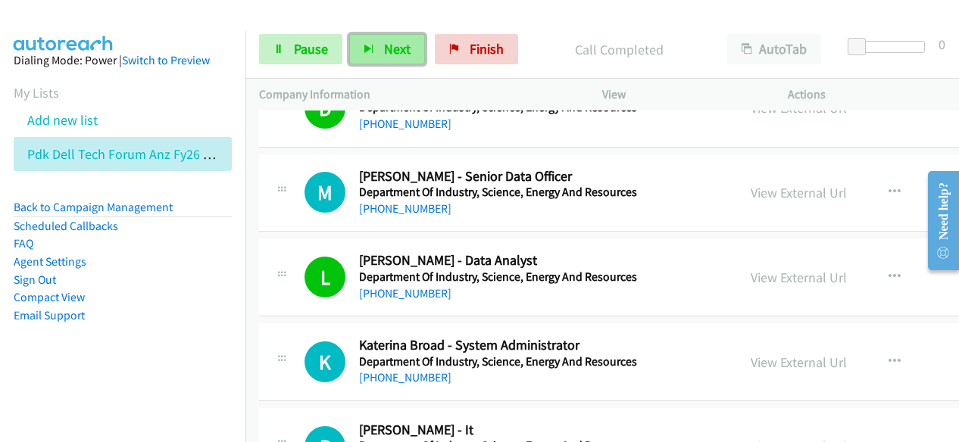
click at [400, 42] on span "Next" at bounding box center [397, 48] width 26 height 17
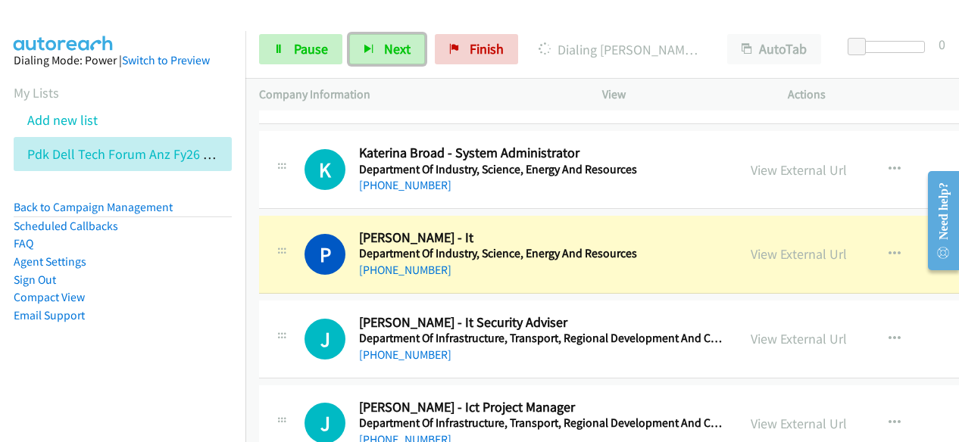
scroll to position [1590, 0]
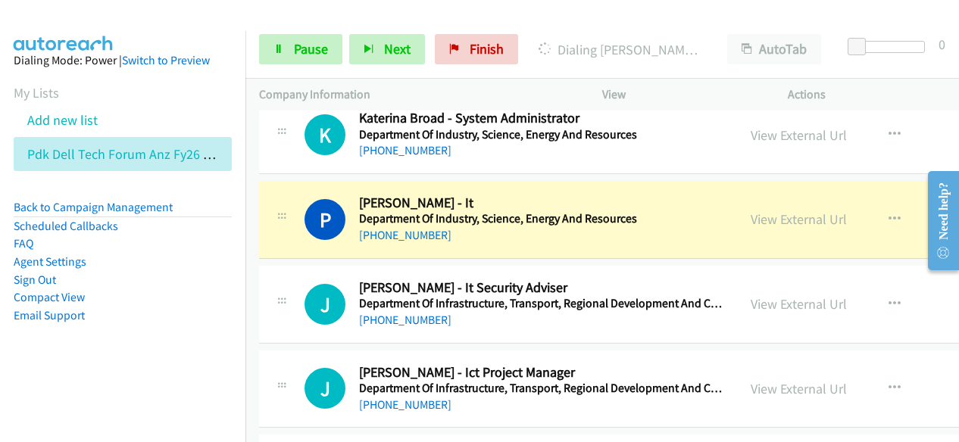
click at [290, 14] on div at bounding box center [472, 29] width 945 height 58
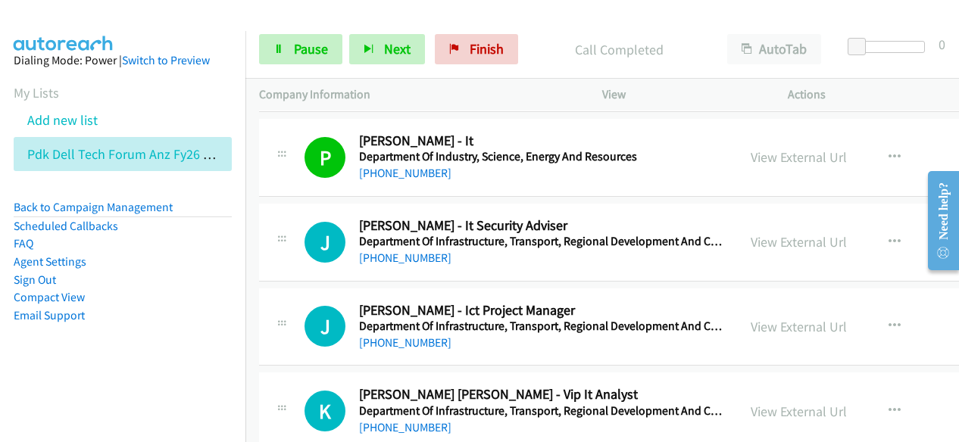
scroll to position [1666, 0]
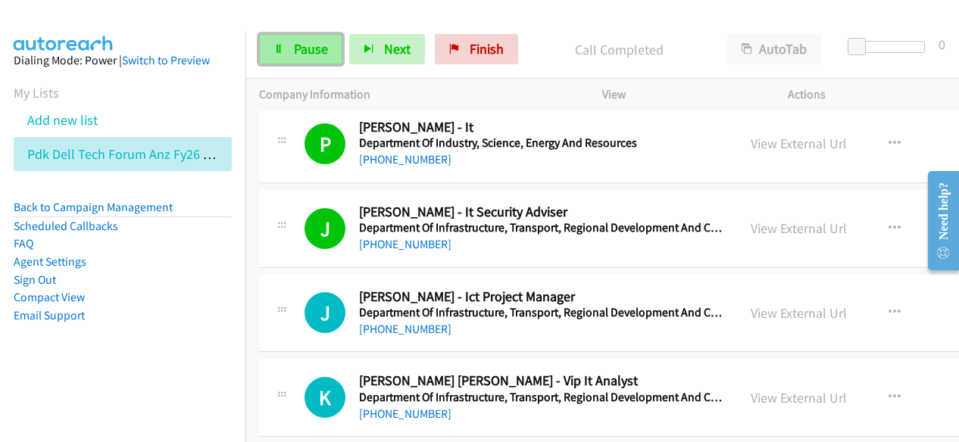
click at [327, 47] on link "Pause" at bounding box center [300, 49] width 83 height 30
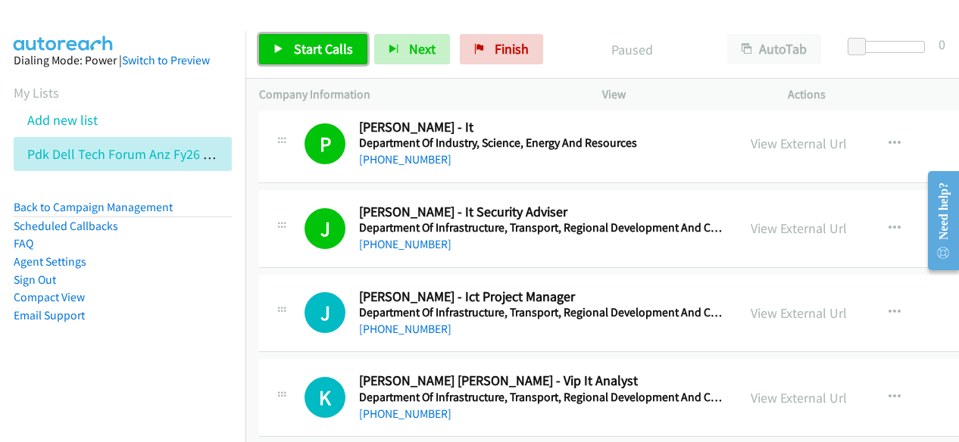
click at [339, 58] on link "Start Calls" at bounding box center [313, 49] width 108 height 30
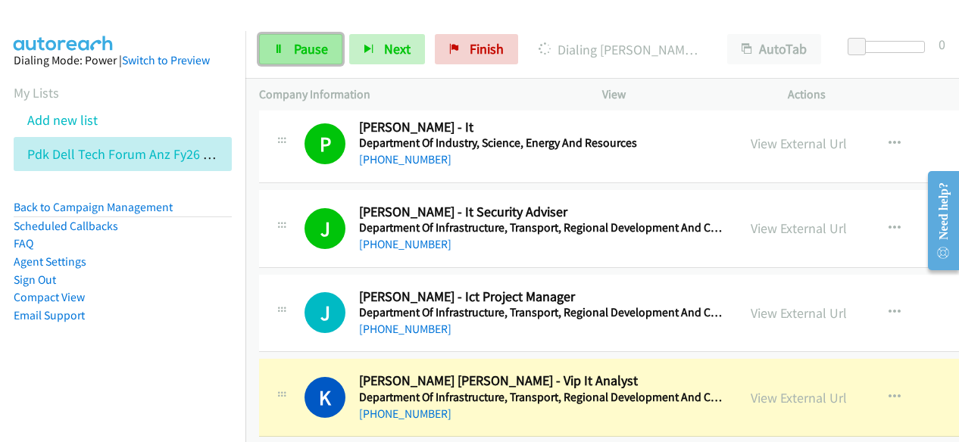
click at [327, 55] on link "Pause" at bounding box center [300, 49] width 83 height 30
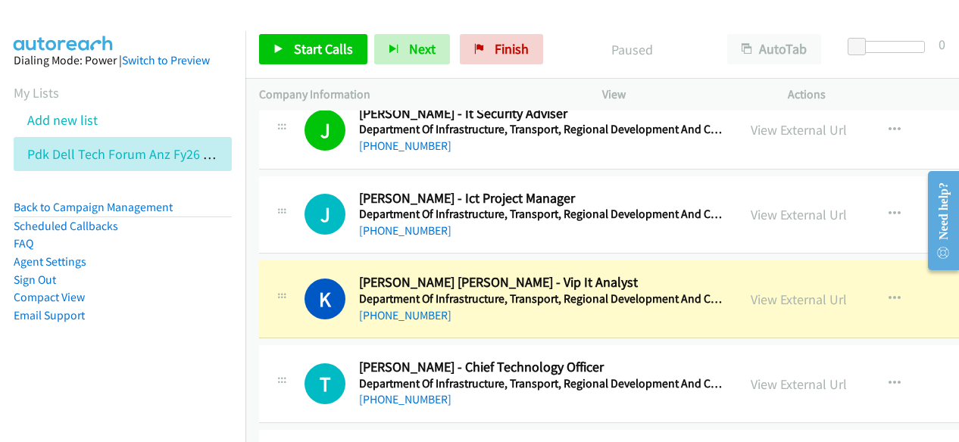
scroll to position [1817, 0]
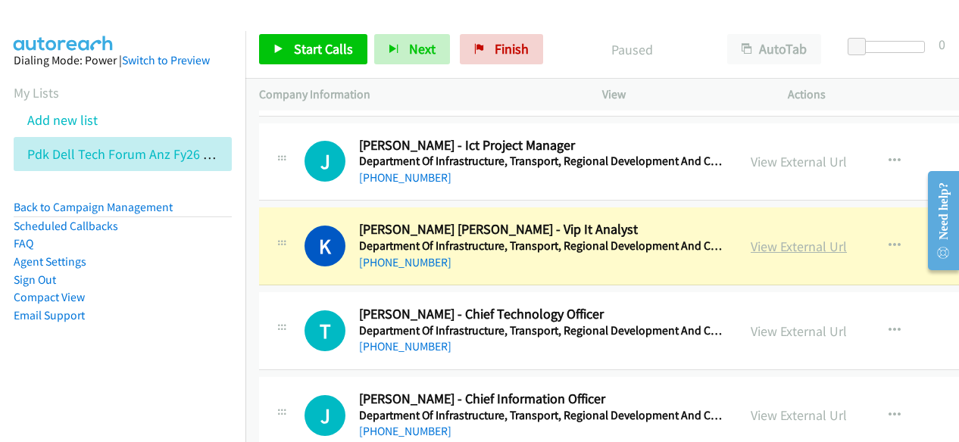
click at [776, 245] on link "View External Url" at bounding box center [798, 246] width 96 height 17
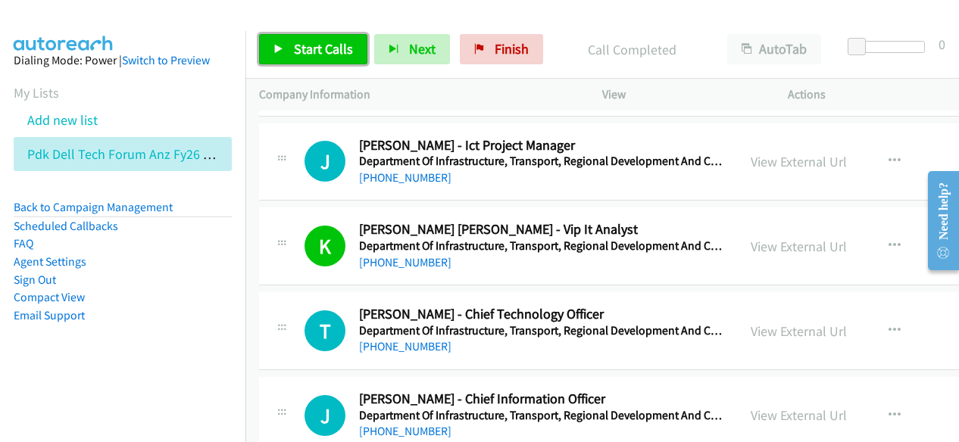
click at [332, 57] on span "Start Calls" at bounding box center [323, 48] width 59 height 17
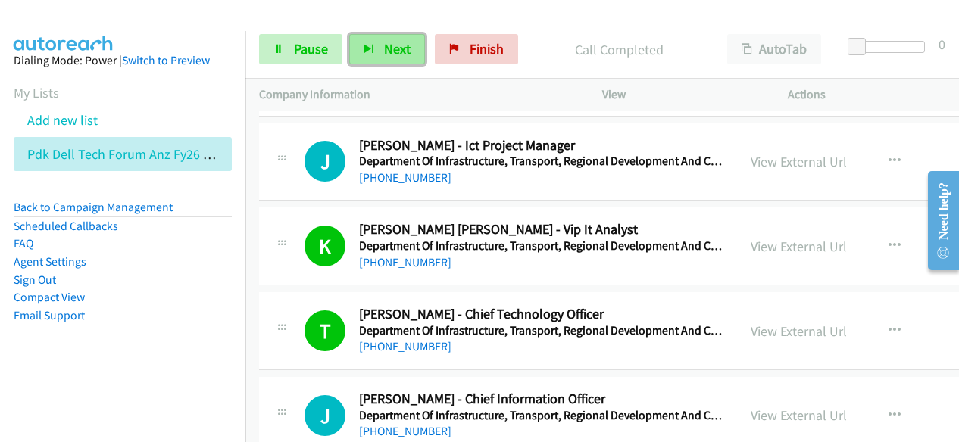
click at [398, 51] on span "Next" at bounding box center [397, 48] width 26 height 17
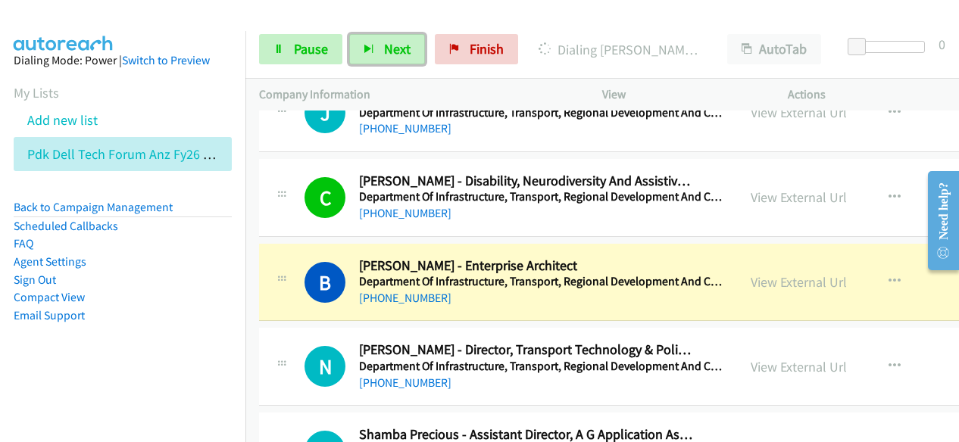
scroll to position [2196, 0]
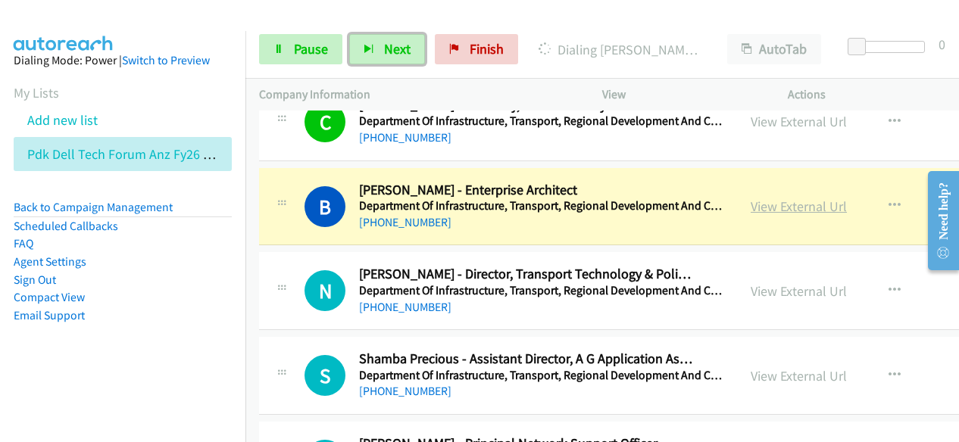
click at [801, 198] on link "View External Url" at bounding box center [798, 206] width 96 height 17
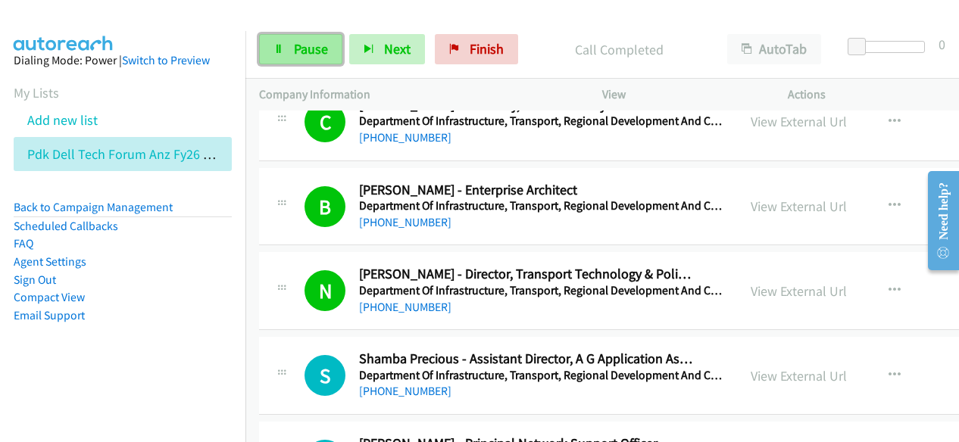
click at [321, 56] on span "Pause" at bounding box center [311, 48] width 34 height 17
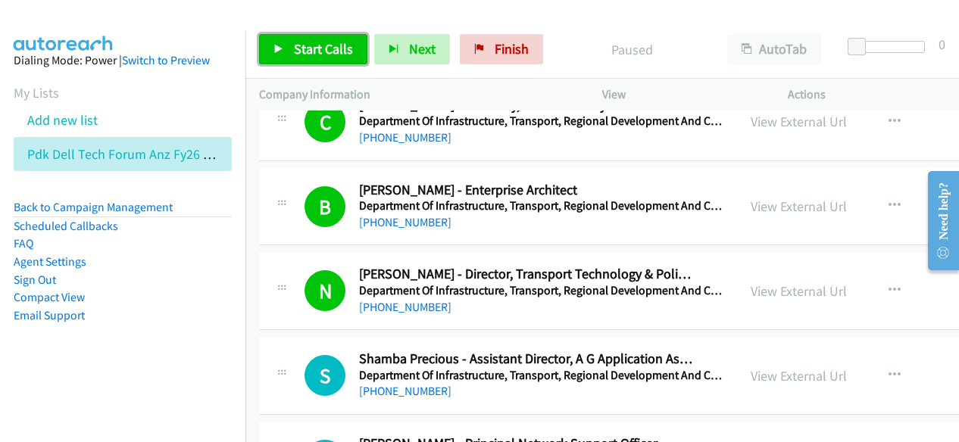
click at [336, 42] on span "Start Calls" at bounding box center [323, 48] width 59 height 17
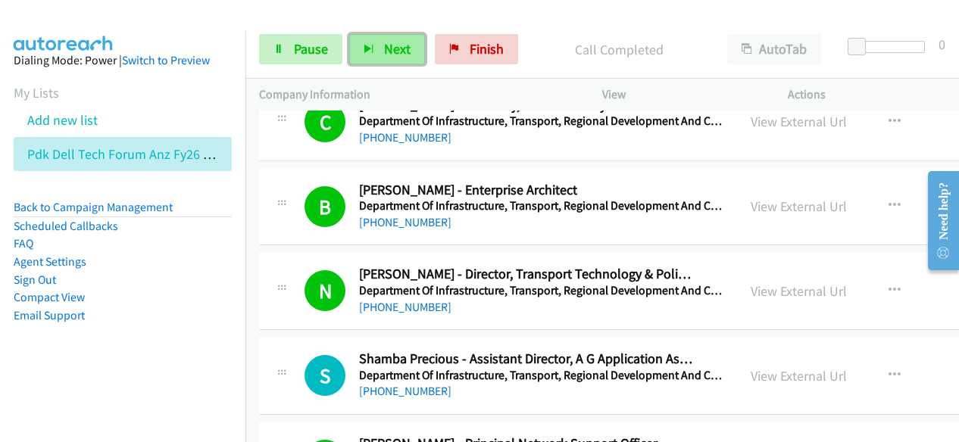
click at [380, 42] on button "Next" at bounding box center [387, 49] width 76 height 30
click at [400, 52] on span "Next" at bounding box center [397, 48] width 26 height 17
click at [372, 48] on icon "button" at bounding box center [368, 50] width 11 height 11
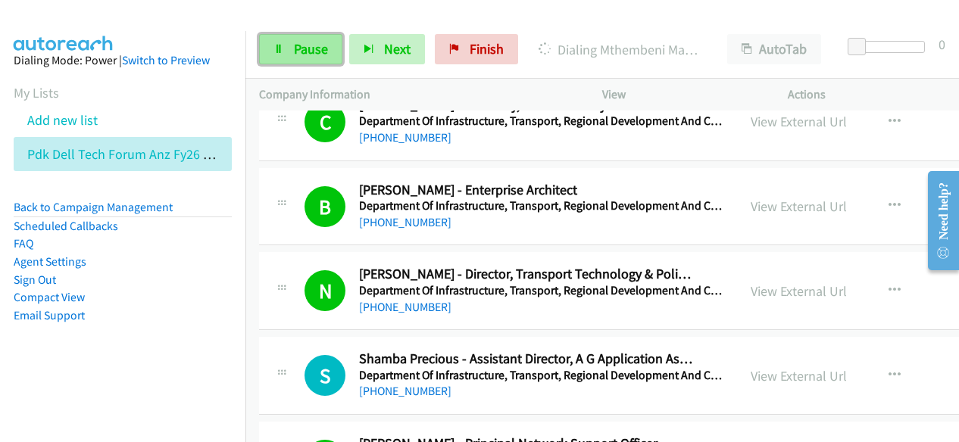
click at [313, 46] on span "Pause" at bounding box center [311, 48] width 34 height 17
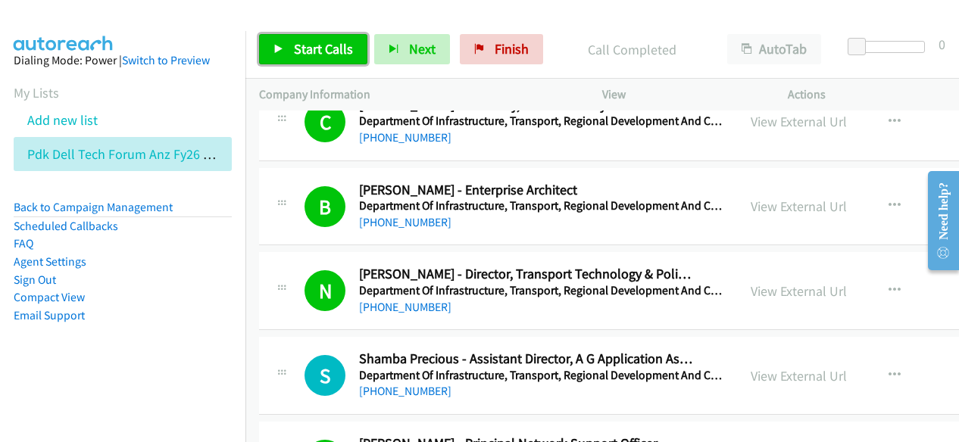
click at [333, 46] on span "Start Calls" at bounding box center [323, 48] width 59 height 17
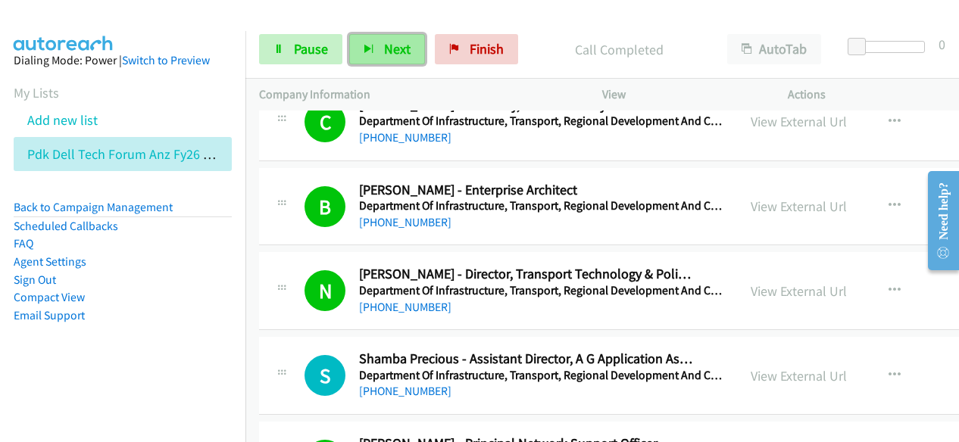
click at [397, 55] on span "Next" at bounding box center [397, 48] width 26 height 17
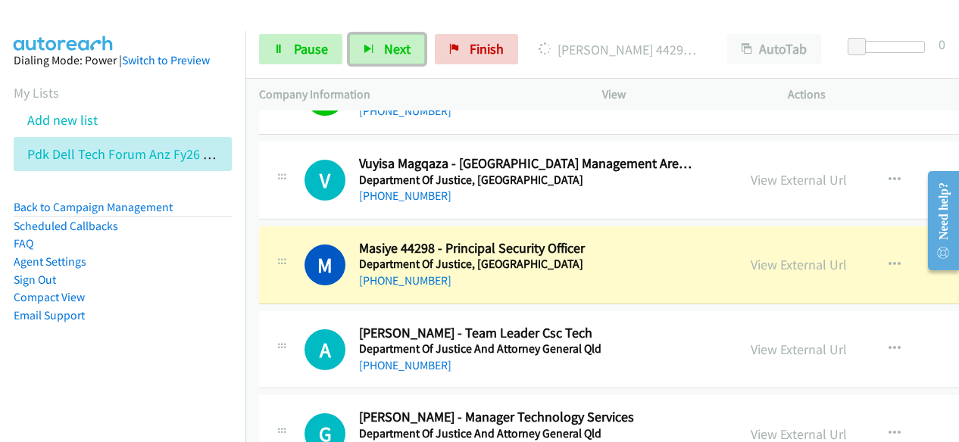
scroll to position [3483, 0]
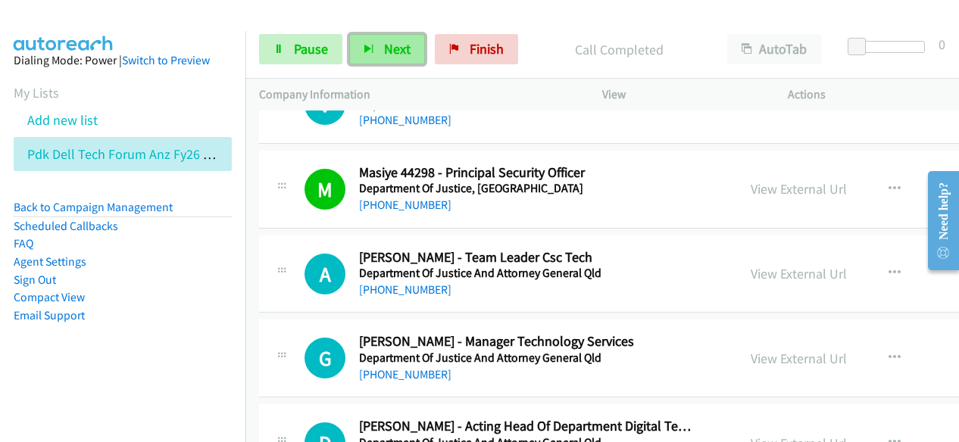
click at [388, 55] on span "Next" at bounding box center [397, 48] width 26 height 17
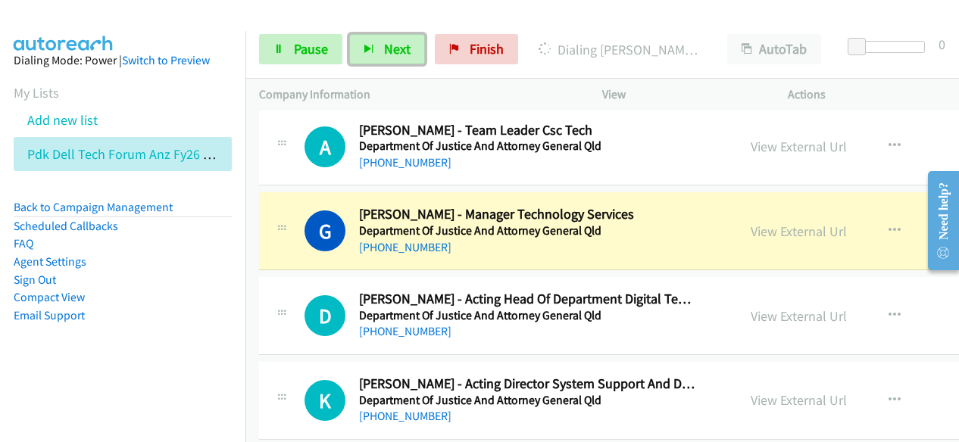
scroll to position [3634, 0]
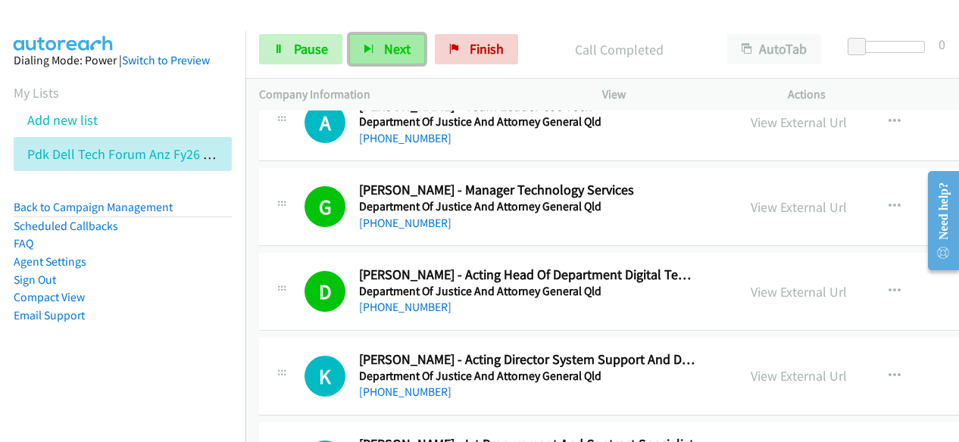
click at [400, 61] on button "Next" at bounding box center [387, 49] width 76 height 30
click at [394, 46] on span "Next" at bounding box center [397, 48] width 26 height 17
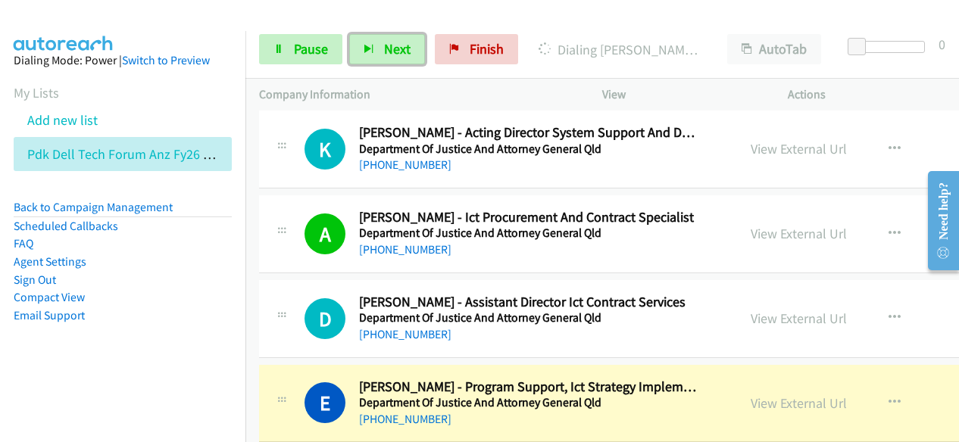
scroll to position [3937, 0]
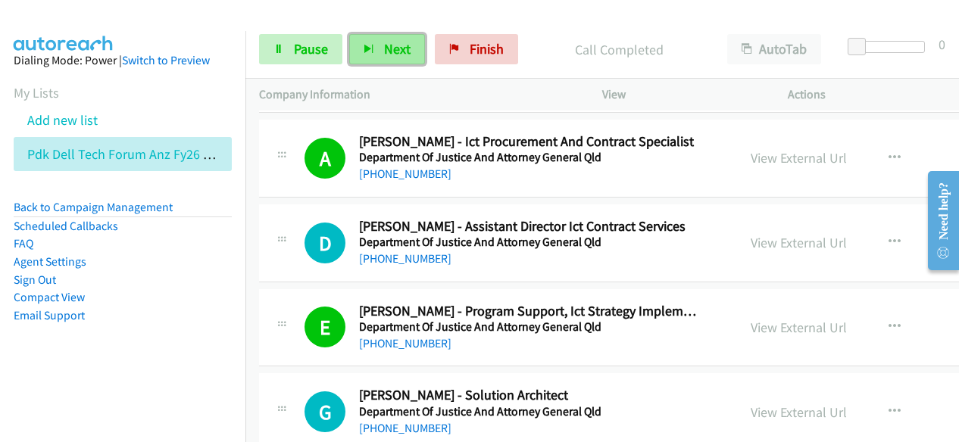
click at [379, 51] on button "Next" at bounding box center [387, 49] width 76 height 30
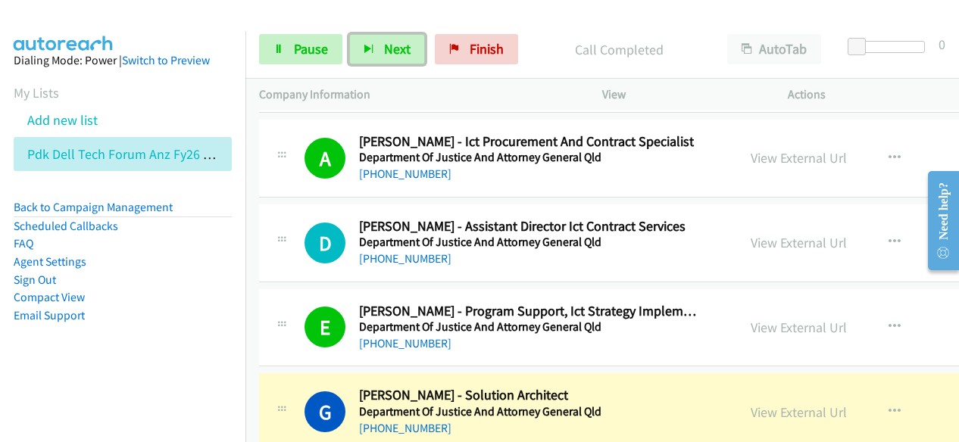
scroll to position [4013, 0]
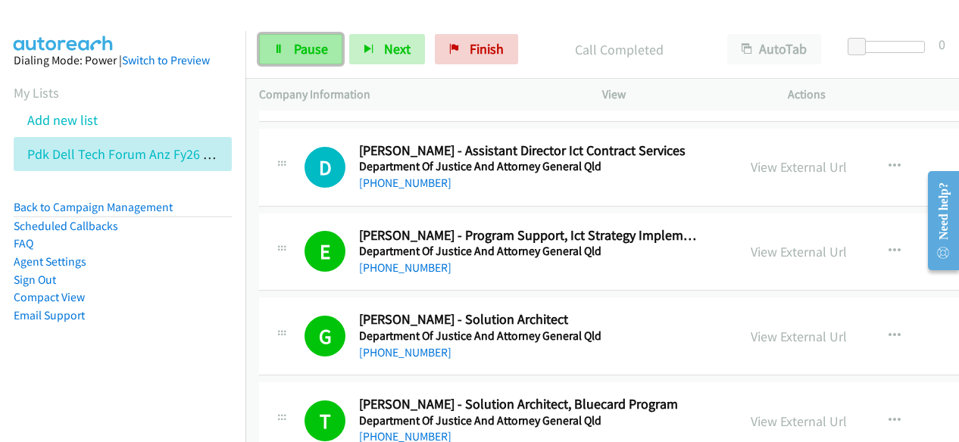
click at [332, 39] on link "Pause" at bounding box center [300, 49] width 83 height 30
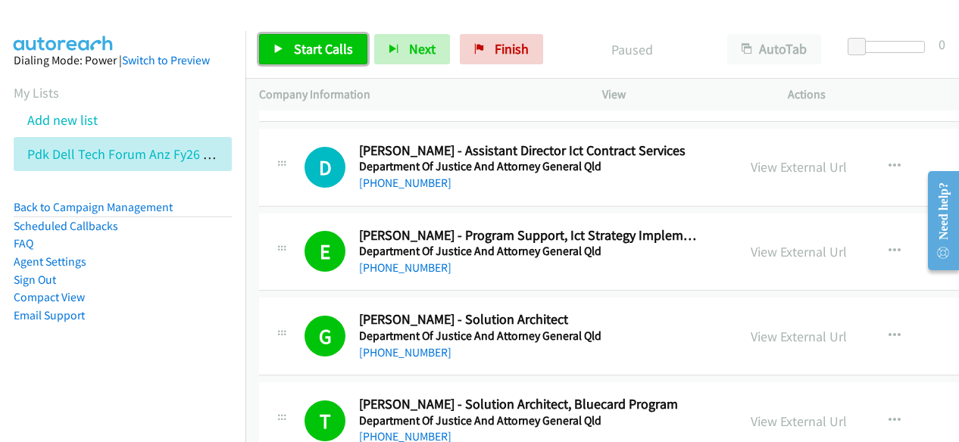
click at [345, 45] on span "Start Calls" at bounding box center [323, 48] width 59 height 17
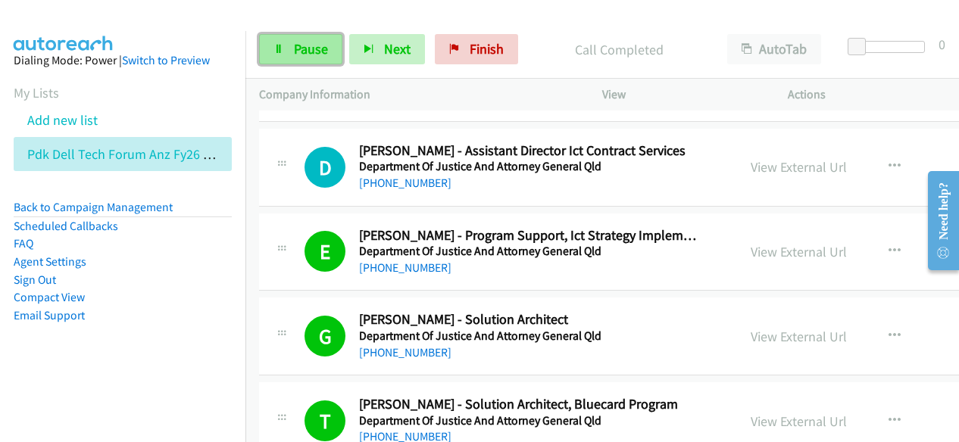
click at [317, 48] on span "Pause" at bounding box center [311, 48] width 34 height 17
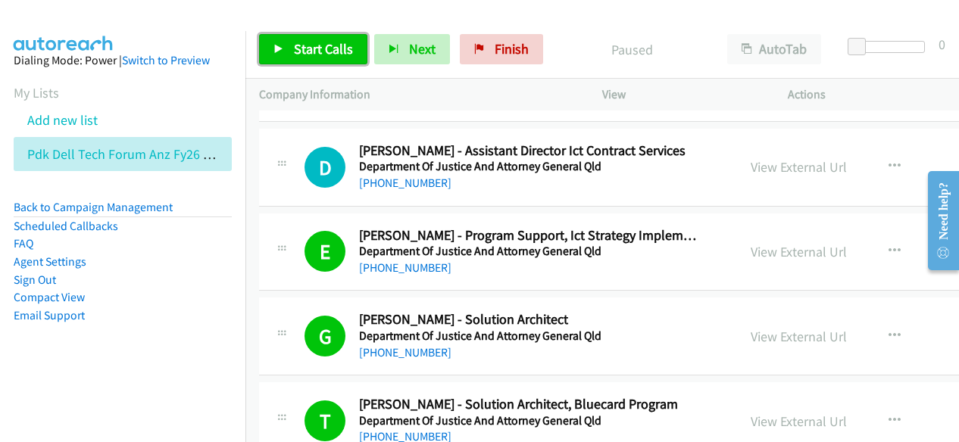
click at [329, 49] on span "Start Calls" at bounding box center [323, 48] width 59 height 17
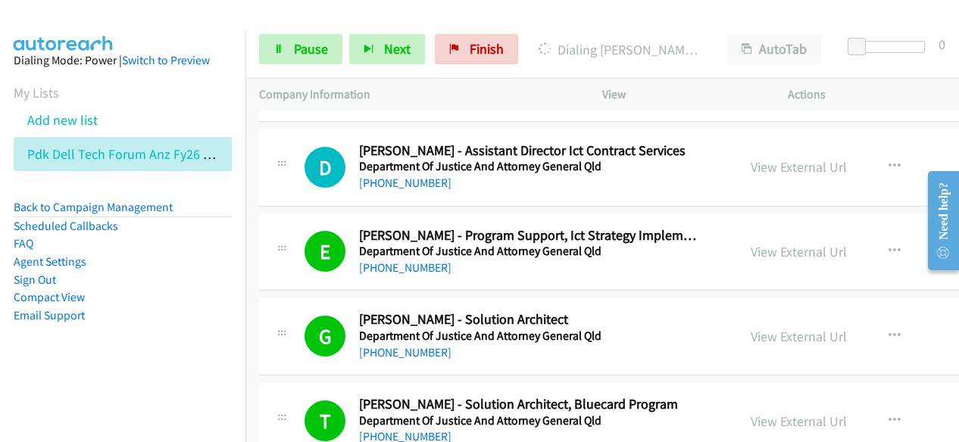
click at [860, 96] on p "Actions" at bounding box center [866, 95] width 158 height 18
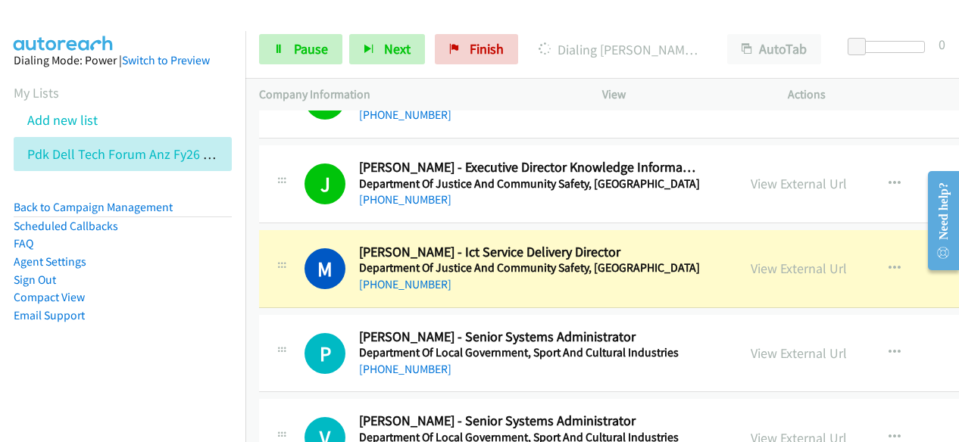
scroll to position [4770, 0]
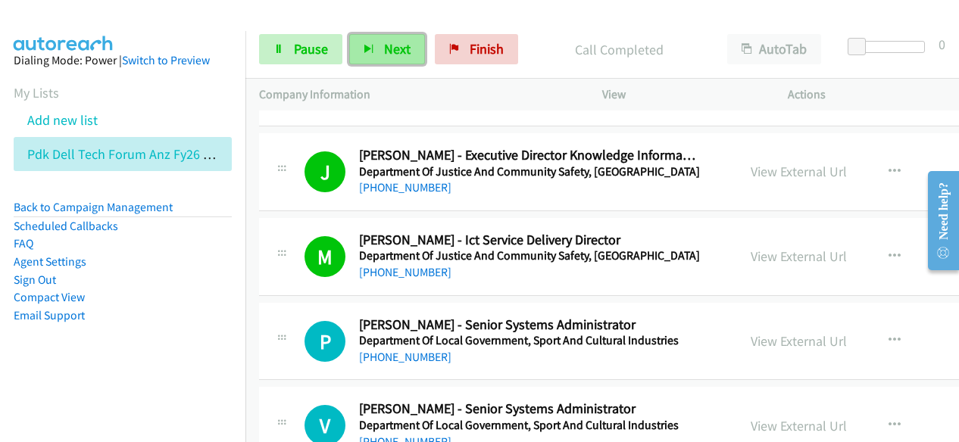
click at [403, 50] on span "Next" at bounding box center [397, 48] width 26 height 17
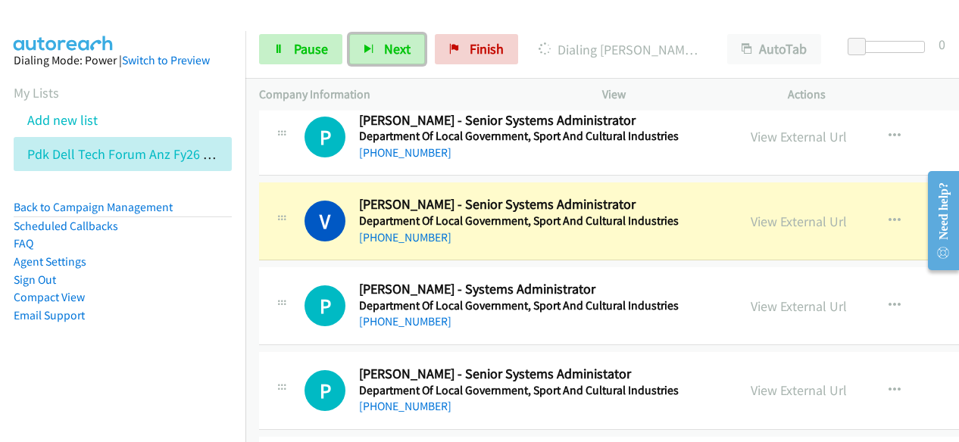
scroll to position [4997, 0]
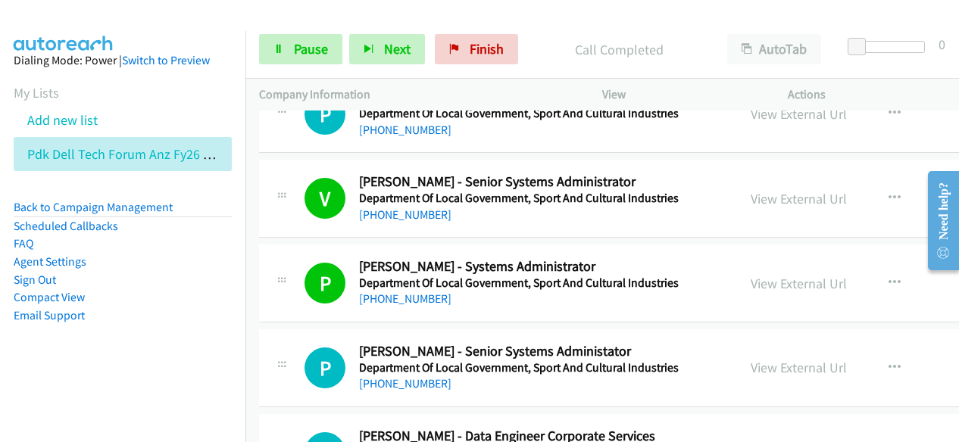
click at [378, 30] on div "Start Calls Pause Next Finish Call Completed AutoTab AutoTab 0" at bounding box center [601, 49] width 713 height 58
click at [385, 48] on span "Next" at bounding box center [397, 48] width 26 height 17
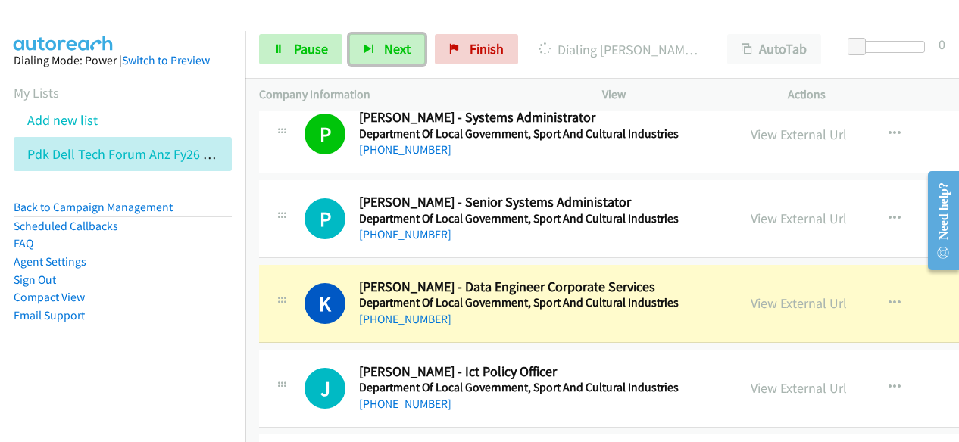
scroll to position [5149, 0]
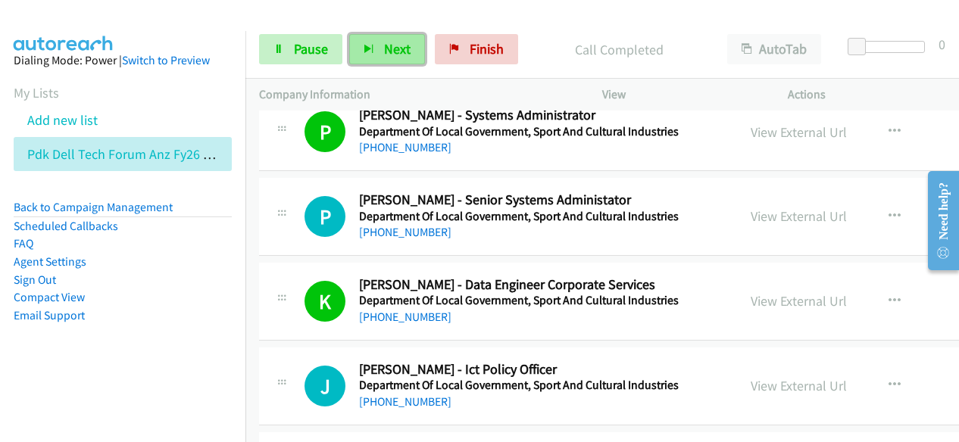
click at [387, 57] on span "Next" at bounding box center [397, 48] width 26 height 17
click at [403, 48] on span "Next" at bounding box center [397, 48] width 26 height 17
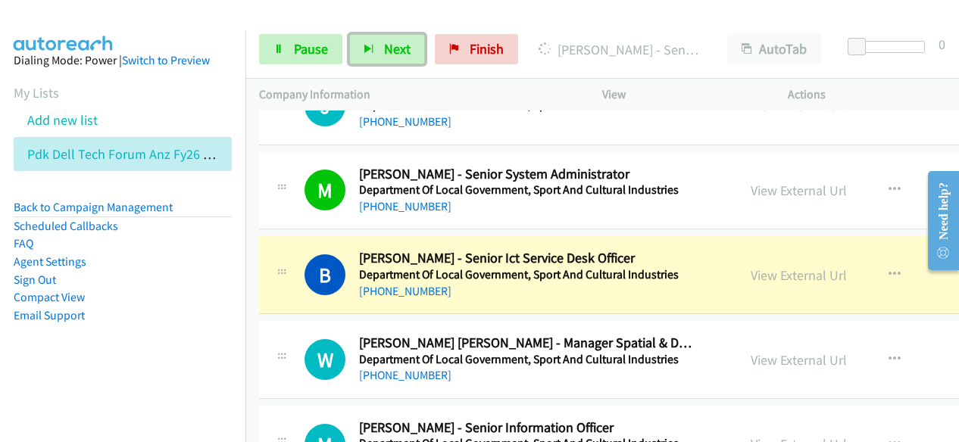
scroll to position [5451, 0]
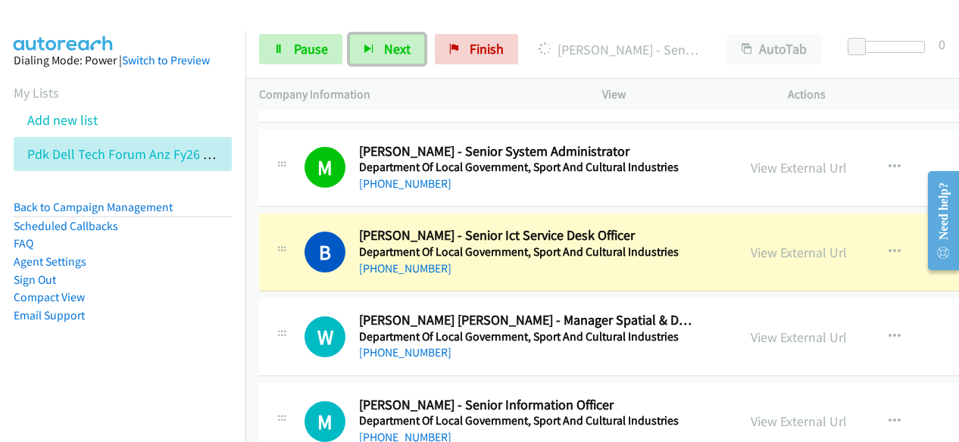
drag, startPoint x: 781, startPoint y: 240, endPoint x: 522, endPoint y: 334, distance: 276.1
click at [778, 244] on link "View External Url" at bounding box center [798, 252] width 96 height 17
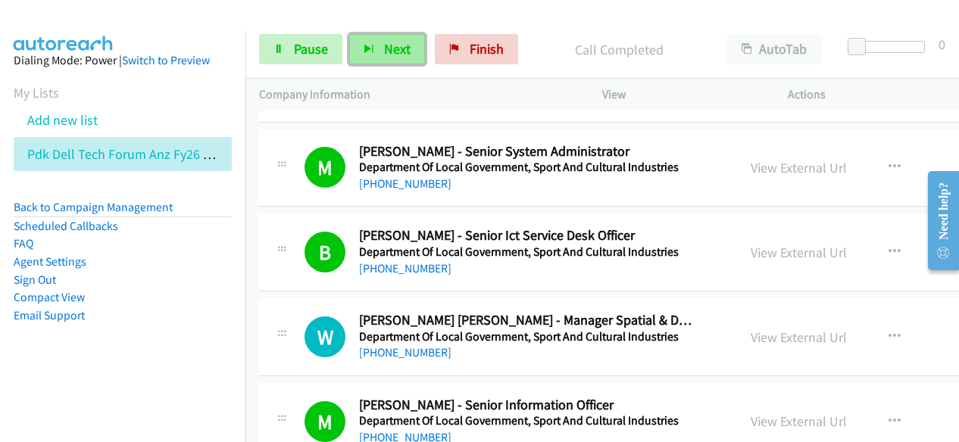
click at [389, 58] on button "Next" at bounding box center [387, 49] width 76 height 30
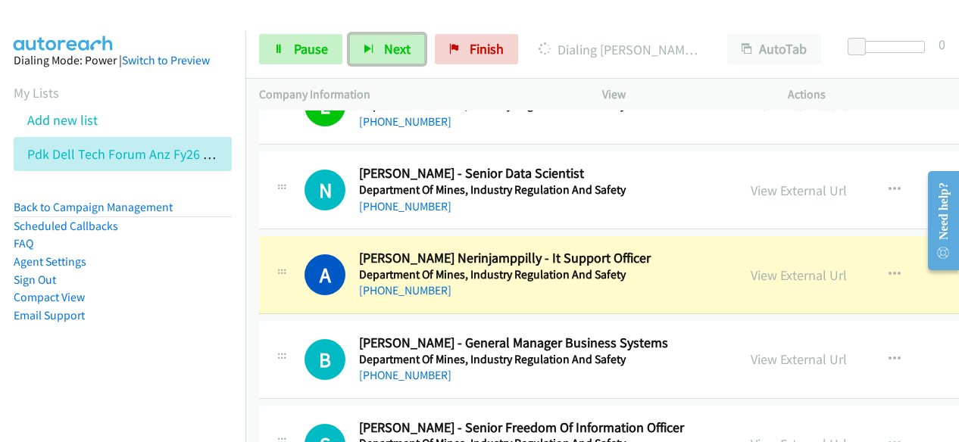
scroll to position [6436, 0]
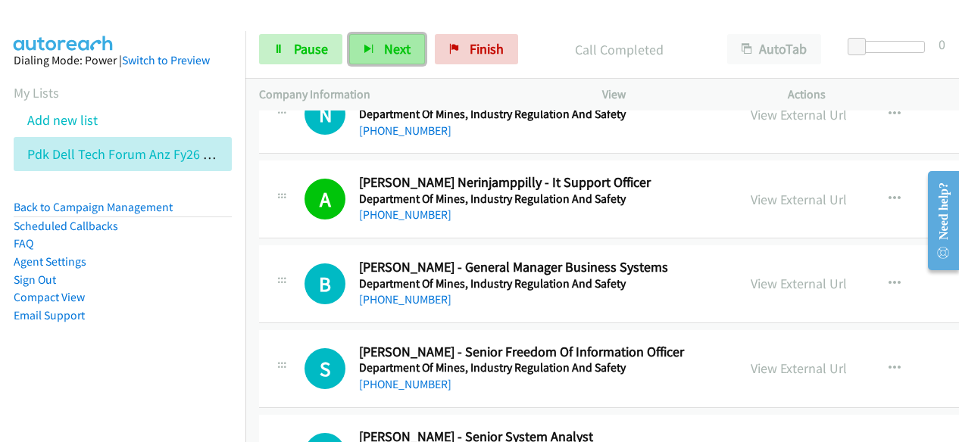
click at [376, 51] on button "Next" at bounding box center [387, 49] width 76 height 30
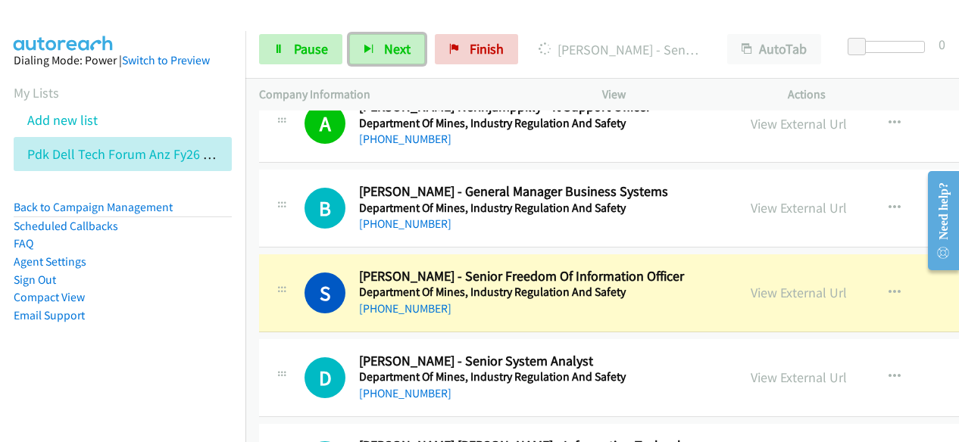
scroll to position [6587, 0]
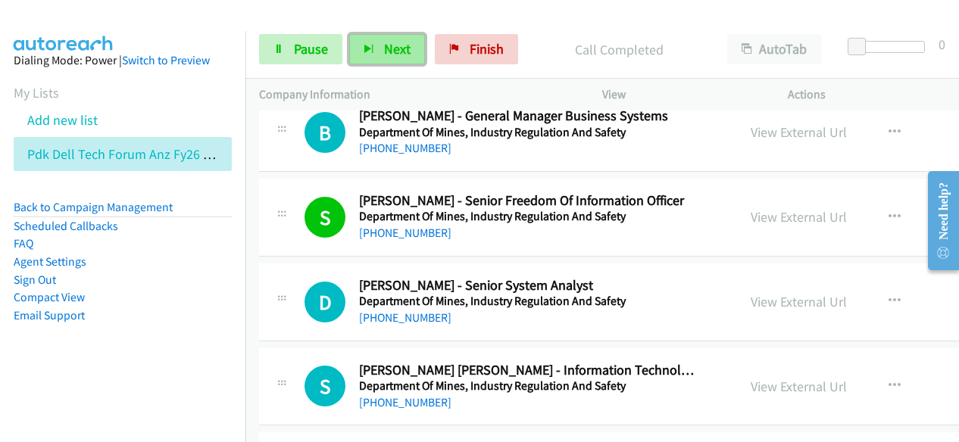
click at [401, 51] on span "Next" at bounding box center [397, 48] width 26 height 17
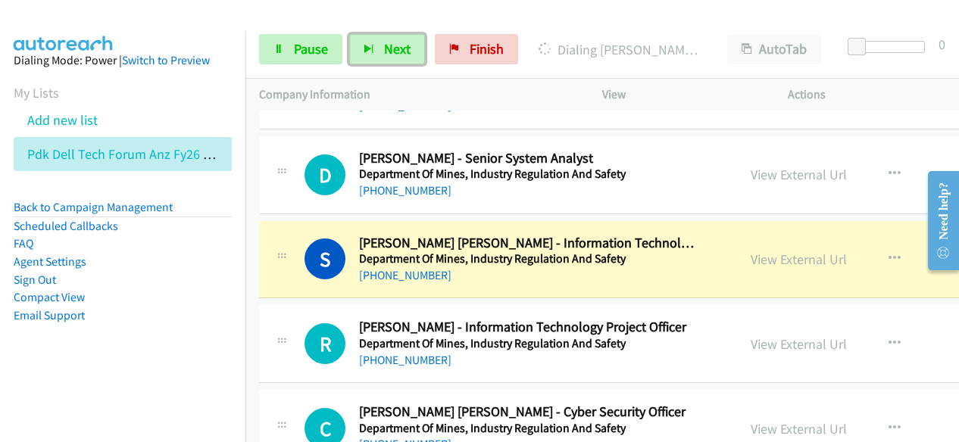
scroll to position [6739, 0]
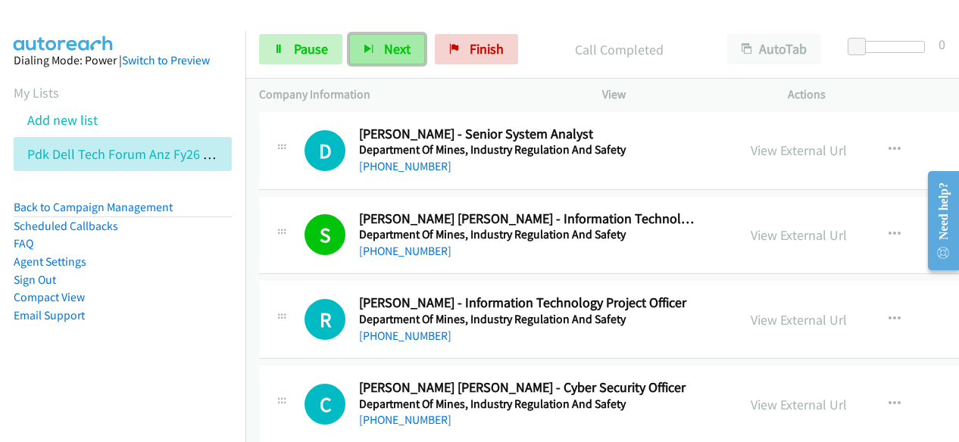
click at [394, 45] on span "Next" at bounding box center [397, 48] width 26 height 17
click at [413, 49] on button "Next" at bounding box center [387, 49] width 76 height 30
click at [391, 45] on span "Next" at bounding box center [397, 48] width 26 height 17
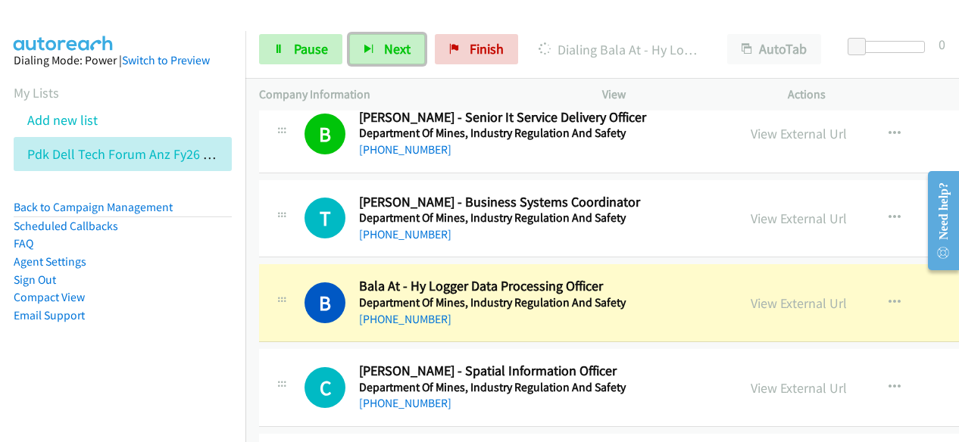
scroll to position [7193, 0]
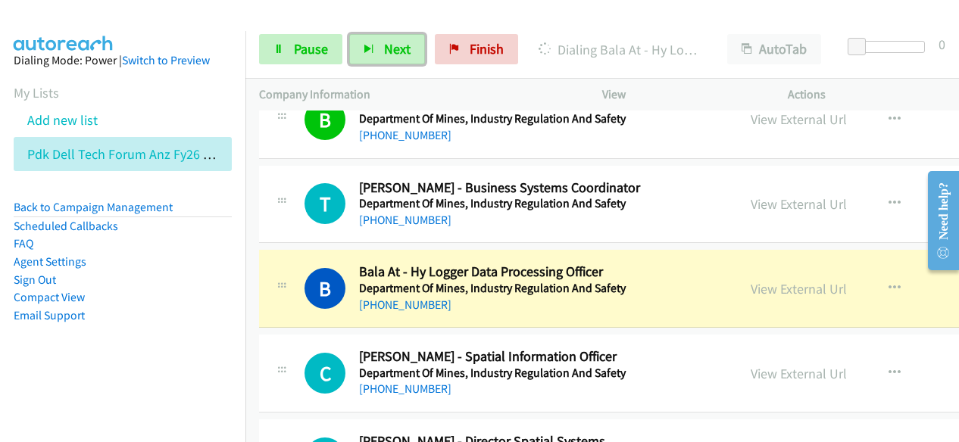
drag, startPoint x: 789, startPoint y: 265, endPoint x: 550, endPoint y: 441, distance: 297.3
click at [584, 296] on div "[PHONE_NUMBER]" at bounding box center [528, 305] width 338 height 18
click at [754, 280] on link "View External Url" at bounding box center [798, 288] width 96 height 17
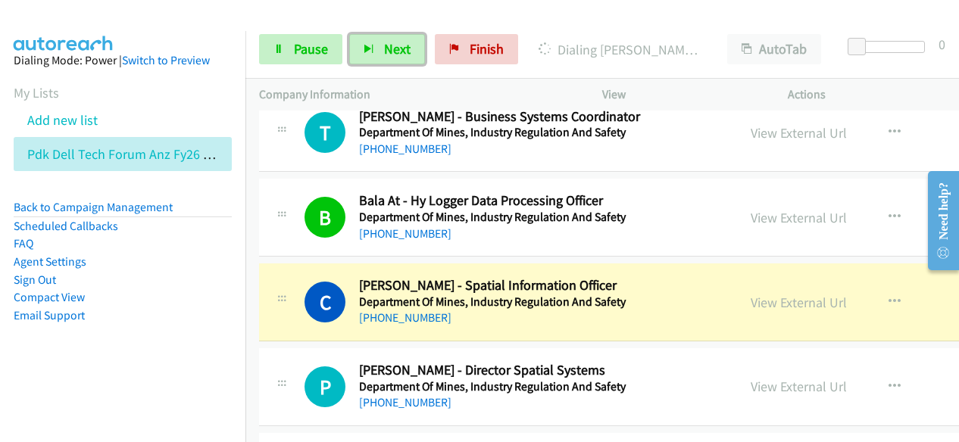
scroll to position [7269, 0]
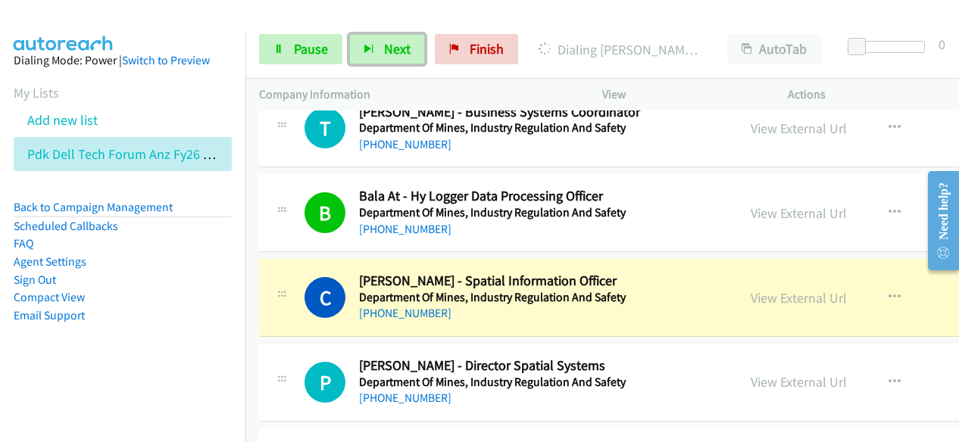
drag, startPoint x: 768, startPoint y: 272, endPoint x: 522, endPoint y: 441, distance: 298.4
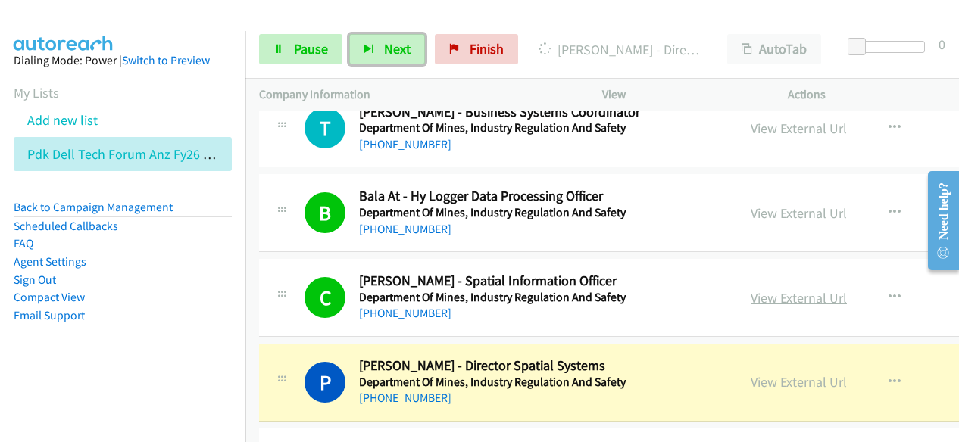
click at [795, 289] on link "View External Url" at bounding box center [798, 297] width 96 height 17
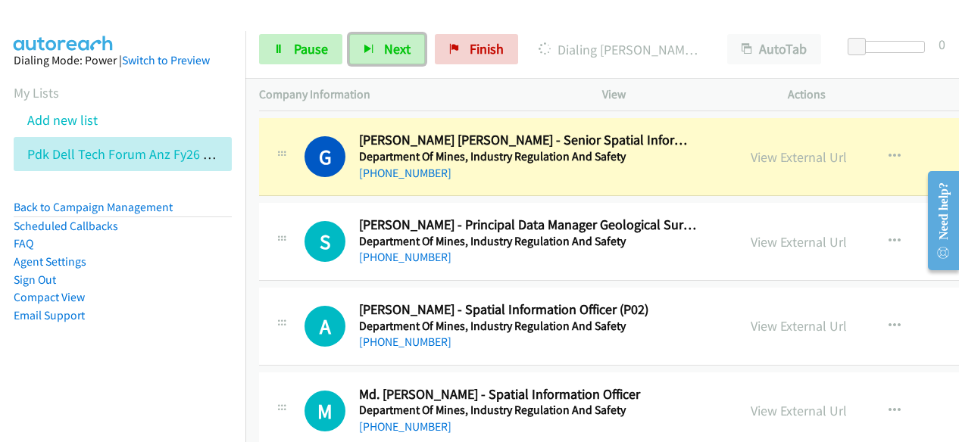
scroll to position [7723, 0]
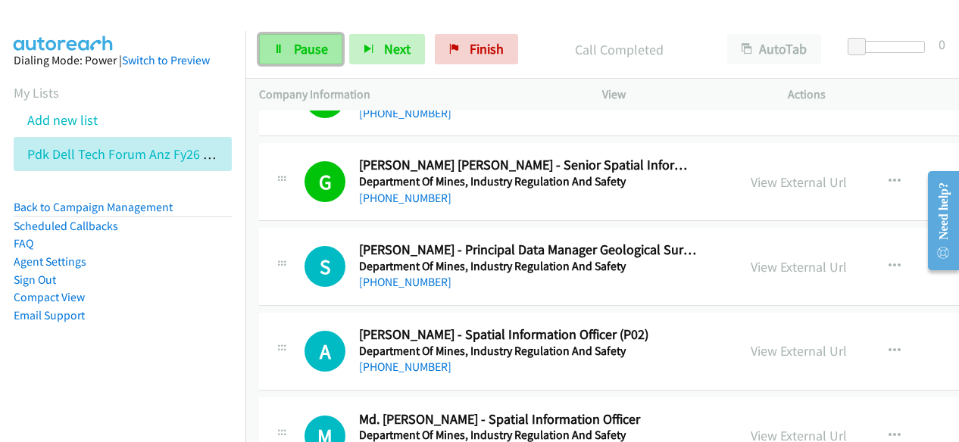
click at [299, 51] on span "Pause" at bounding box center [311, 48] width 34 height 17
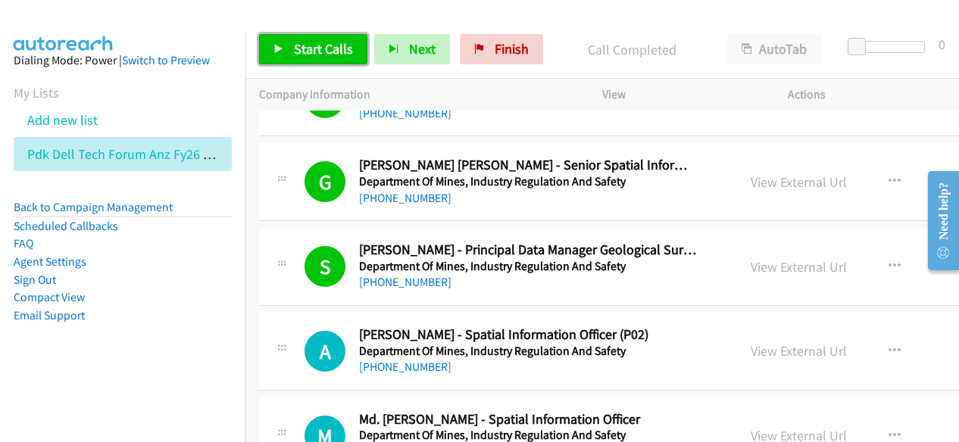
click at [351, 60] on link "Start Calls" at bounding box center [313, 49] width 108 height 30
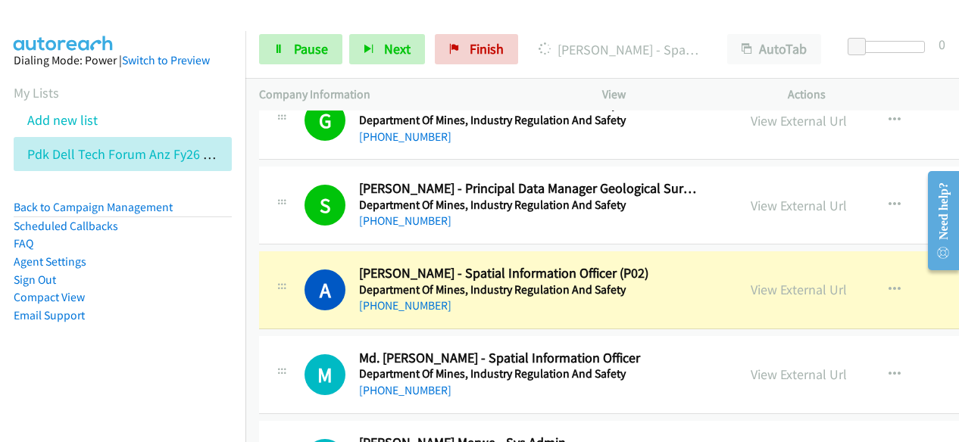
scroll to position [7799, 0]
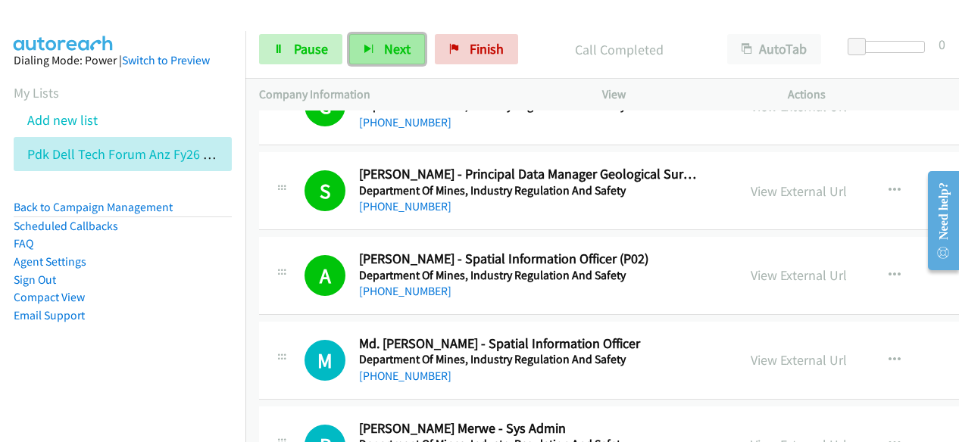
click at [386, 49] on span "Next" at bounding box center [397, 48] width 26 height 17
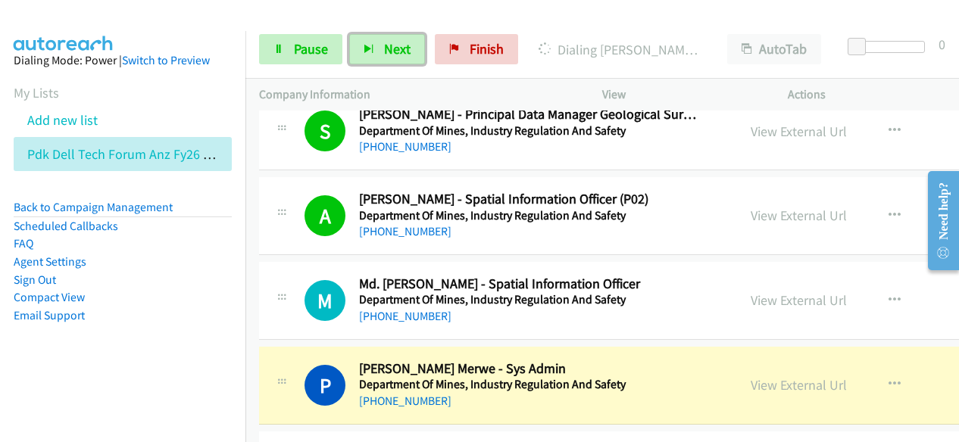
scroll to position [7950, 0]
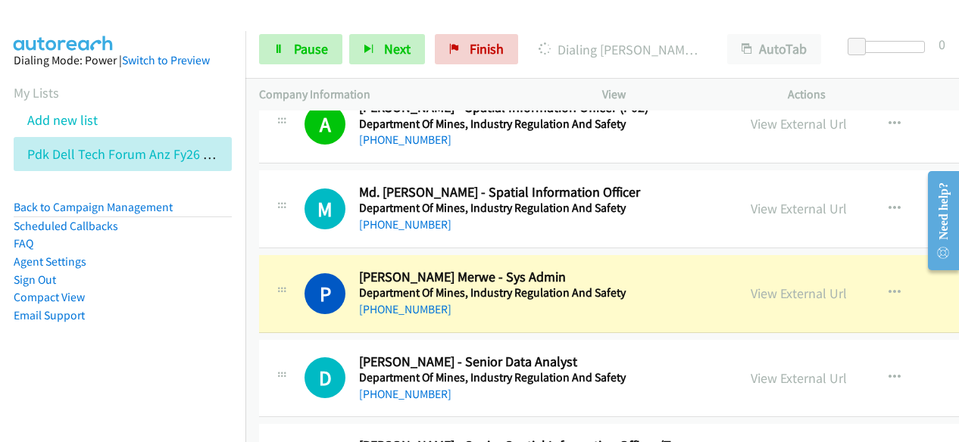
drag, startPoint x: 136, startPoint y: 301, endPoint x: 232, endPoint y: 251, distance: 108.0
click at [136, 302] on li "Compact View" at bounding box center [123, 297] width 218 height 18
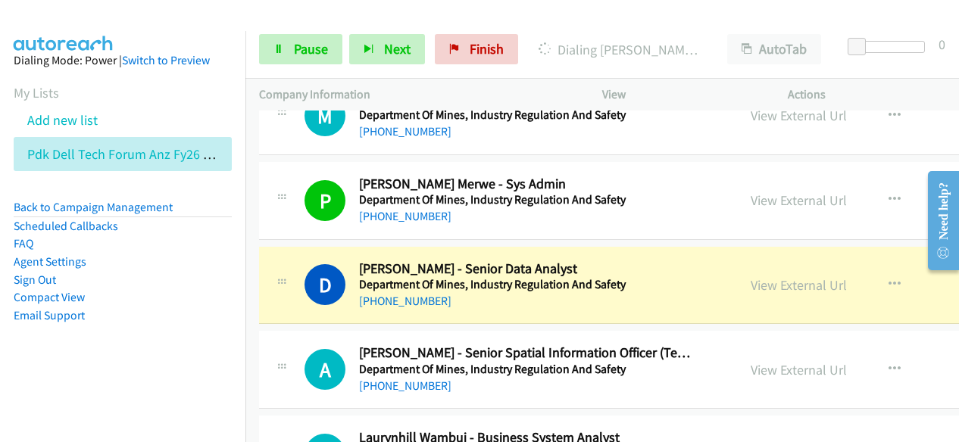
scroll to position [8101, 0]
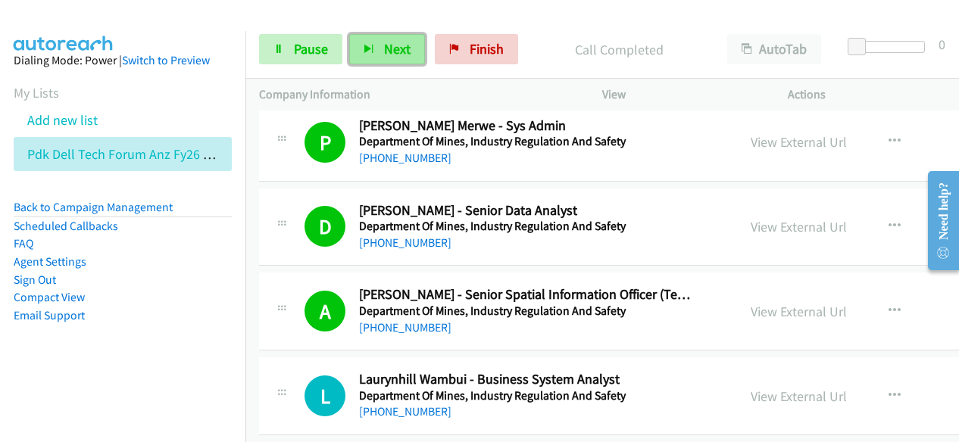
click at [388, 49] on span "Next" at bounding box center [397, 48] width 26 height 17
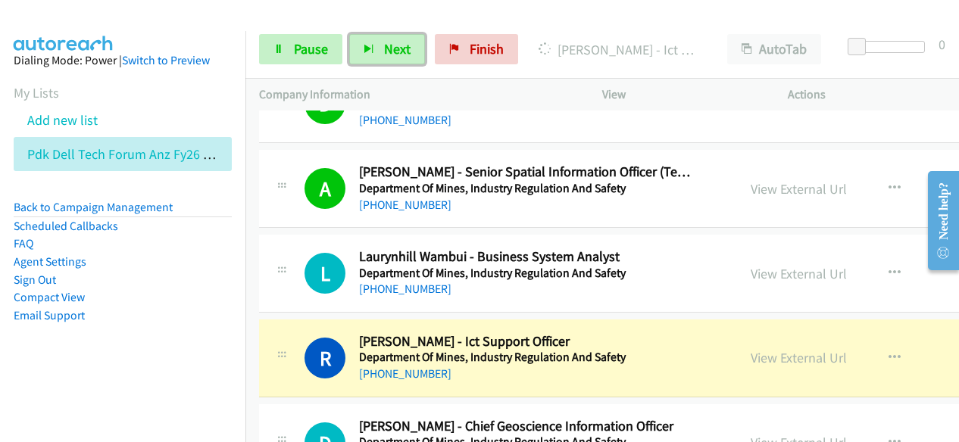
scroll to position [8404, 0]
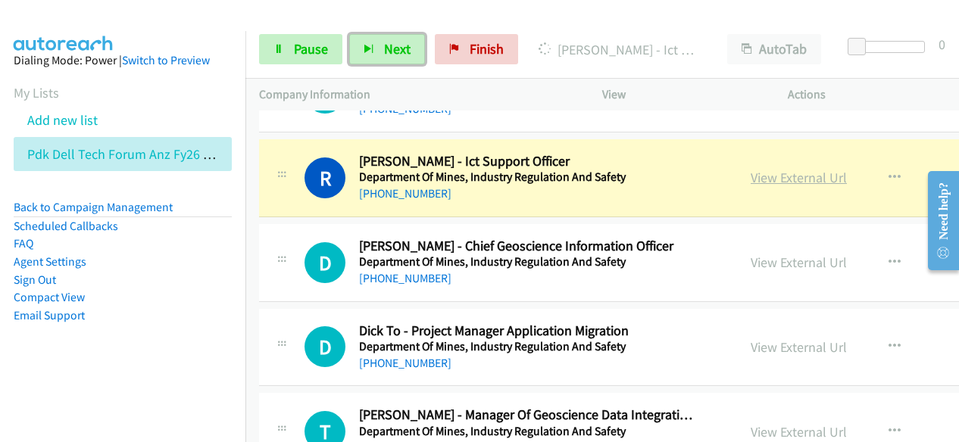
click at [750, 169] on link "View External Url" at bounding box center [798, 177] width 96 height 17
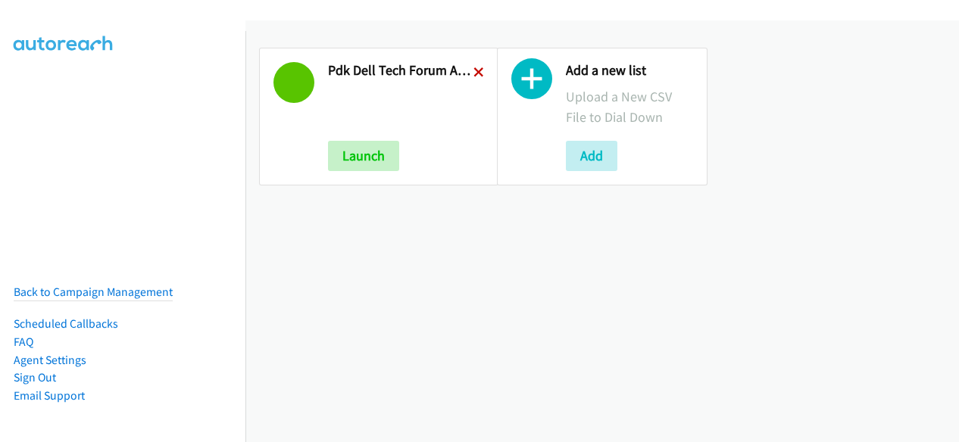
click at [473, 76] on icon at bounding box center [478, 73] width 11 height 11
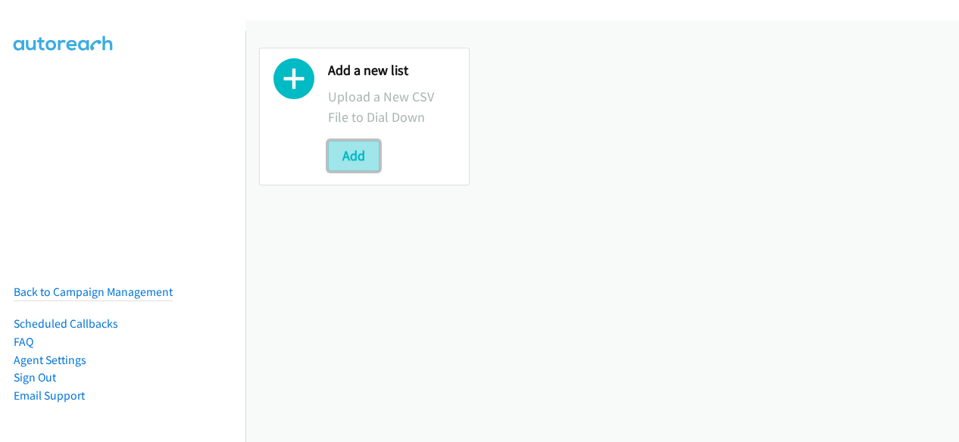
click at [360, 147] on button "Add" at bounding box center [353, 156] width 51 height 30
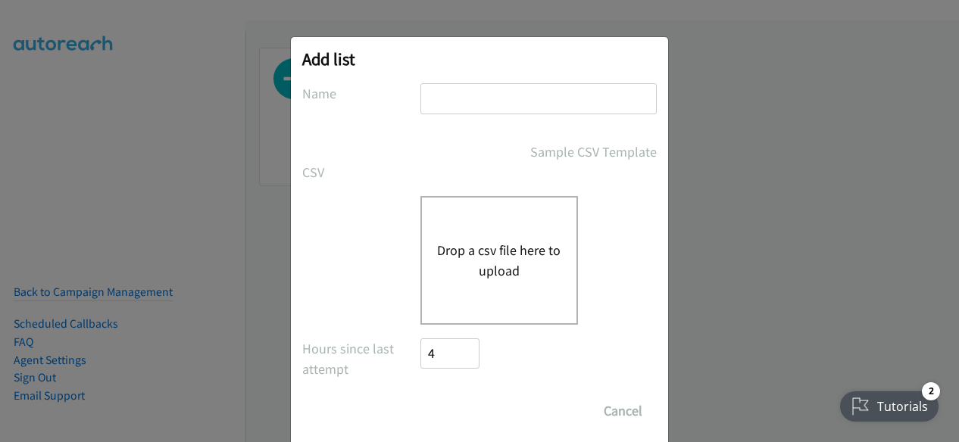
click at [478, 94] on input "text" at bounding box center [538, 98] width 236 height 31
type input "PDK Dell Tech Forum ANZ FY26Q3 [GEOGRAPHIC_DATA] In-Person [DATE] - Enterprise"
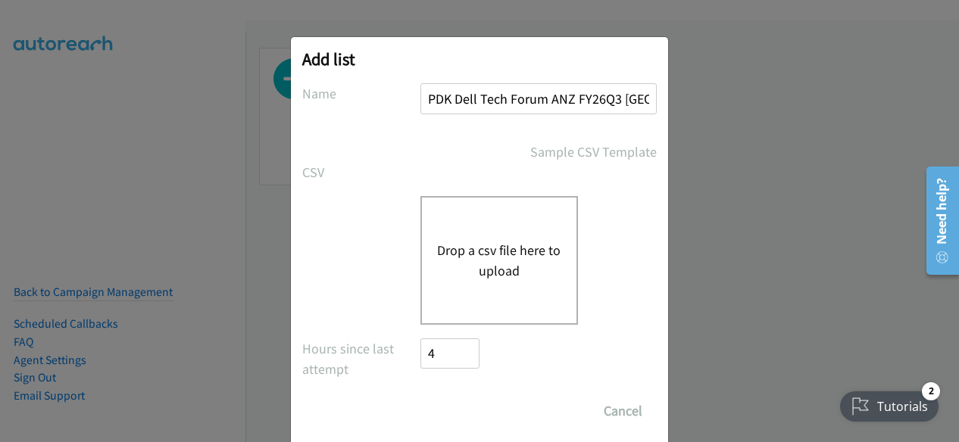
click at [480, 257] on button "Drop a csv file here to upload" at bounding box center [499, 260] width 124 height 41
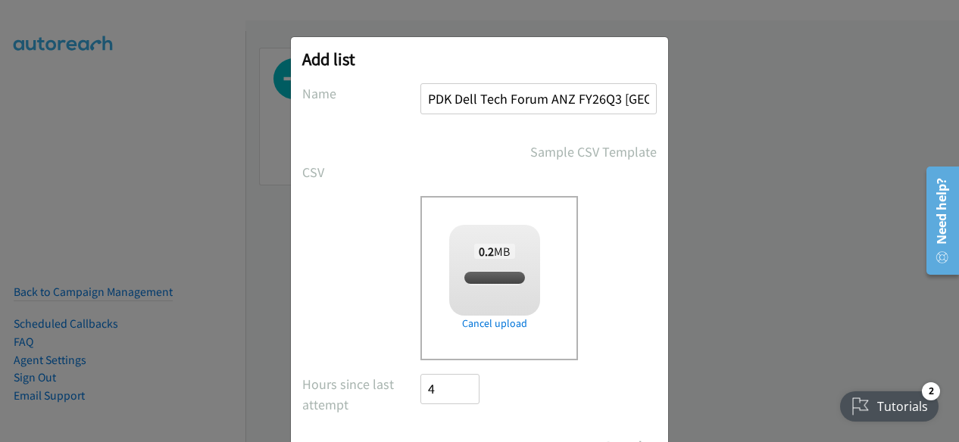
checkbox input "true"
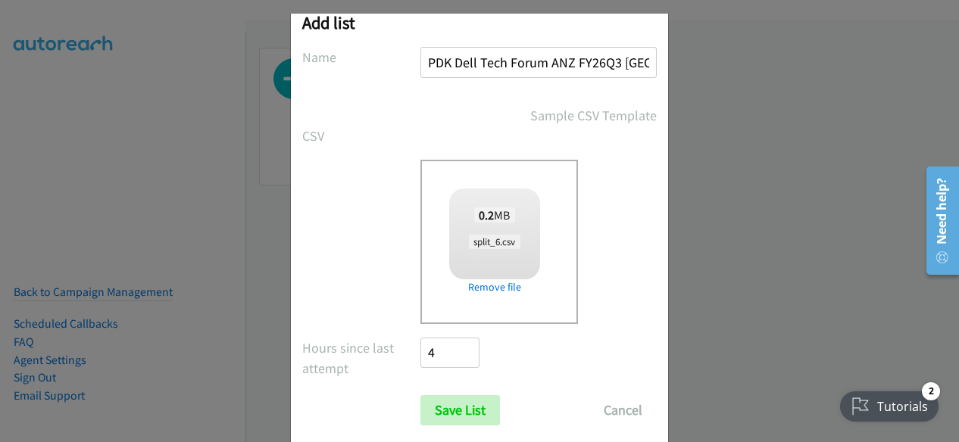
scroll to position [67, 0]
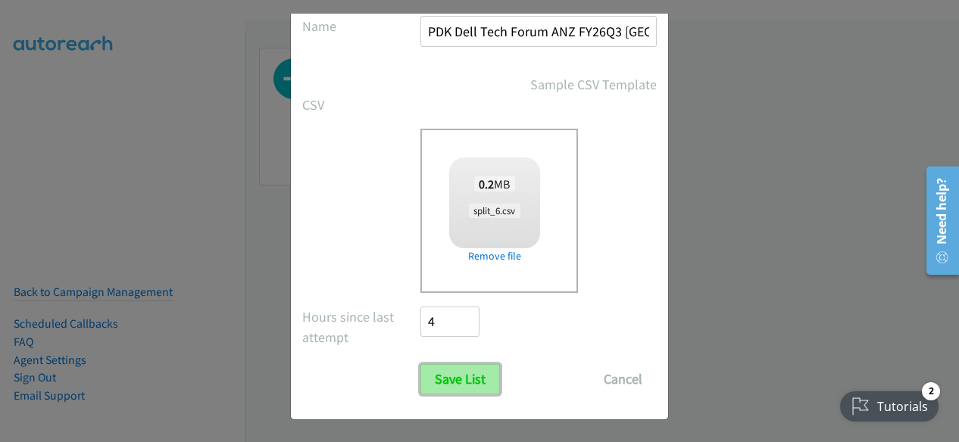
click at [465, 374] on input "Save List" at bounding box center [459, 379] width 79 height 30
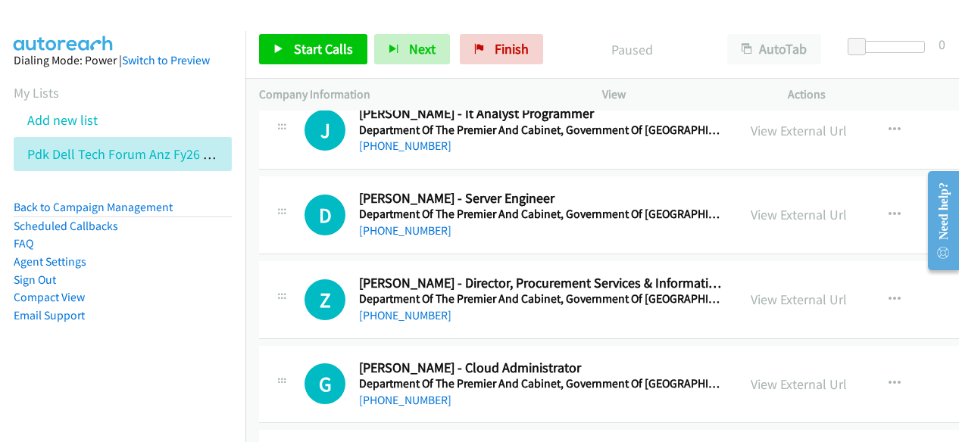
scroll to position [20861, 0]
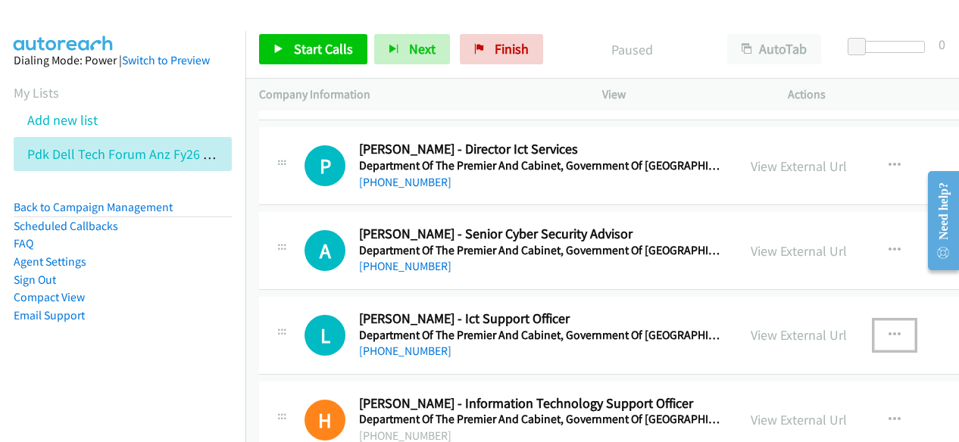
click at [888, 329] on icon "button" at bounding box center [894, 335] width 12 height 12
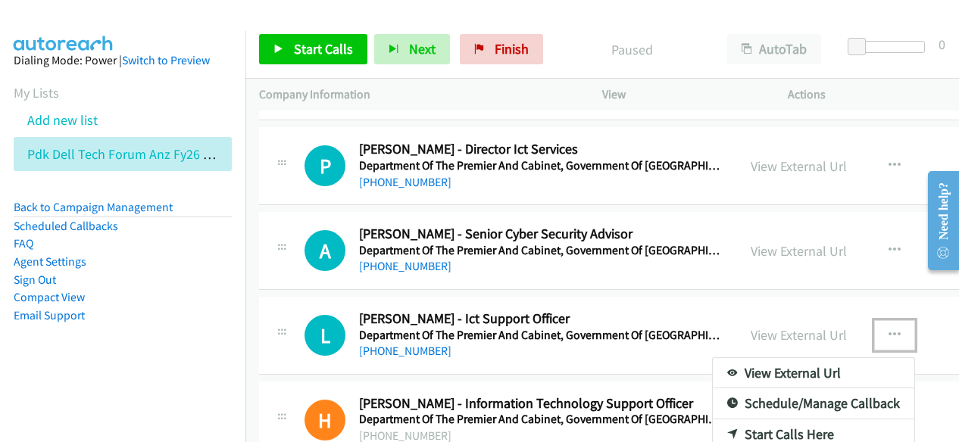
click at [766, 419] on link "Start Calls Here" at bounding box center [812, 434] width 201 height 30
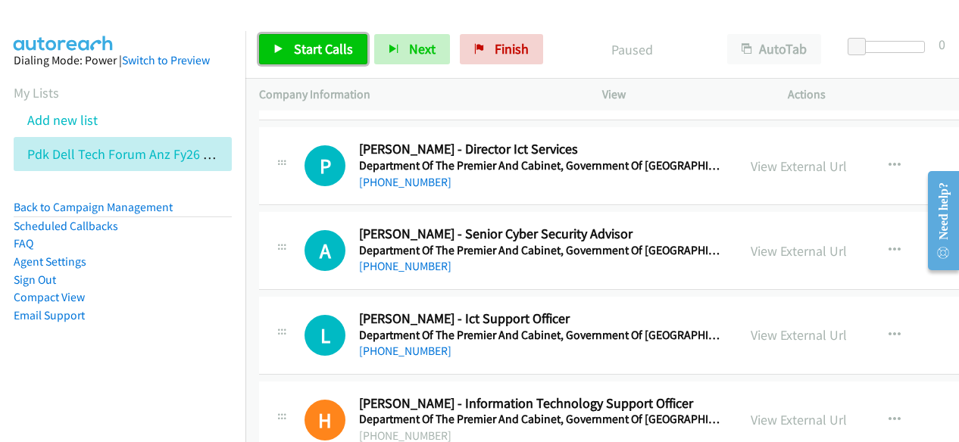
click at [325, 58] on link "Start Calls" at bounding box center [313, 49] width 108 height 30
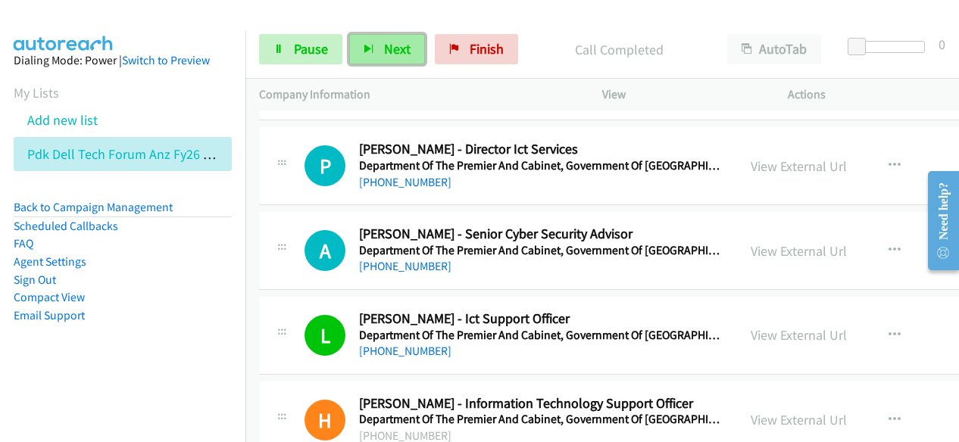
click at [384, 41] on span "Next" at bounding box center [397, 48] width 26 height 17
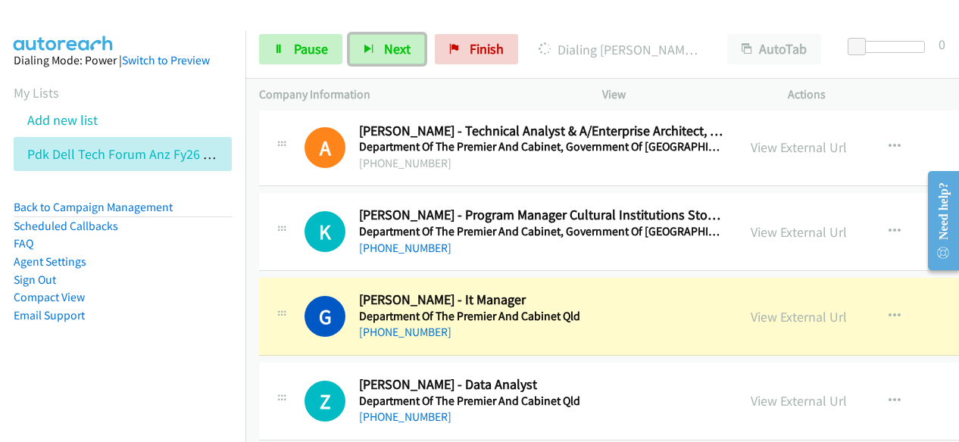
scroll to position [21239, 0]
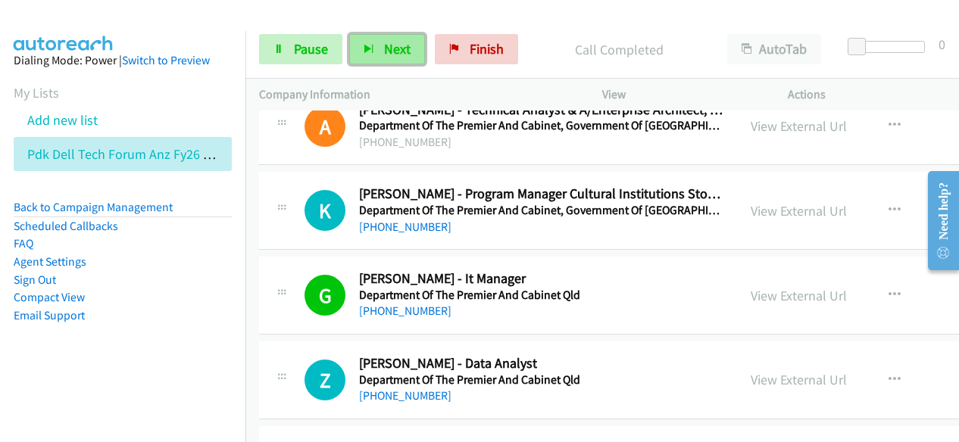
click at [384, 46] on span "Next" at bounding box center [397, 48] width 26 height 17
click at [394, 48] on span "Next" at bounding box center [397, 48] width 26 height 17
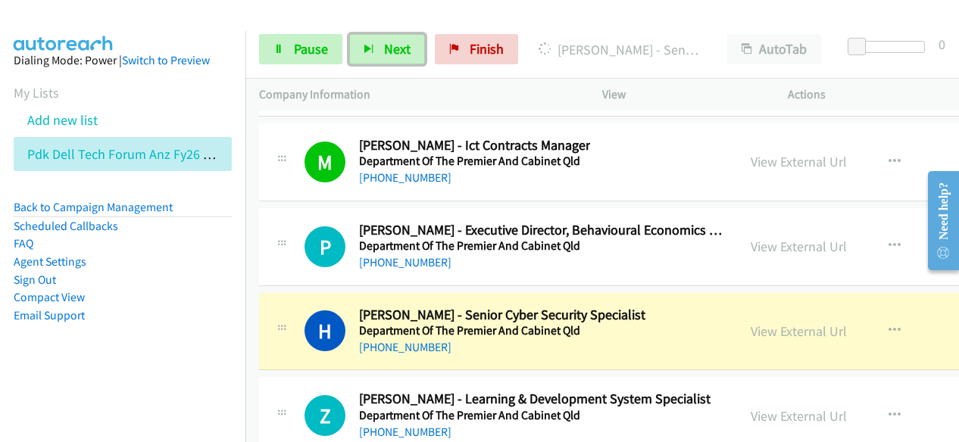
scroll to position [21618, 0]
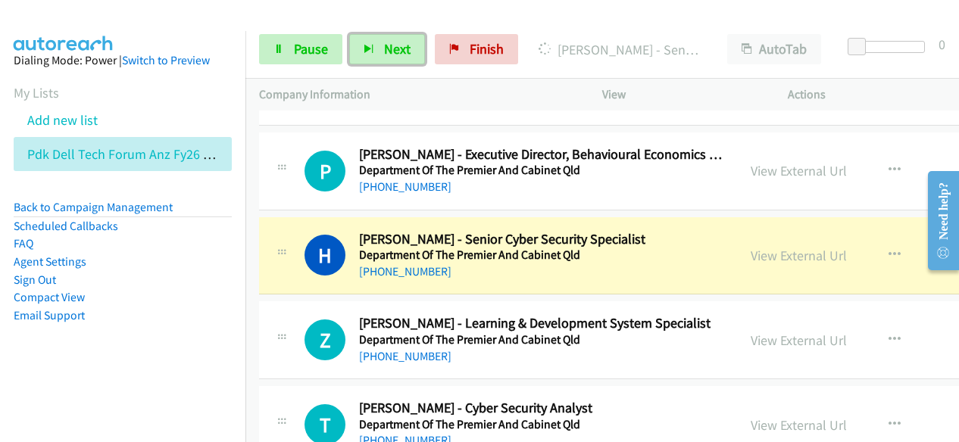
click at [609, 263] on div "[PHONE_NUMBER]" at bounding box center [502, 272] width 286 height 18
click at [773, 247] on link "View External Url" at bounding box center [798, 255] width 96 height 17
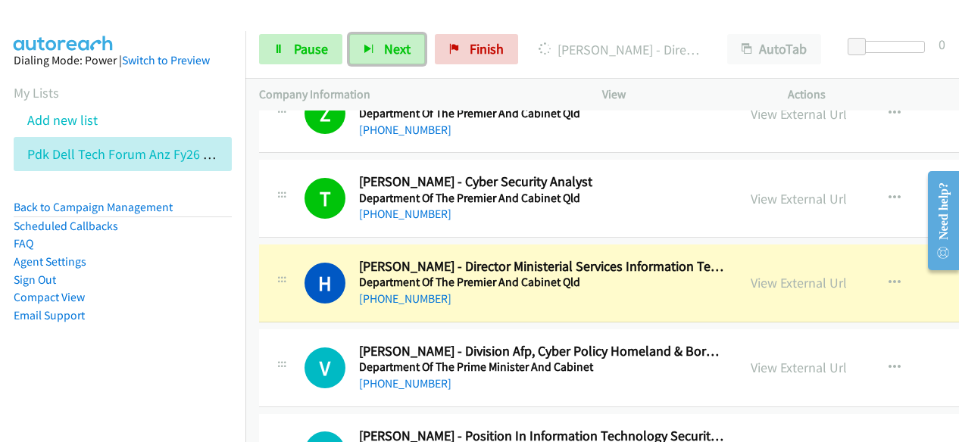
scroll to position [21845, 0]
click at [783, 273] on link "View External Url" at bounding box center [798, 281] width 96 height 17
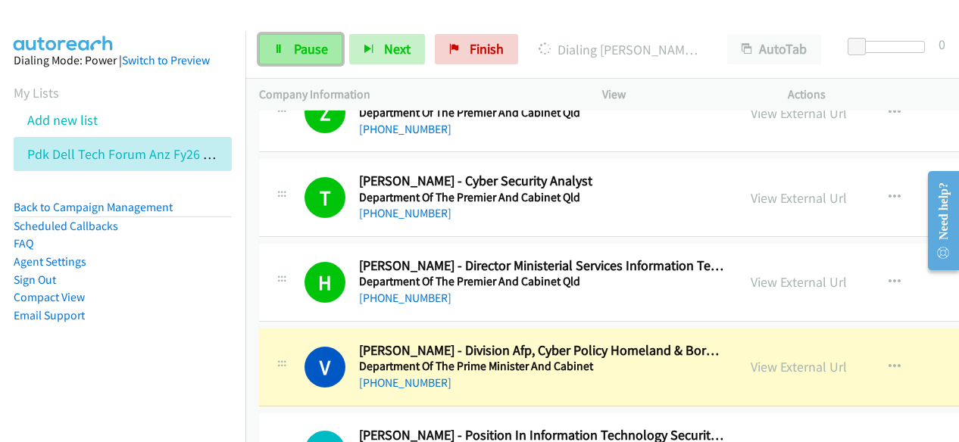
click at [285, 36] on link "Pause" at bounding box center [300, 49] width 83 height 30
